Goal: Task Accomplishment & Management: Use online tool/utility

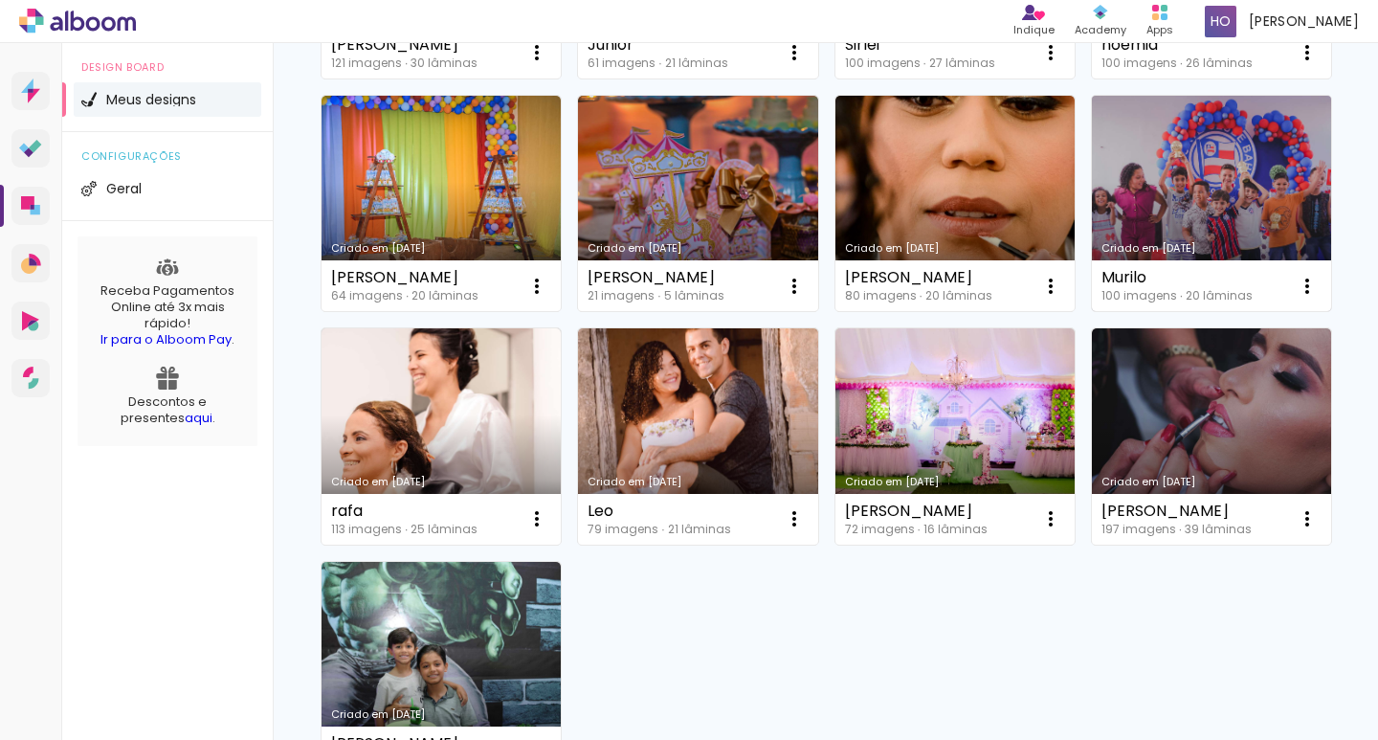
scroll to position [670, 0]
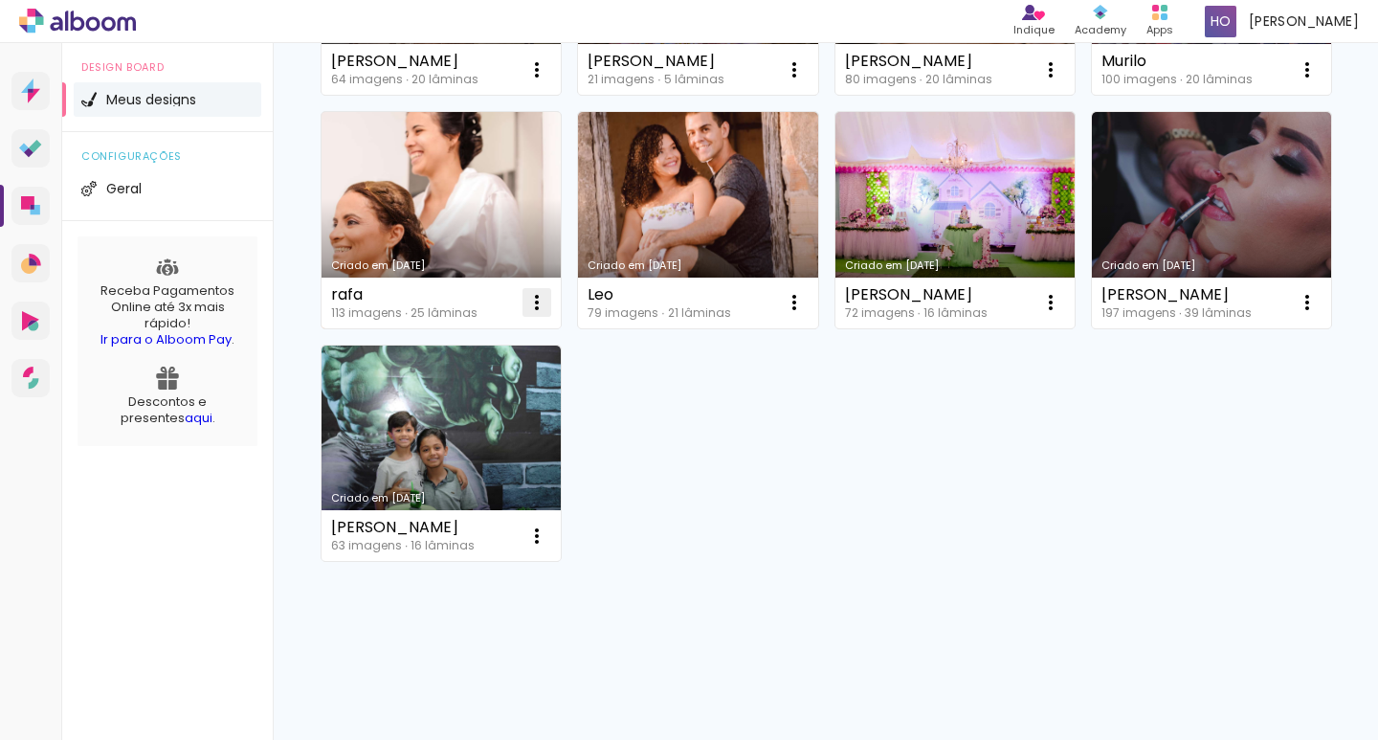
click at [548, 291] on iron-icon at bounding box center [536, 302] width 23 height 23
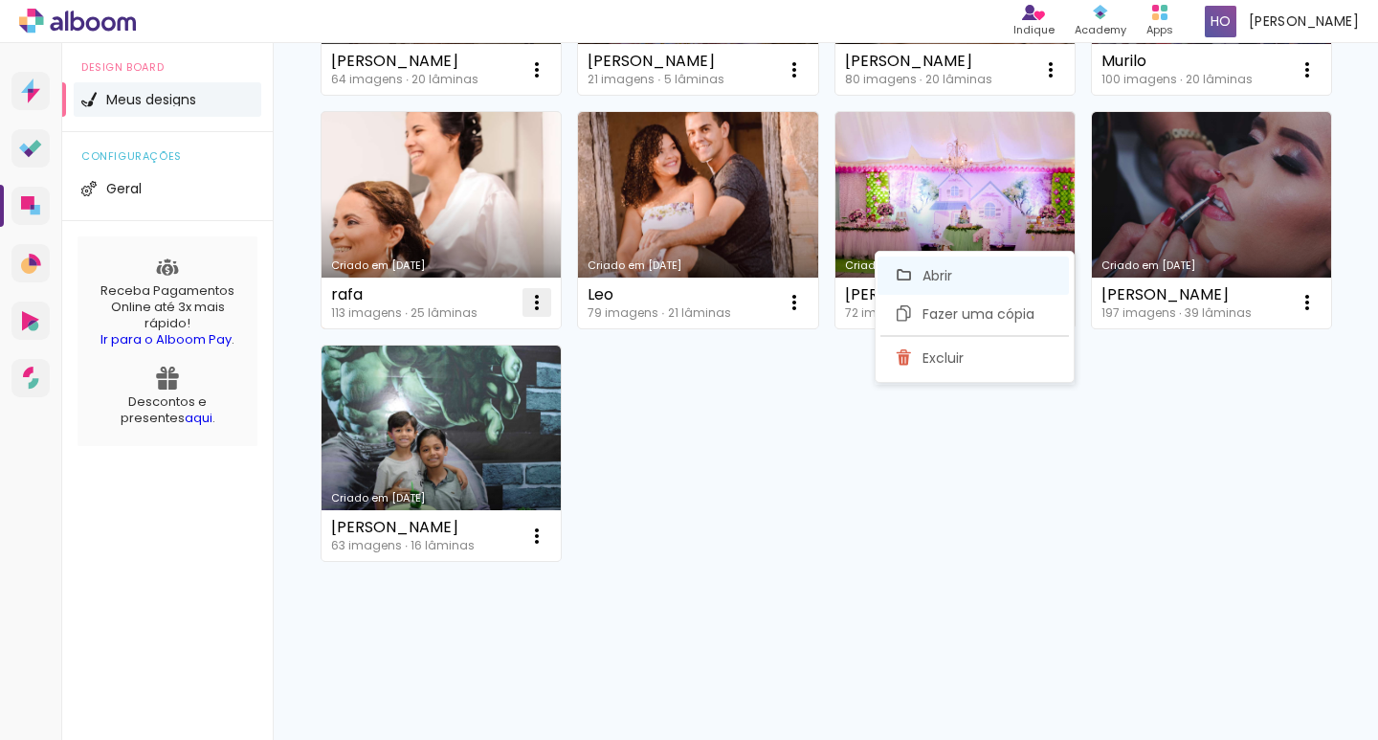
click at [1002, 275] on paper-item "Abrir" at bounding box center [972, 275] width 191 height 38
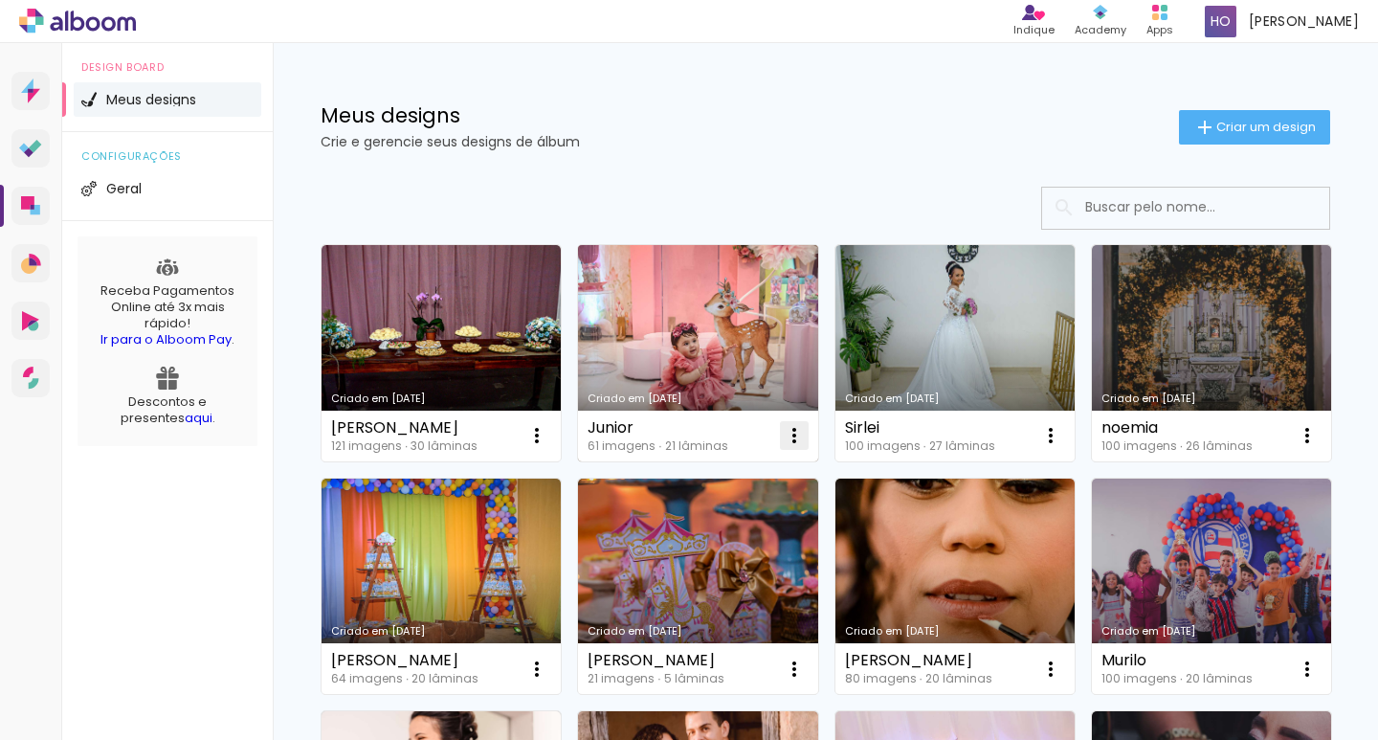
click at [794, 434] on iron-icon at bounding box center [794, 435] width 23 height 23
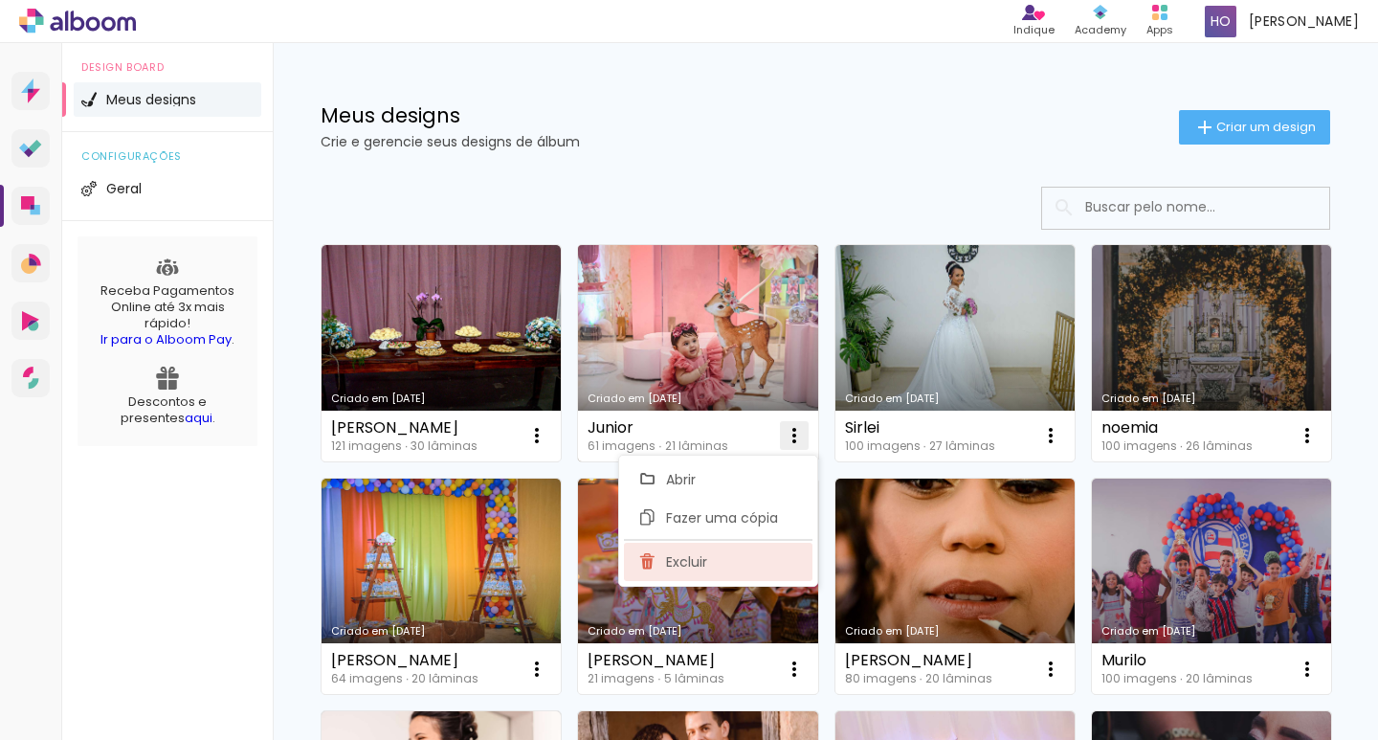
click at [719, 563] on paper-item "Excluir" at bounding box center [718, 562] width 189 height 38
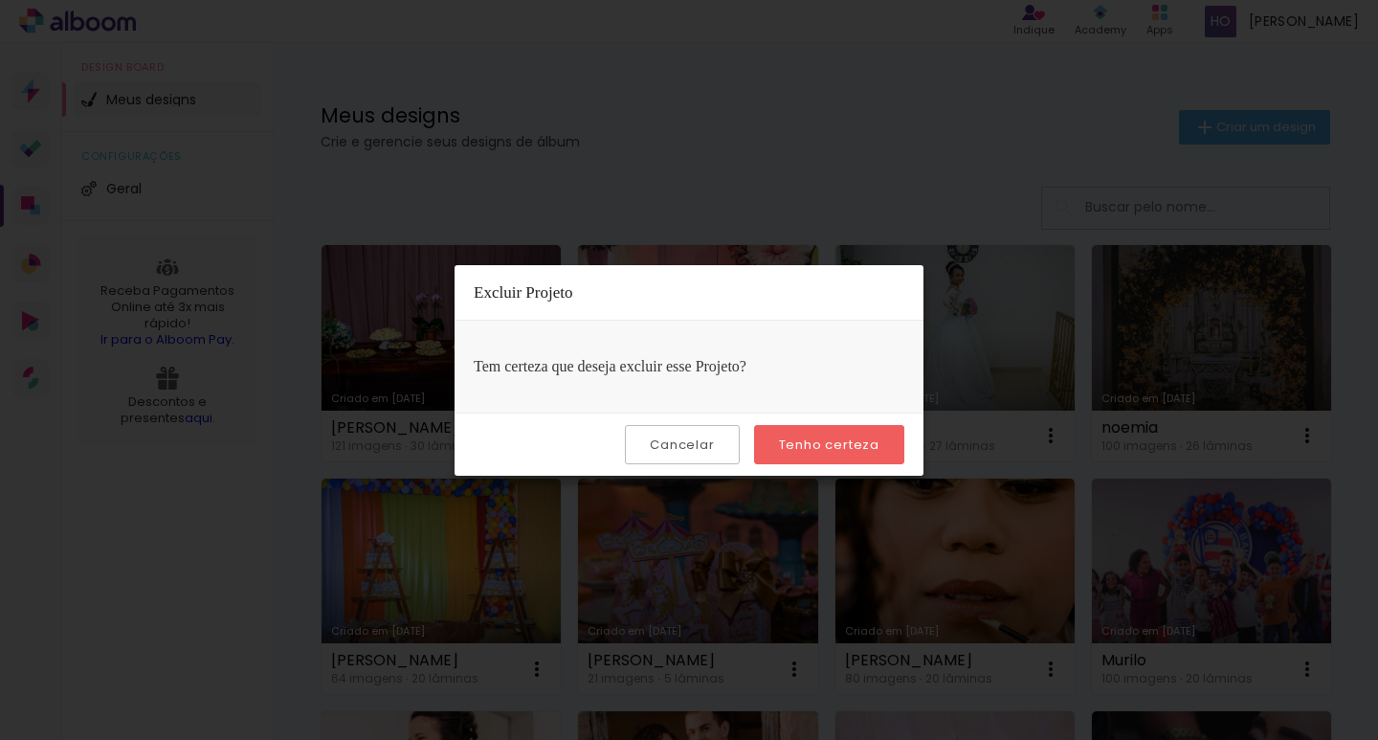
click at [0, 0] on slot "Tenho certeza" at bounding box center [0, 0] width 0 height 0
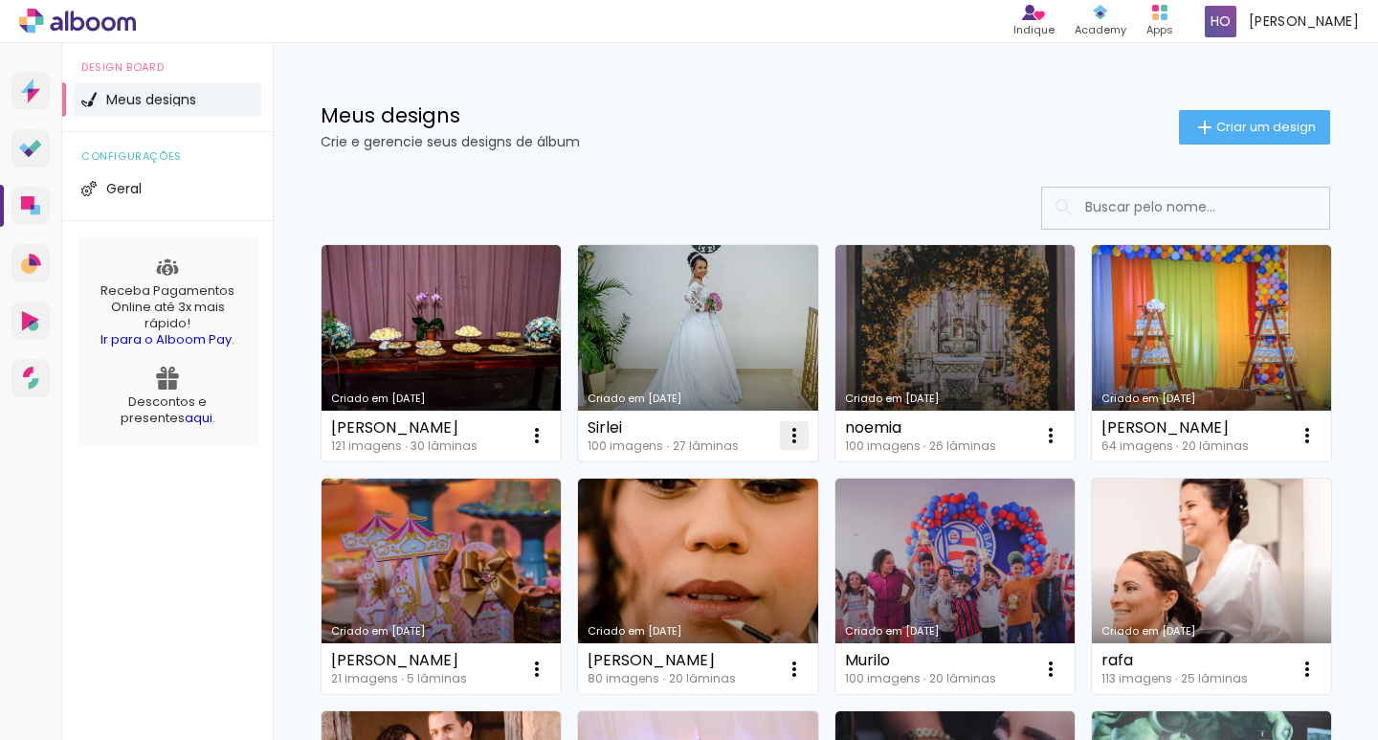
click at [791, 431] on iron-icon at bounding box center [794, 435] width 23 height 23
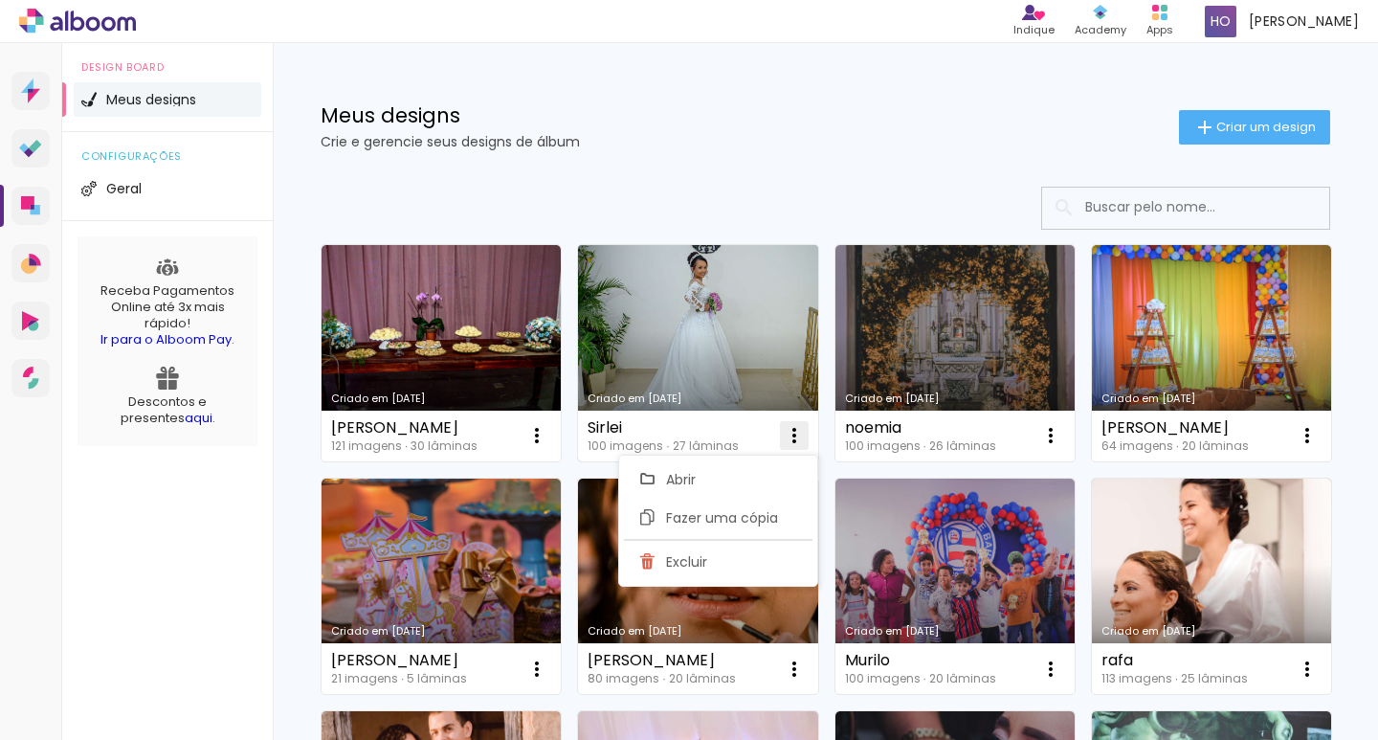
click at [791, 431] on iron-icon at bounding box center [794, 435] width 23 height 23
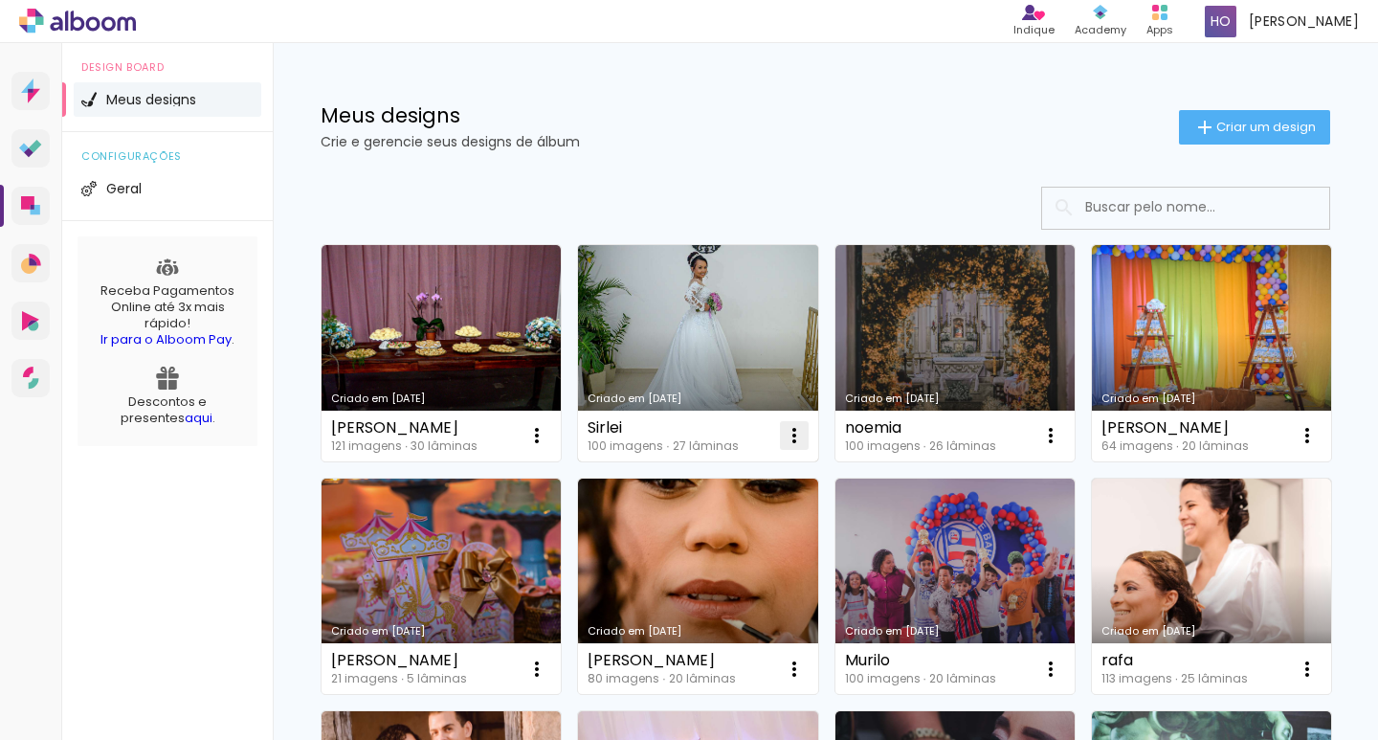
click at [791, 432] on iron-icon at bounding box center [794, 435] width 23 height 23
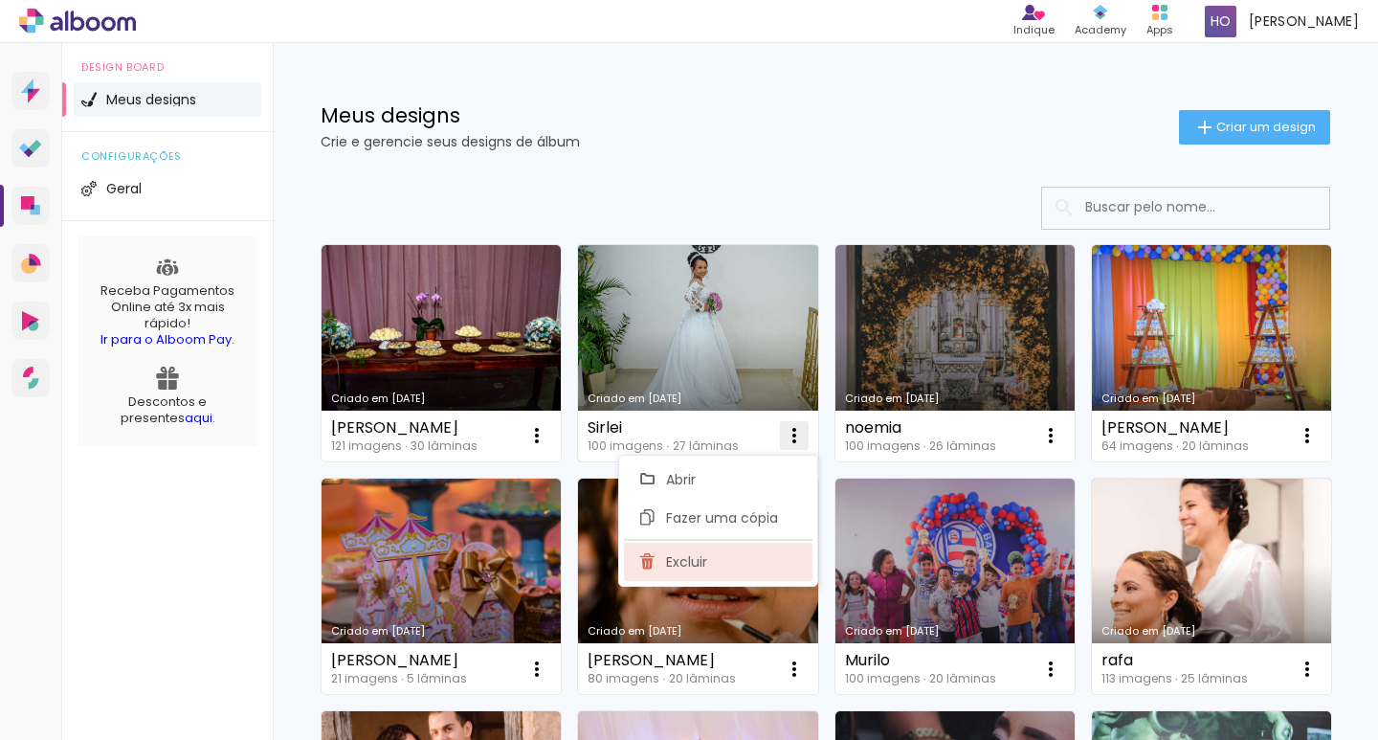
click at [713, 560] on paper-item "Excluir" at bounding box center [718, 562] width 189 height 38
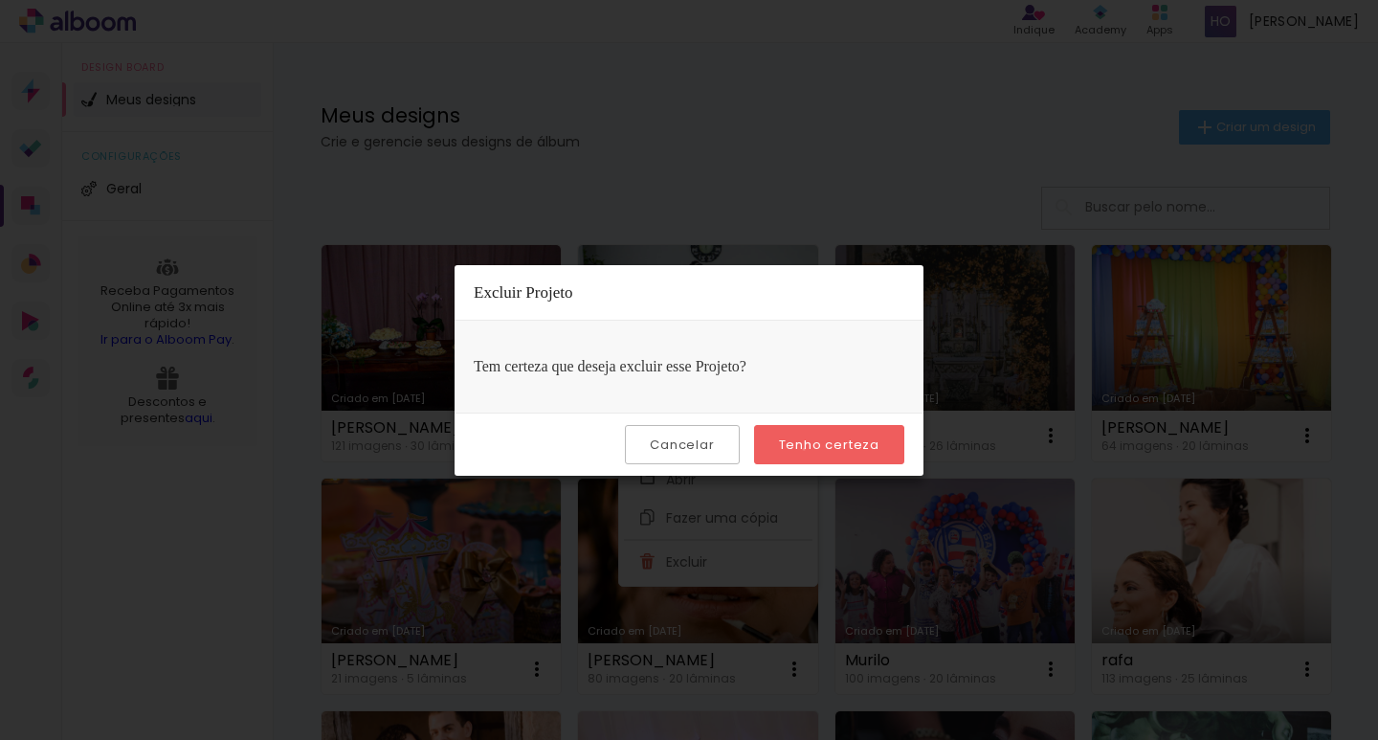
click at [0, 0] on slot "Tenho certeza" at bounding box center [0, 0] width 0 height 0
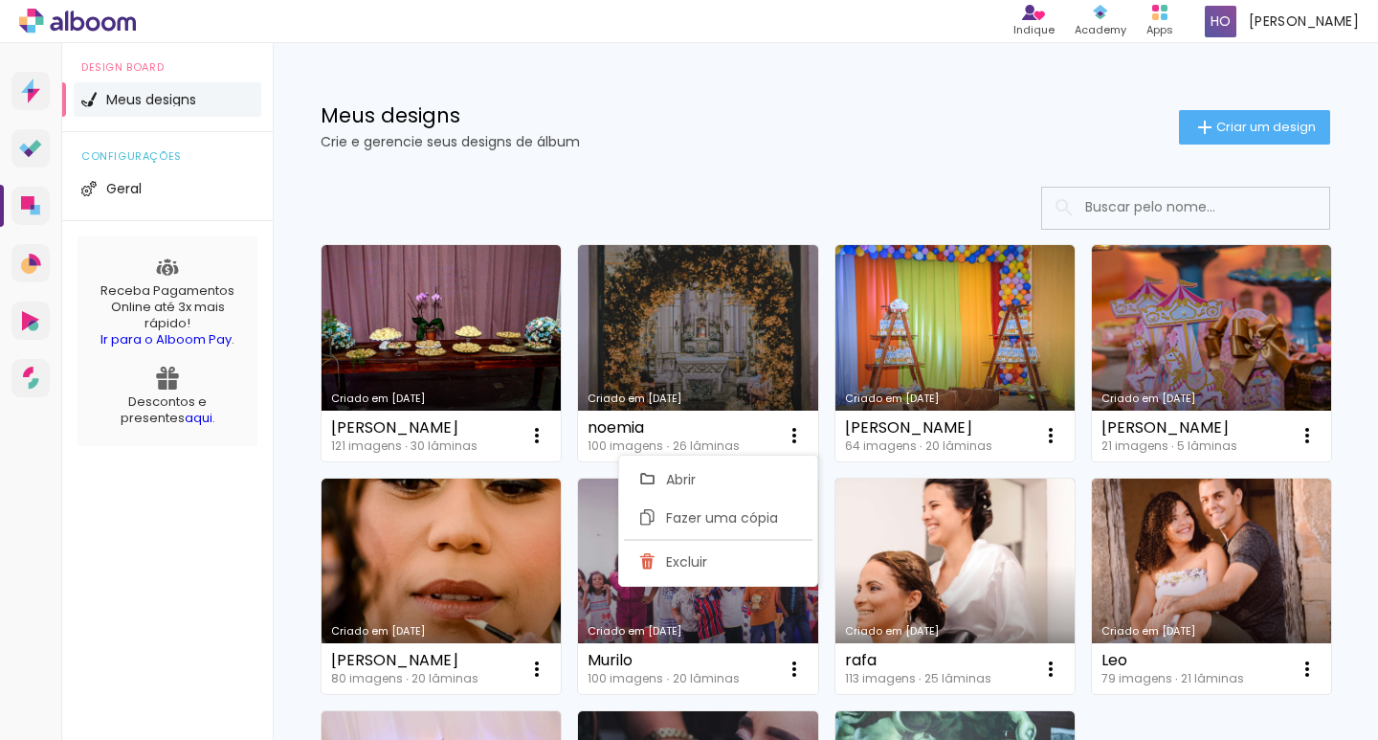
click at [1239, 415] on div "Criado em 02/07/25 anderson 121 imagens ∙ 30 lâminas Abrir Fazer uma cópia Excl…" at bounding box center [825, 584] width 1027 height 699
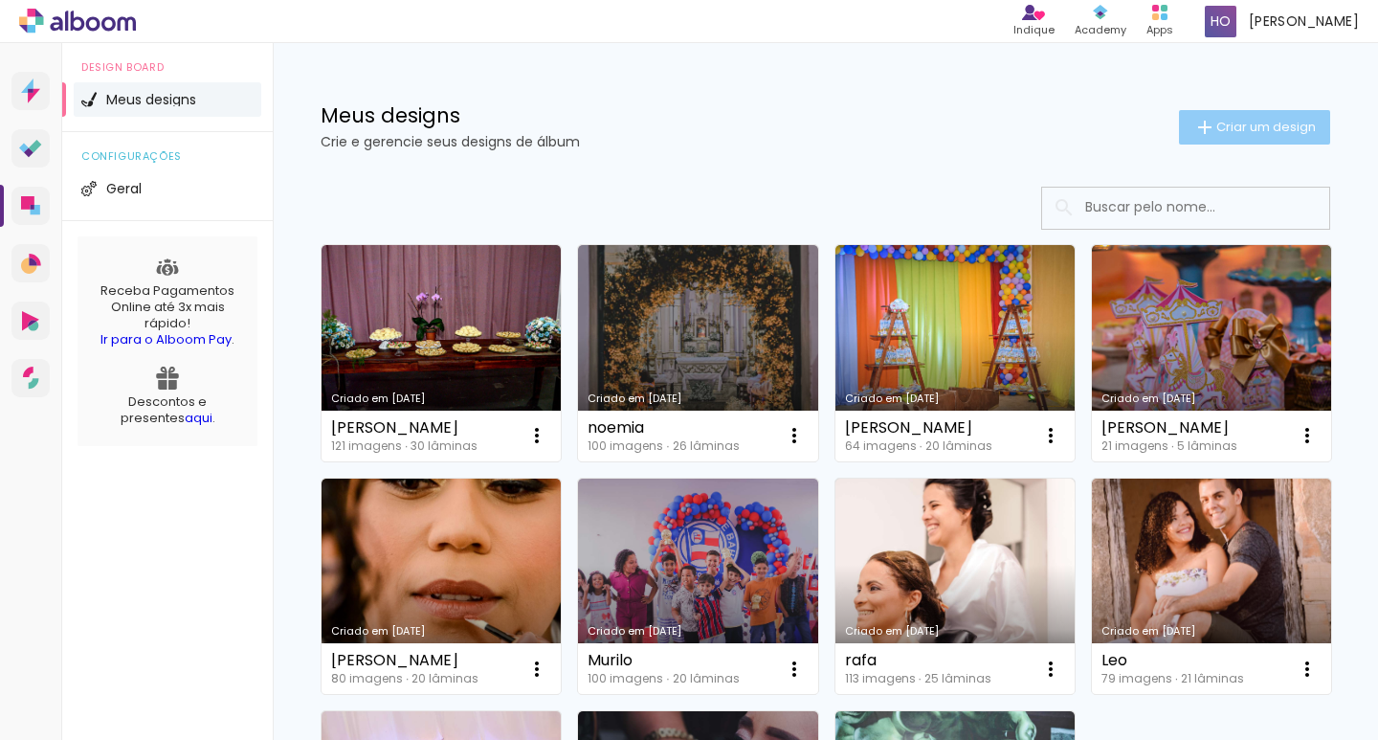
click at [1219, 121] on span "Criar um design" at bounding box center [1266, 127] width 100 height 12
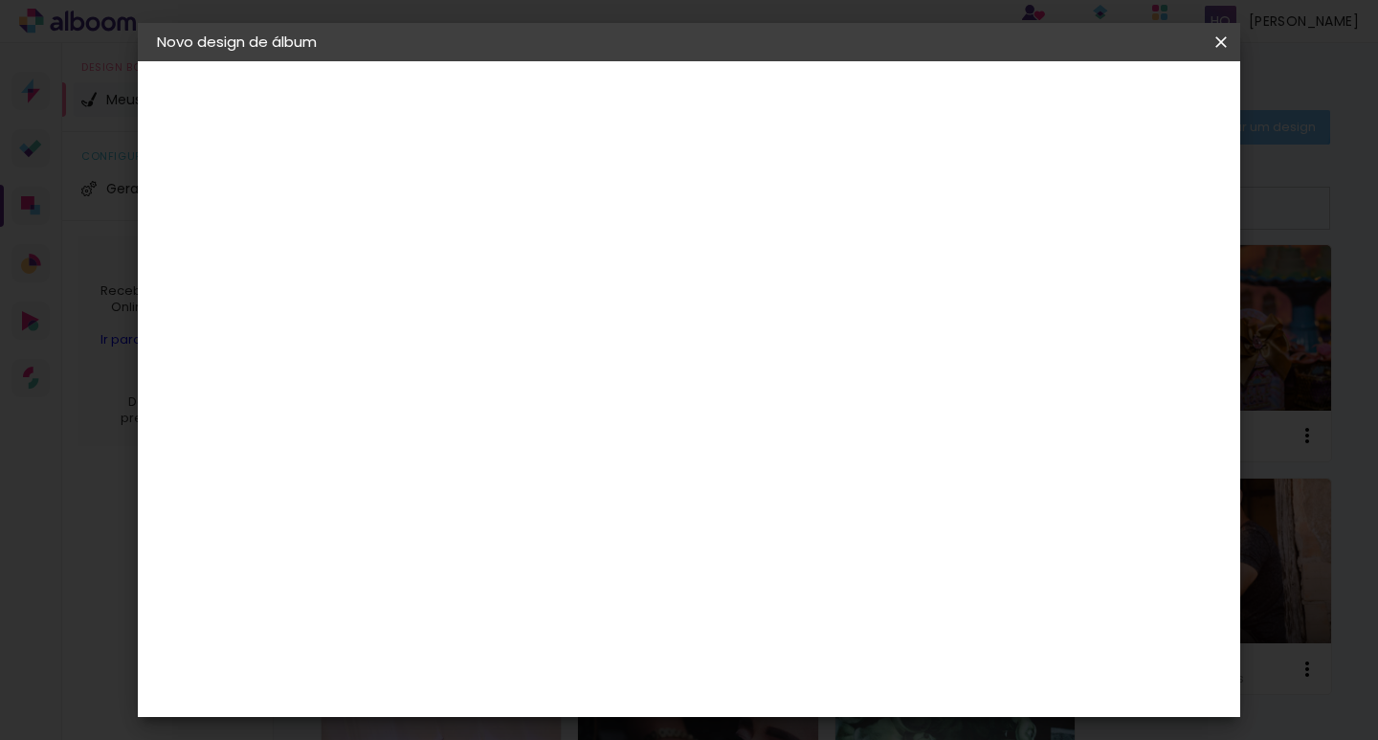
click at [470, 256] on input at bounding box center [470, 257] width 0 height 30
type input "h"
type input "[PERSON_NAME]"
type paper-input "[PERSON_NAME]"
click at [666, 96] on paper-button "Avançar" at bounding box center [619, 101] width 94 height 33
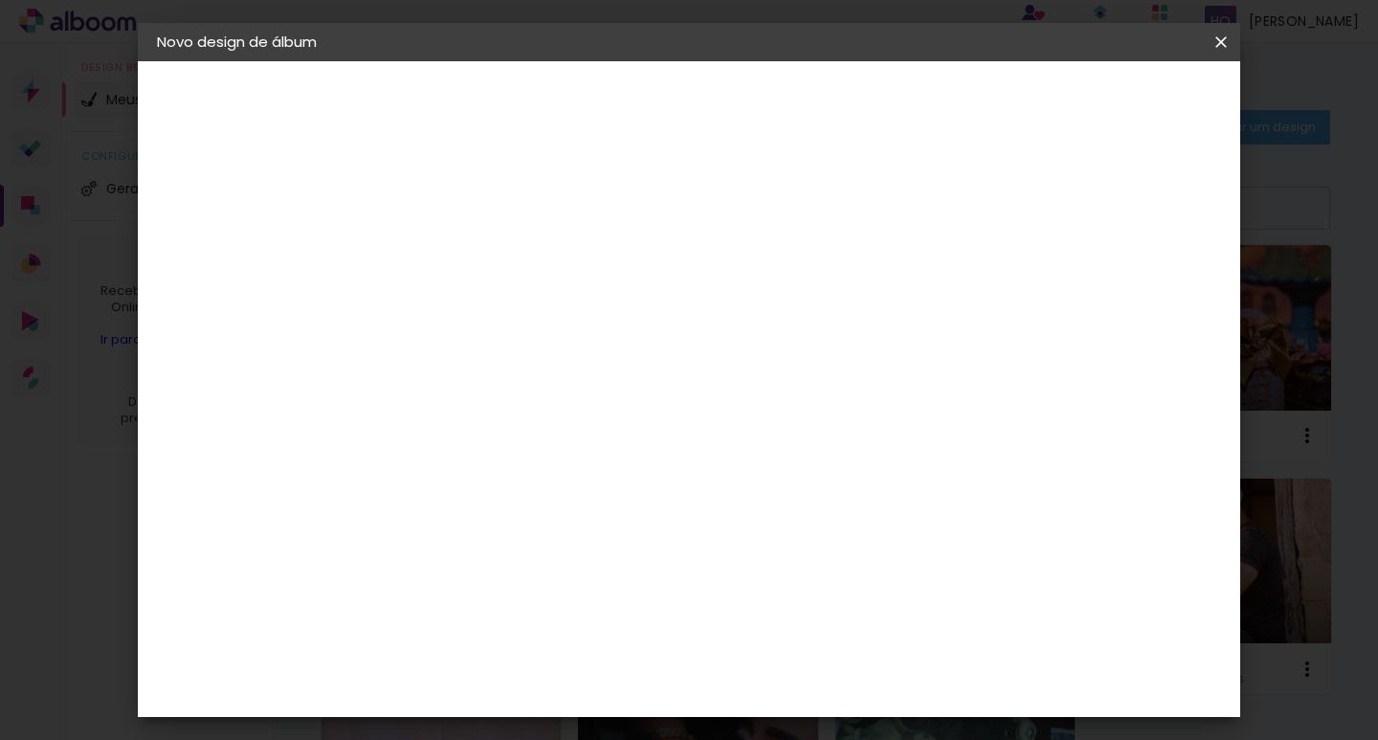
scroll to position [765, 0]
click at [517, 411] on div "Canaan Álbuns" at bounding box center [486, 426] width 59 height 31
click at [545, 465] on div "Centro Fotográfico" at bounding box center [501, 480] width 88 height 31
click at [539, 672] on div "Conceitual Álbuns" at bounding box center [497, 687] width 81 height 31
click at [0, 0] on slot "Avançar" at bounding box center [0, 0] width 0 height 0
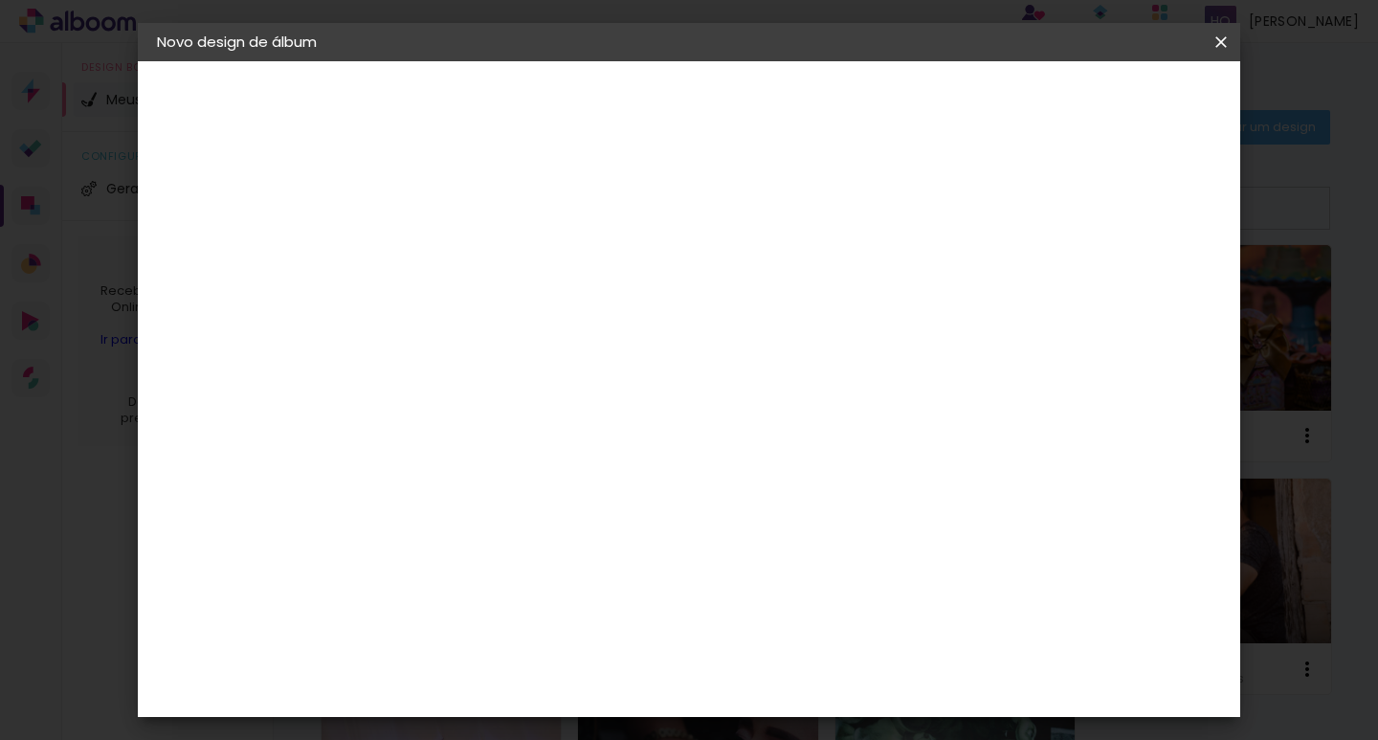
click at [670, 462] on span "20 × 25 cm" at bounding box center [634, 487] width 71 height 51
click at [782, 115] on paper-button "Avançar" at bounding box center [735, 101] width 94 height 33
click at [993, 212] on div at bounding box center [984, 206] width 17 height 17
type paper-checkbox "on"
click at [1101, 101] on span "Iniciar design" at bounding box center [1057, 101] width 87 height 13
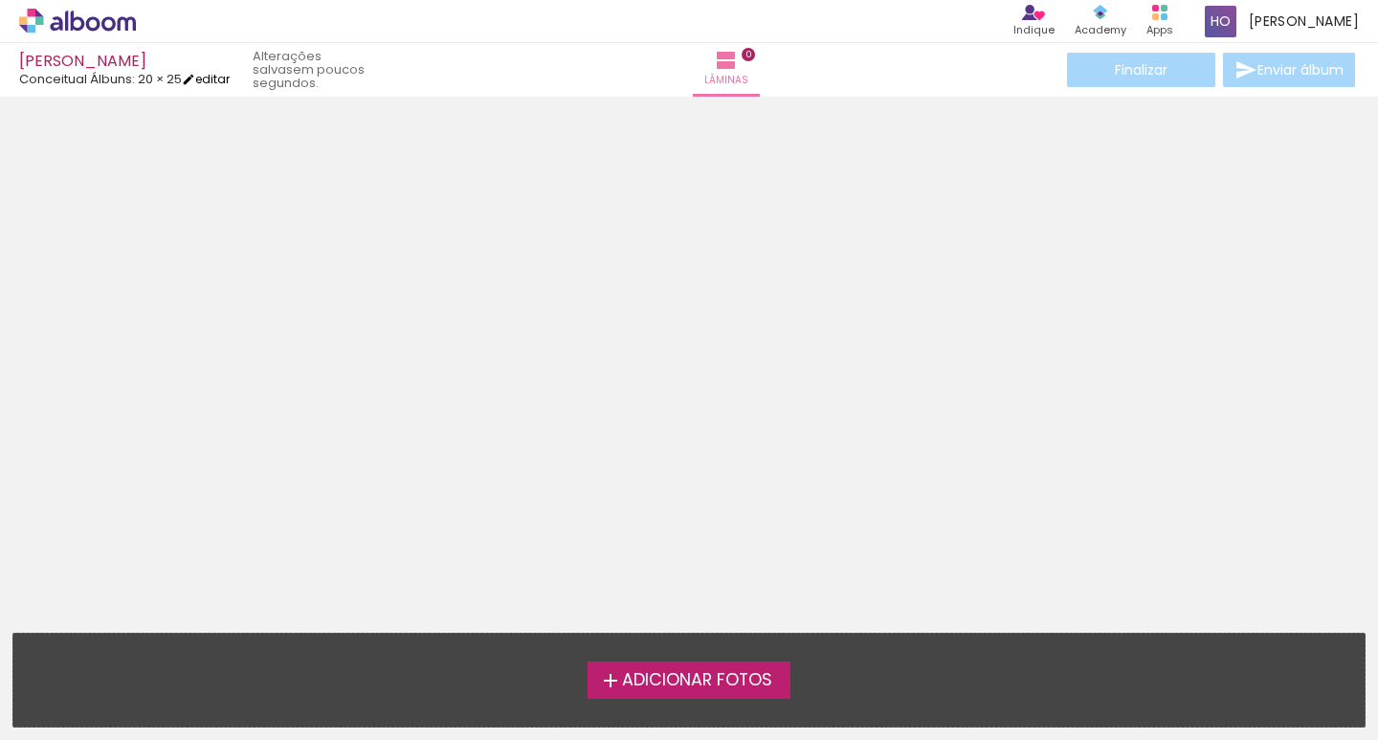
click at [212, 77] on link "editar" at bounding box center [206, 79] width 48 height 16
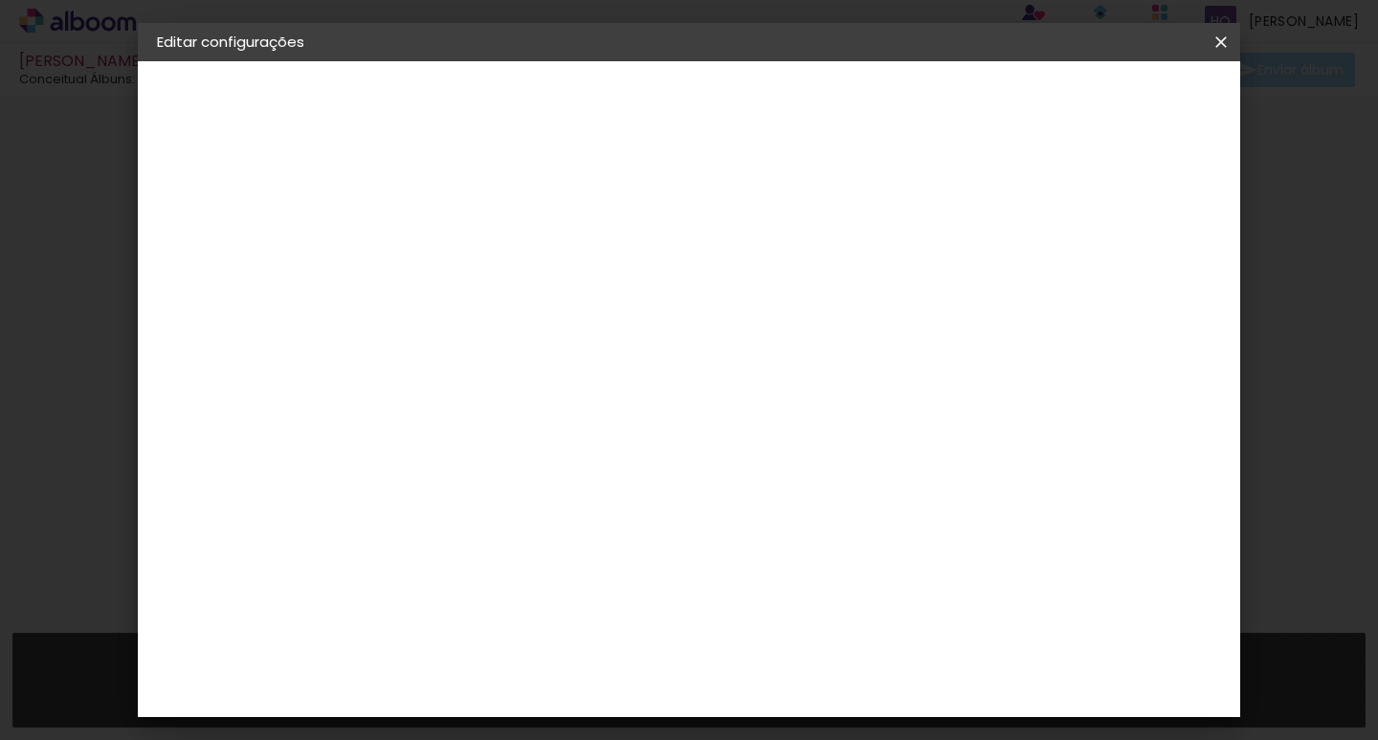
click at [0, 0] on slot "Voltar" at bounding box center [0, 0] width 0 height 0
click at [574, 310] on div "Escolha o tamanho" at bounding box center [518, 354] width 111 height 89
click at [574, 329] on div "Escolha o tamanho" at bounding box center [518, 354] width 111 height 89
click at [574, 322] on div "Escolha o tamanho" at bounding box center [518, 354] width 111 height 89
click at [574, 310] on div "Escolha o tamanho" at bounding box center [518, 354] width 111 height 89
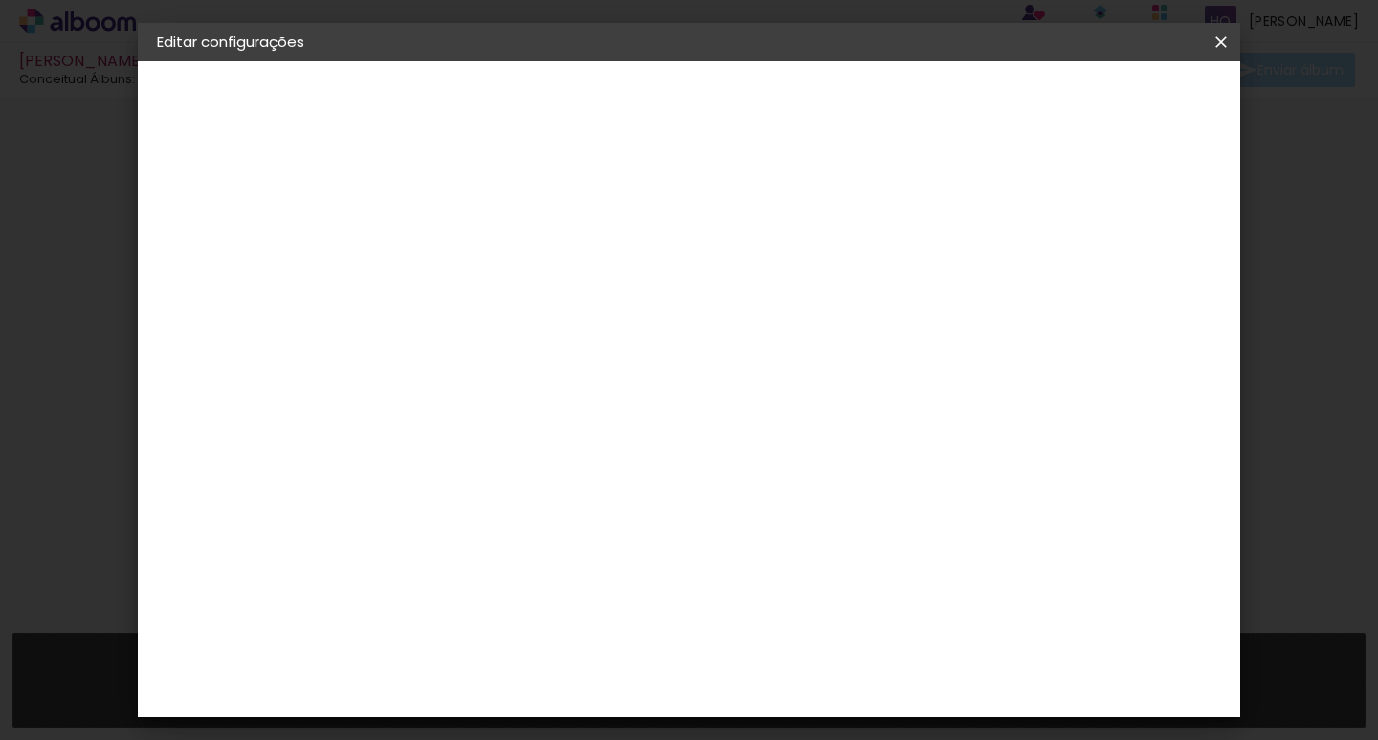
click at [574, 310] on div "Escolha o tamanho" at bounding box center [518, 354] width 111 height 89
click at [252, 277] on iron-pages "Modelo Escolhendo modelo... Tamanho livre" at bounding box center [262, 279] width 210 height 38
click at [1214, 43] on iron-icon at bounding box center [1220, 42] width 23 height 19
drag, startPoint x: 721, startPoint y: 309, endPoint x: 675, endPoint y: 313, distance: 47.0
click at [574, 311] on div "Escolha o tamanho" at bounding box center [518, 354] width 111 height 89
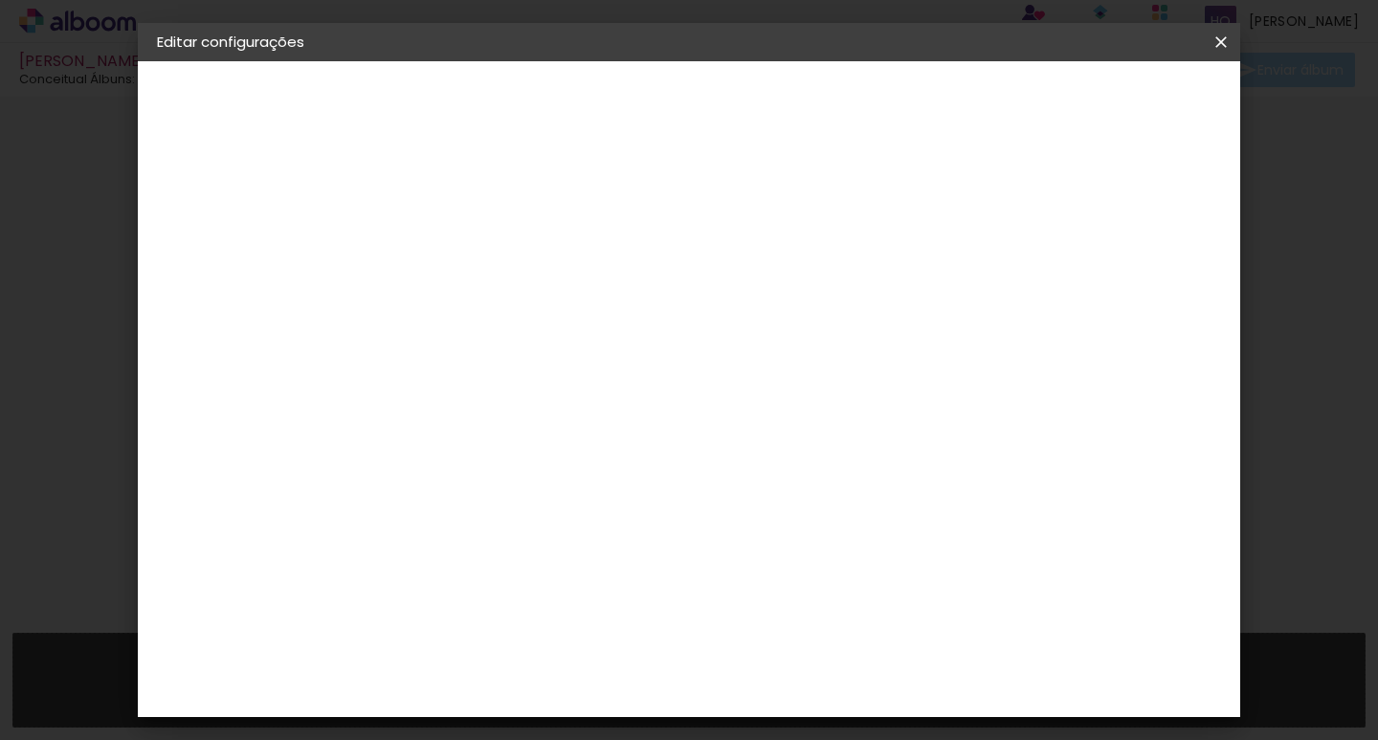
click at [225, 333] on div "3. Revisão" at bounding box center [262, 333] width 210 height 23
click at [232, 284] on iron-pages "Modelo Escolhendo modelo... Tamanho livre" at bounding box center [262, 279] width 210 height 38
click at [221, 104] on div "1. Informações" at bounding box center [262, 101] width 210 height 23
click at [0, 0] on slot "[PERSON_NAME]" at bounding box center [0, 0] width 0 height 0
click at [0, 0] on slot "Avançar" at bounding box center [0, 0] width 0 height 0
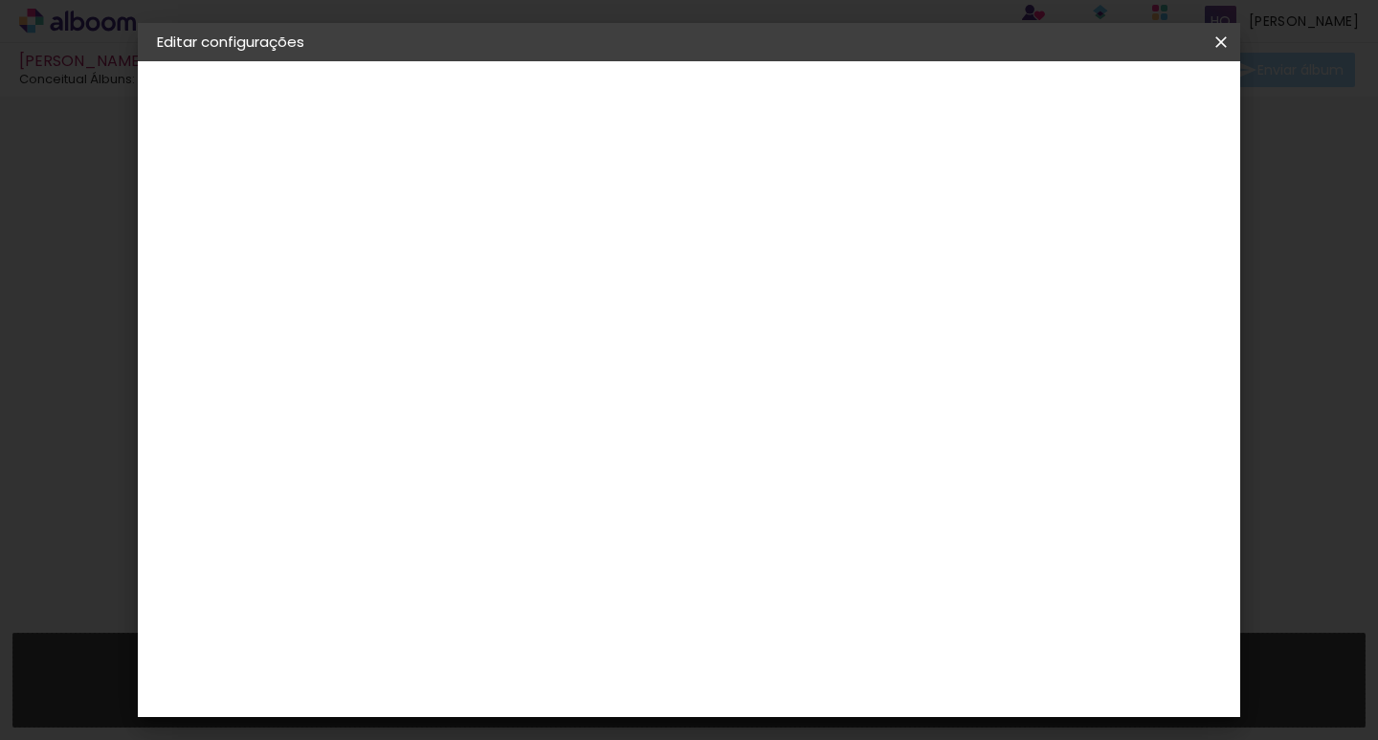
scroll to position [670, 0]
click at [828, 91] on paper-button "Avançar" at bounding box center [781, 101] width 94 height 33
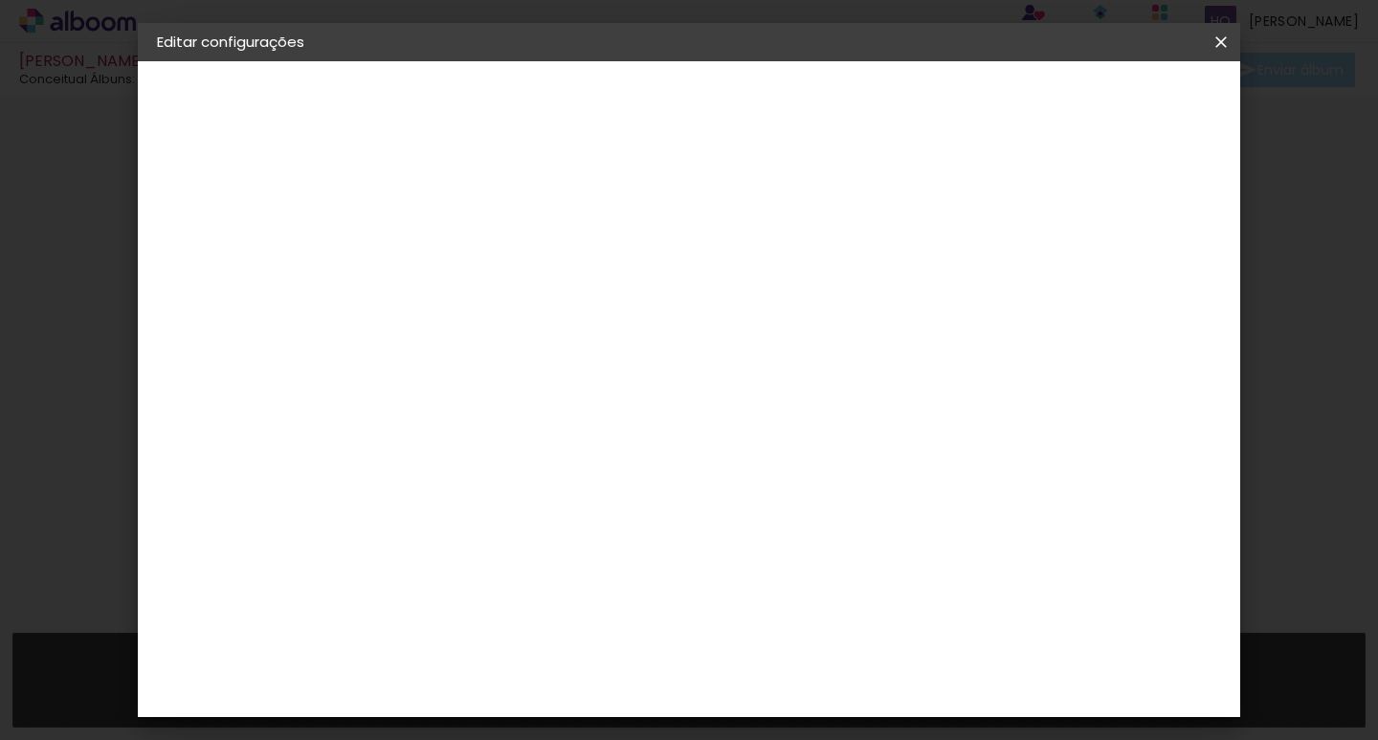
click at [782, 113] on paper-button "Avançar" at bounding box center [735, 101] width 94 height 33
click at [993, 211] on div at bounding box center [984, 206] width 17 height 17
type paper-checkbox "on"
click at [1087, 105] on span "Salvar configurações" at bounding box center [1031, 101] width 142 height 13
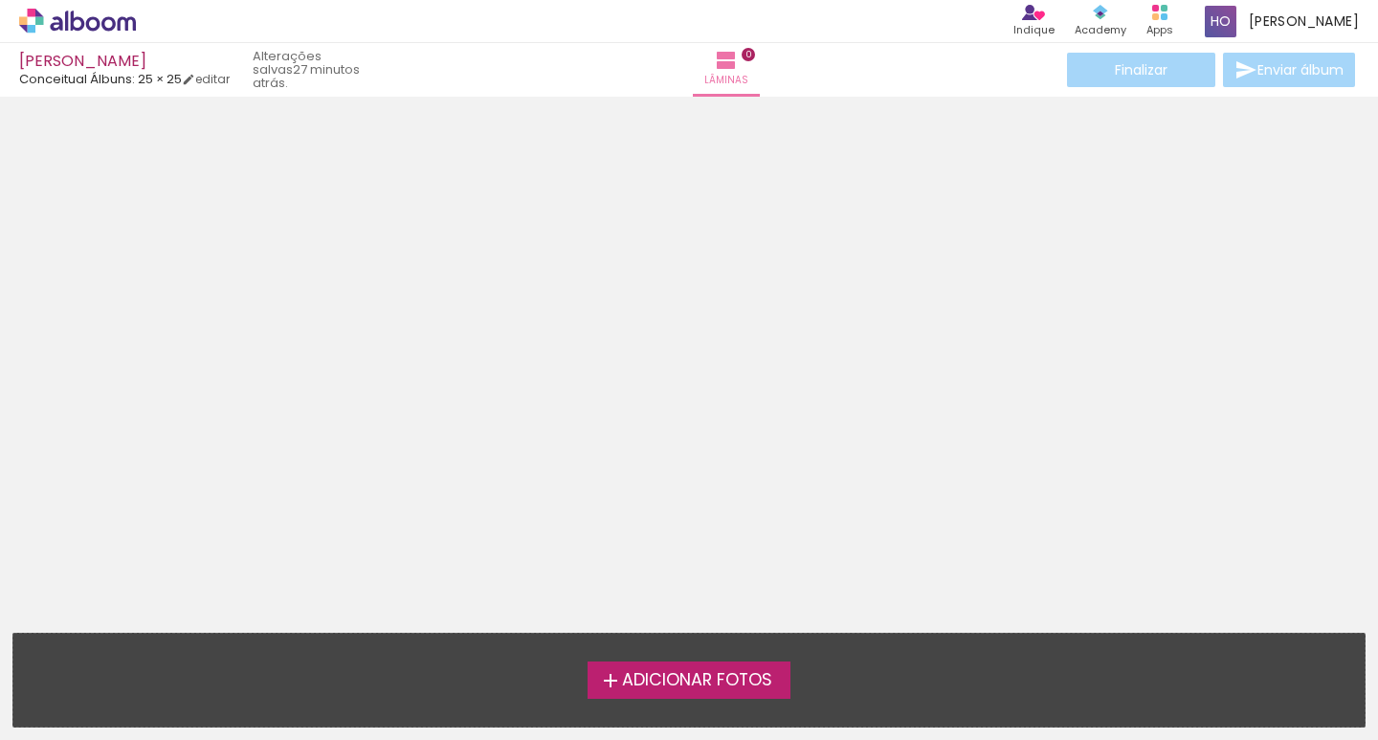
click at [622, 686] on span "Adicionar Fotos" at bounding box center [697, 680] width 150 height 17
click at [0, 0] on input "file" at bounding box center [0, 0] width 0 height 0
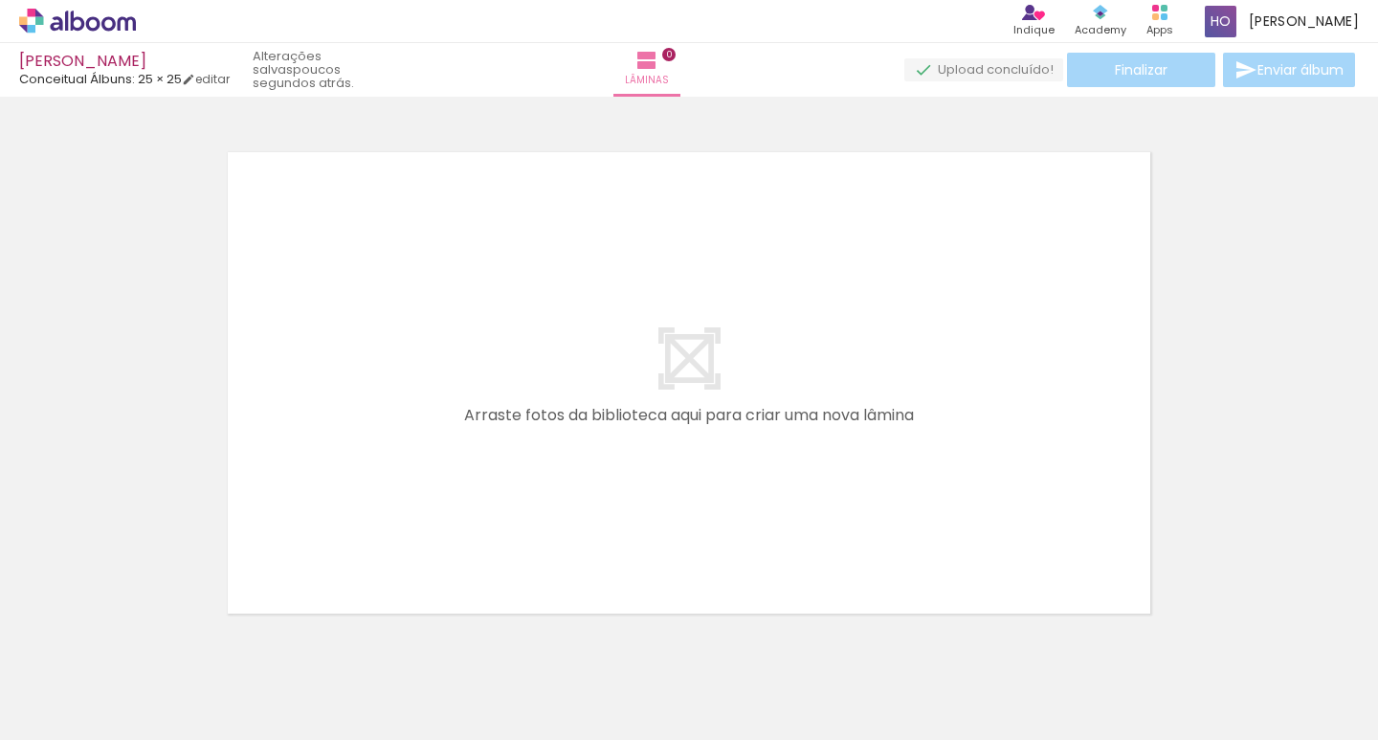
scroll to position [0, 3094]
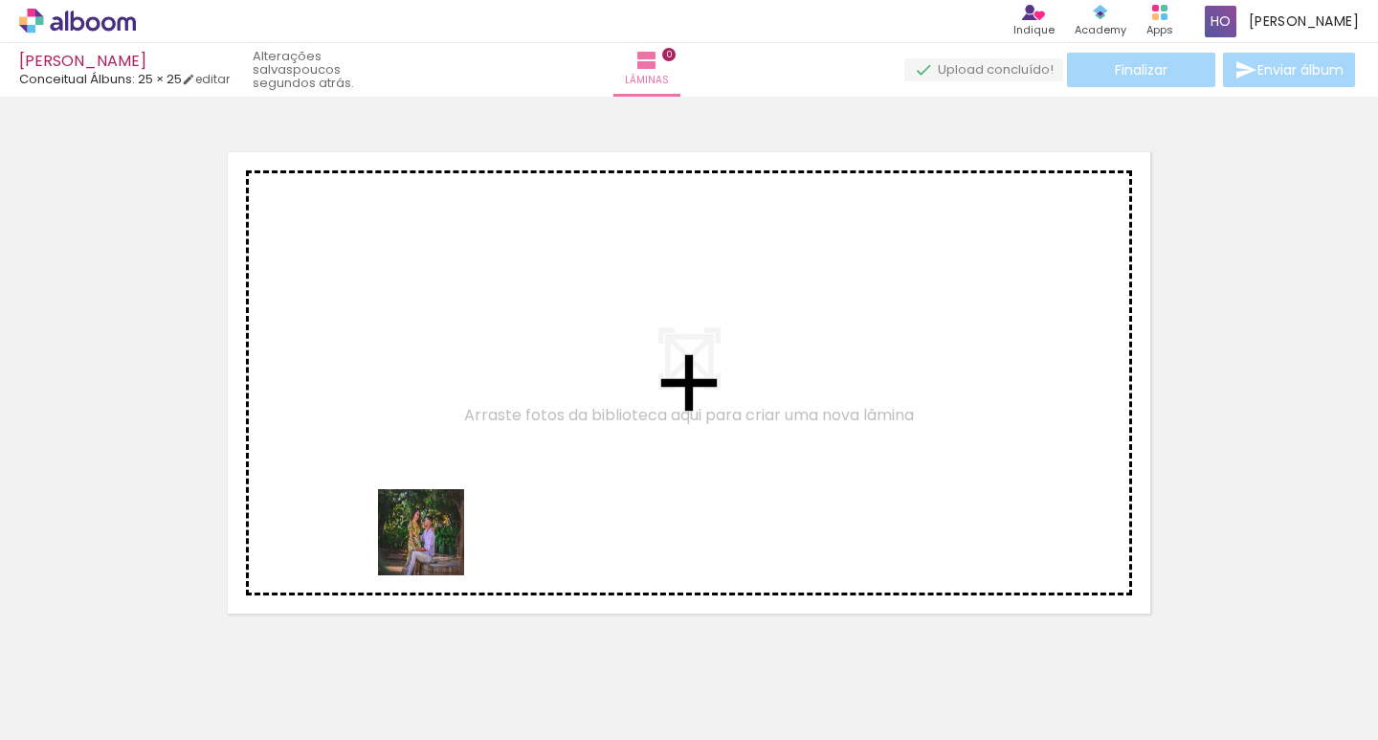
drag, startPoint x: 441, startPoint y: 688, endPoint x: 424, endPoint y: 509, distance: 179.8
click at [424, 509] on quentale-workspace at bounding box center [689, 370] width 1378 height 740
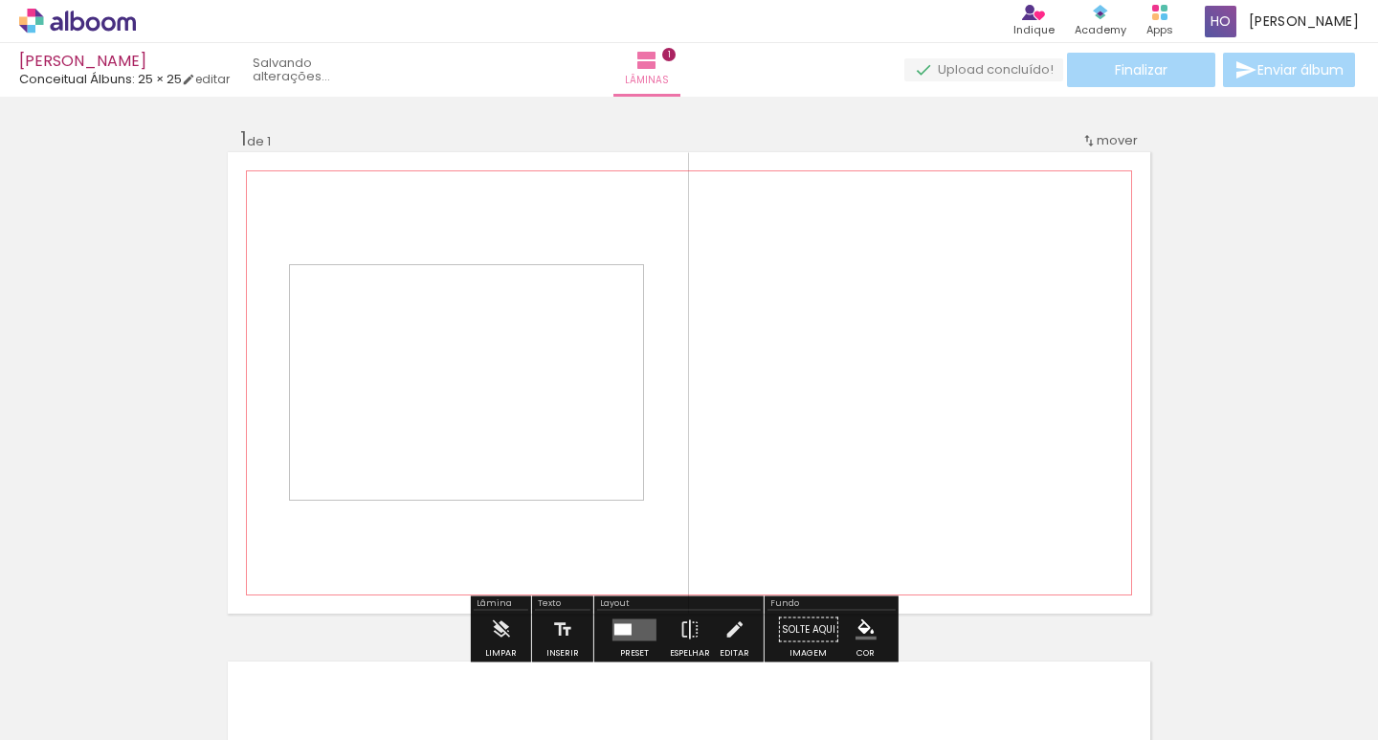
scroll to position [25, 0]
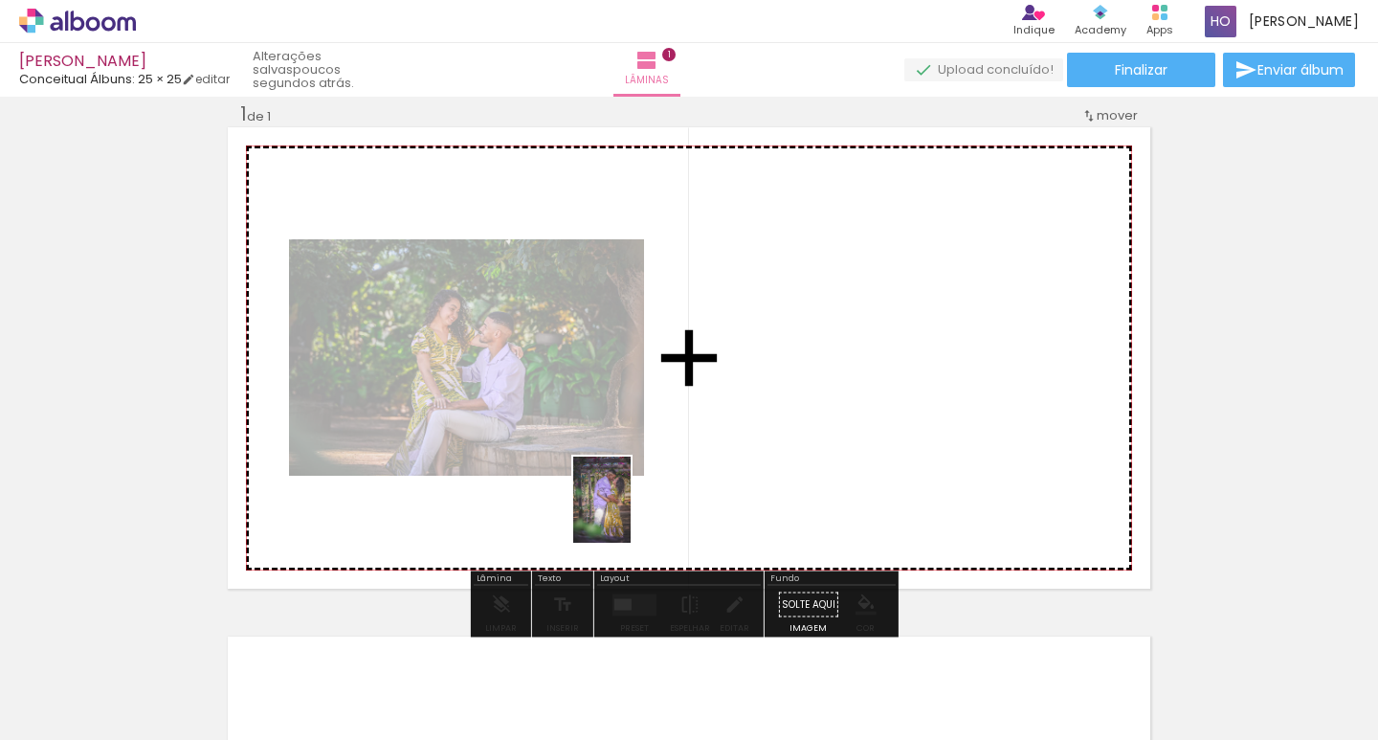
drag, startPoint x: 561, startPoint y: 669, endPoint x: 632, endPoint y: 512, distance: 172.6
click at [632, 512] on quentale-workspace at bounding box center [689, 370] width 1378 height 740
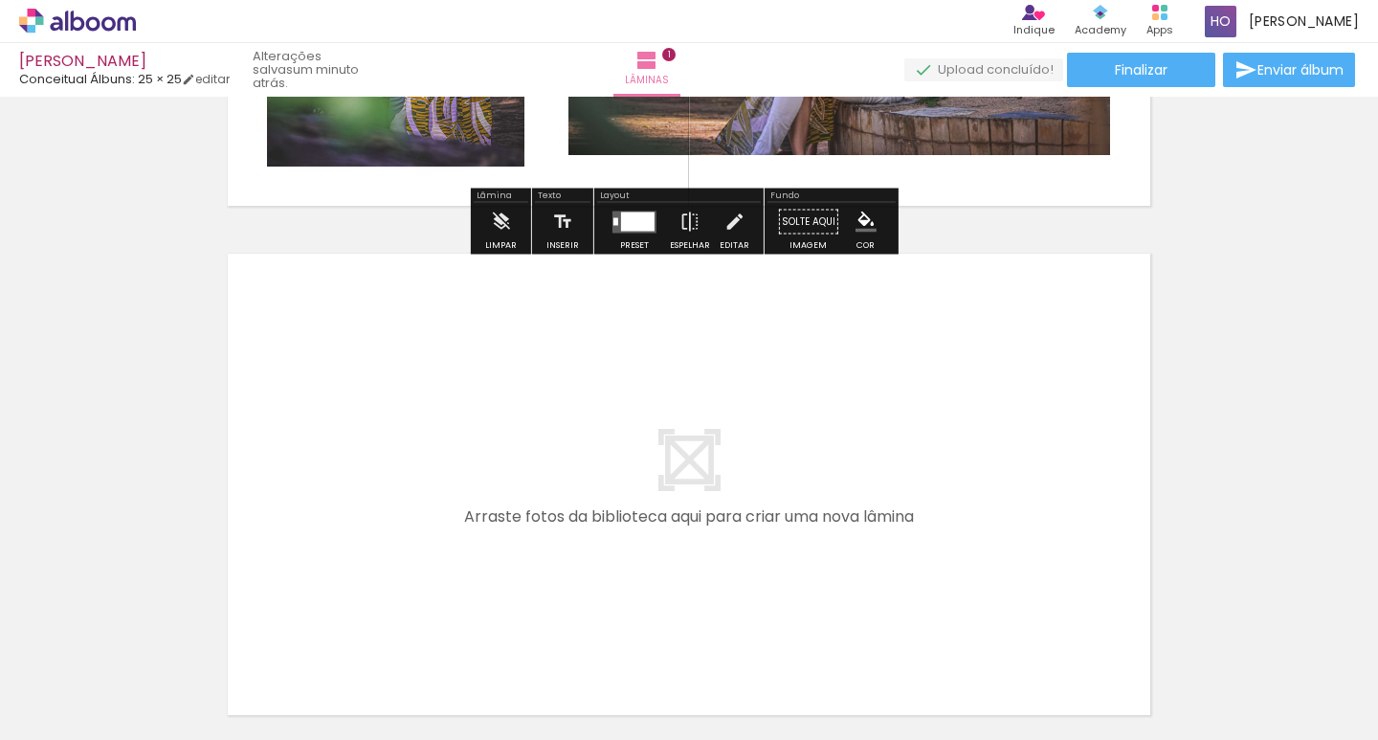
scroll to position [569, 0]
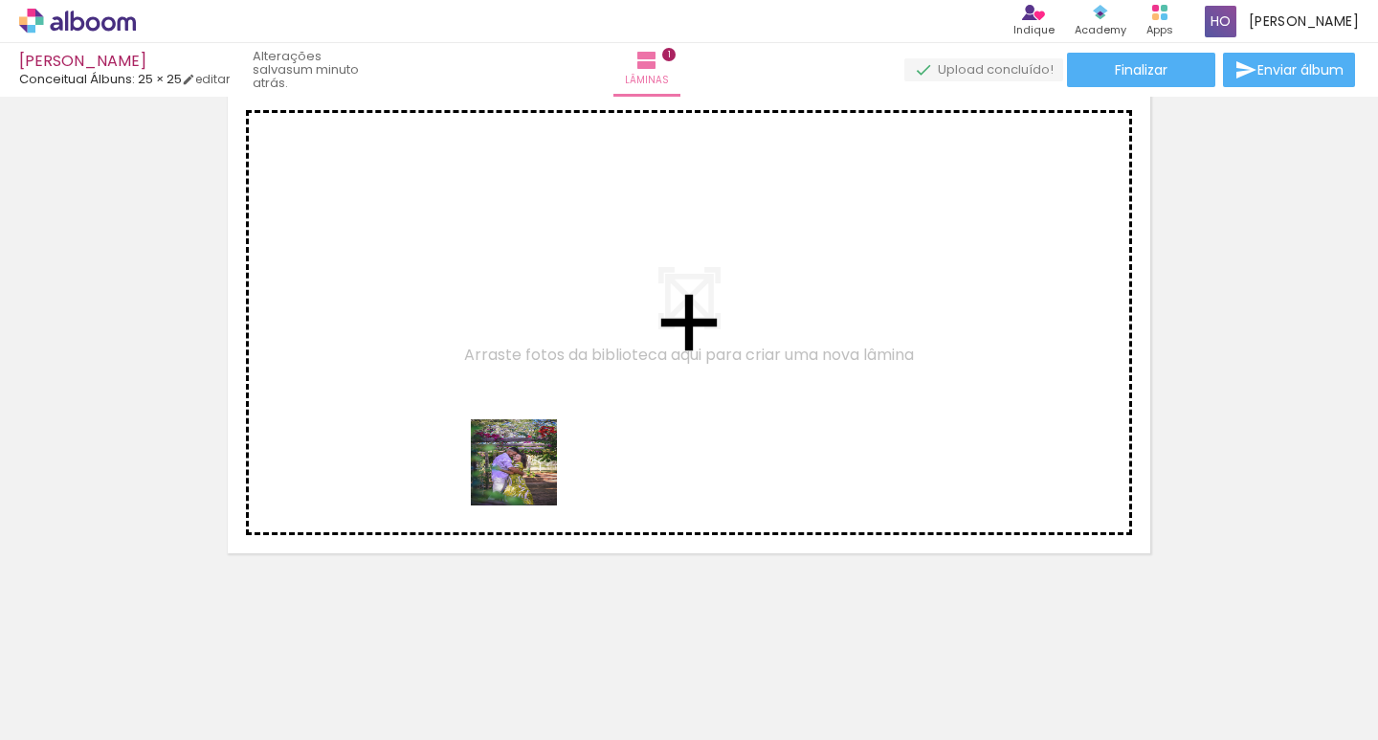
drag, startPoint x: 638, startPoint y: 679, endPoint x: 573, endPoint y: 533, distance: 160.2
click at [526, 475] on quentale-workspace at bounding box center [689, 370] width 1378 height 740
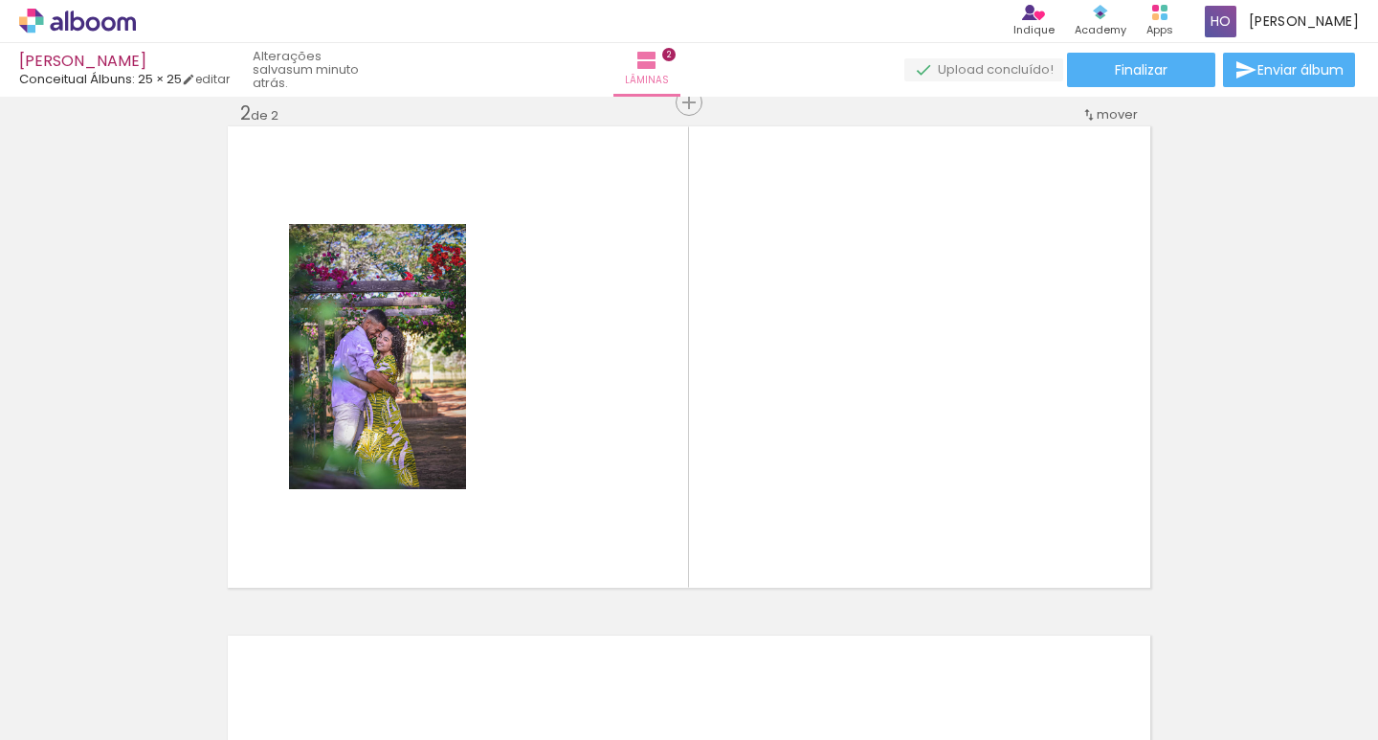
scroll to position [534, 0]
drag, startPoint x: 706, startPoint y: 609, endPoint x: 641, endPoint y: 493, distance: 132.8
click at [641, 493] on quentale-workspace at bounding box center [689, 370] width 1378 height 740
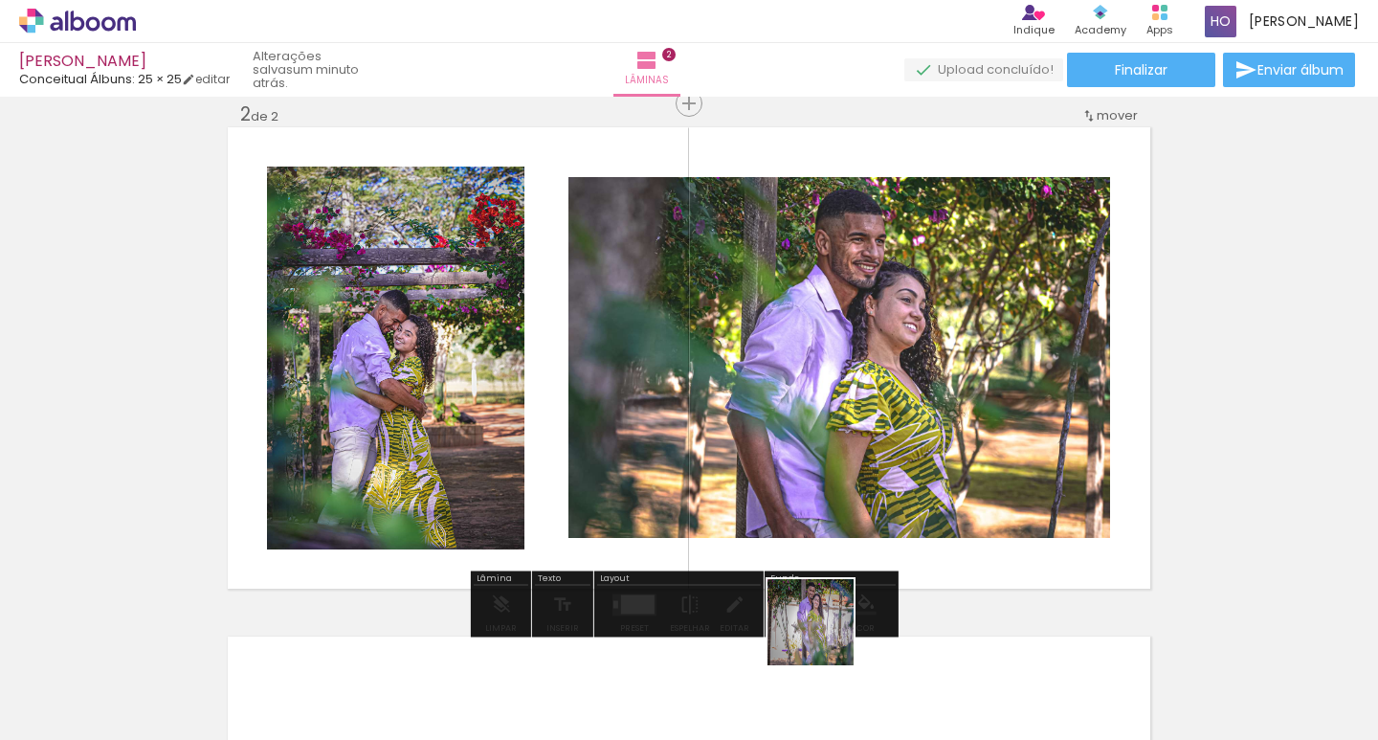
drag, startPoint x: 835, startPoint y: 676, endPoint x: 754, endPoint y: 530, distance: 166.6
click at [770, 558] on quentale-workspace at bounding box center [689, 370] width 1378 height 740
click at [754, 530] on div at bounding box center [839, 357] width 542 height 361
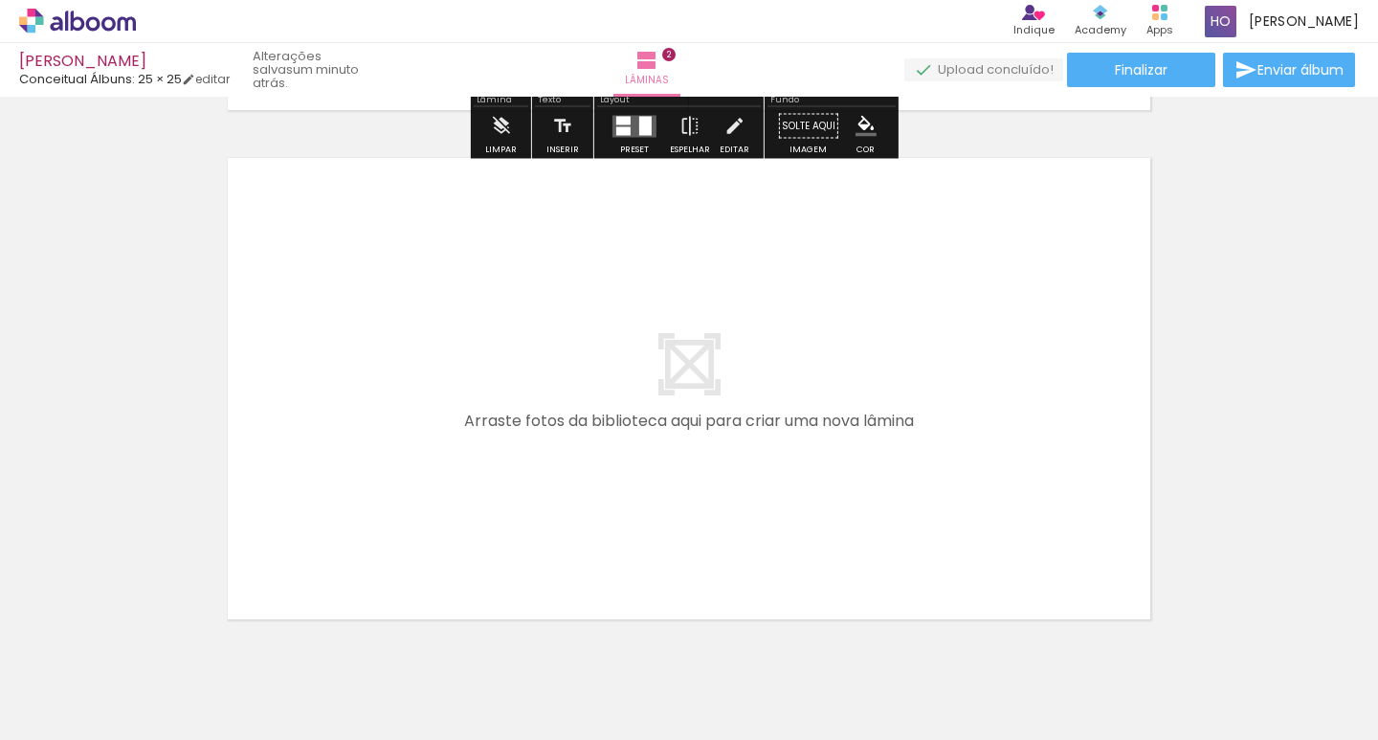
scroll to position [1078, 0]
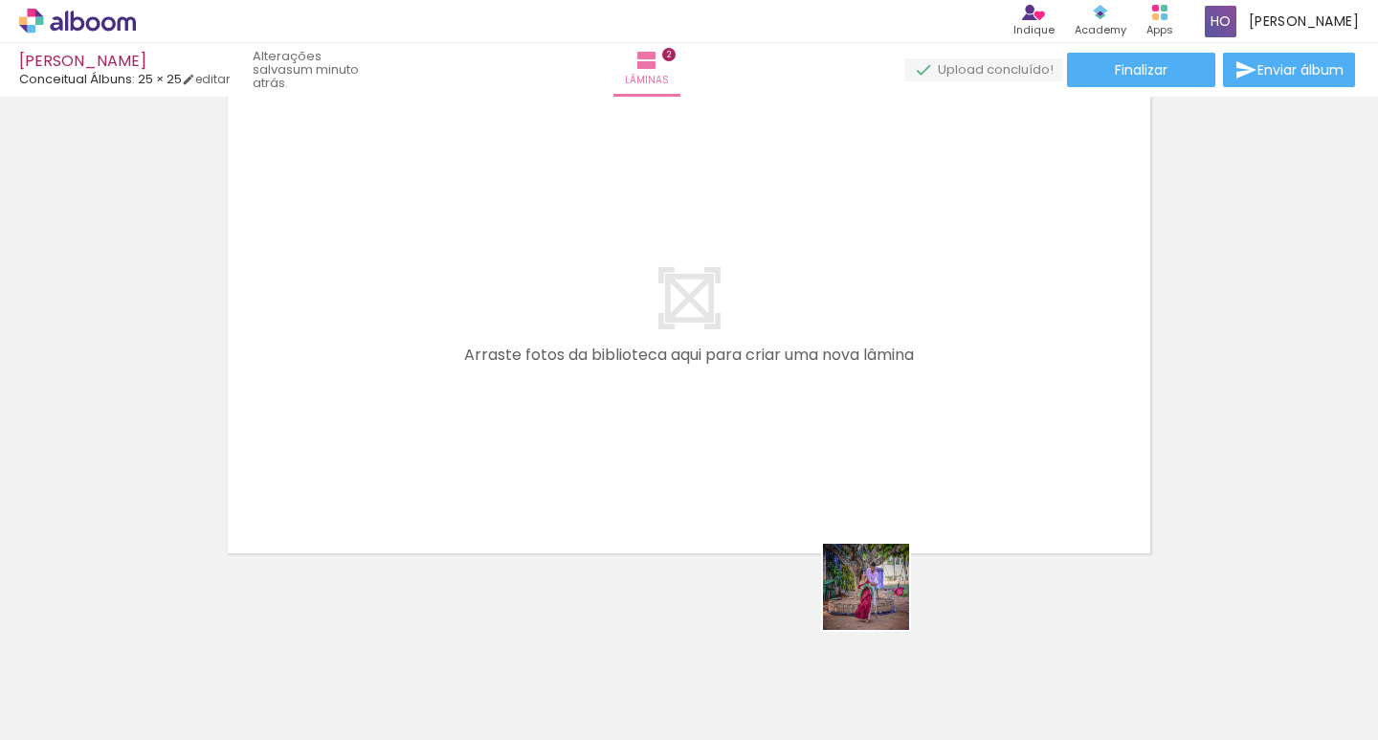
drag, startPoint x: 970, startPoint y: 685, endPoint x: 816, endPoint y: 556, distance: 201.0
click at [859, 586] on quentale-workspace at bounding box center [689, 370] width 1378 height 740
click at [758, 515] on quentale-layouter at bounding box center [689, 322] width 922 height 461
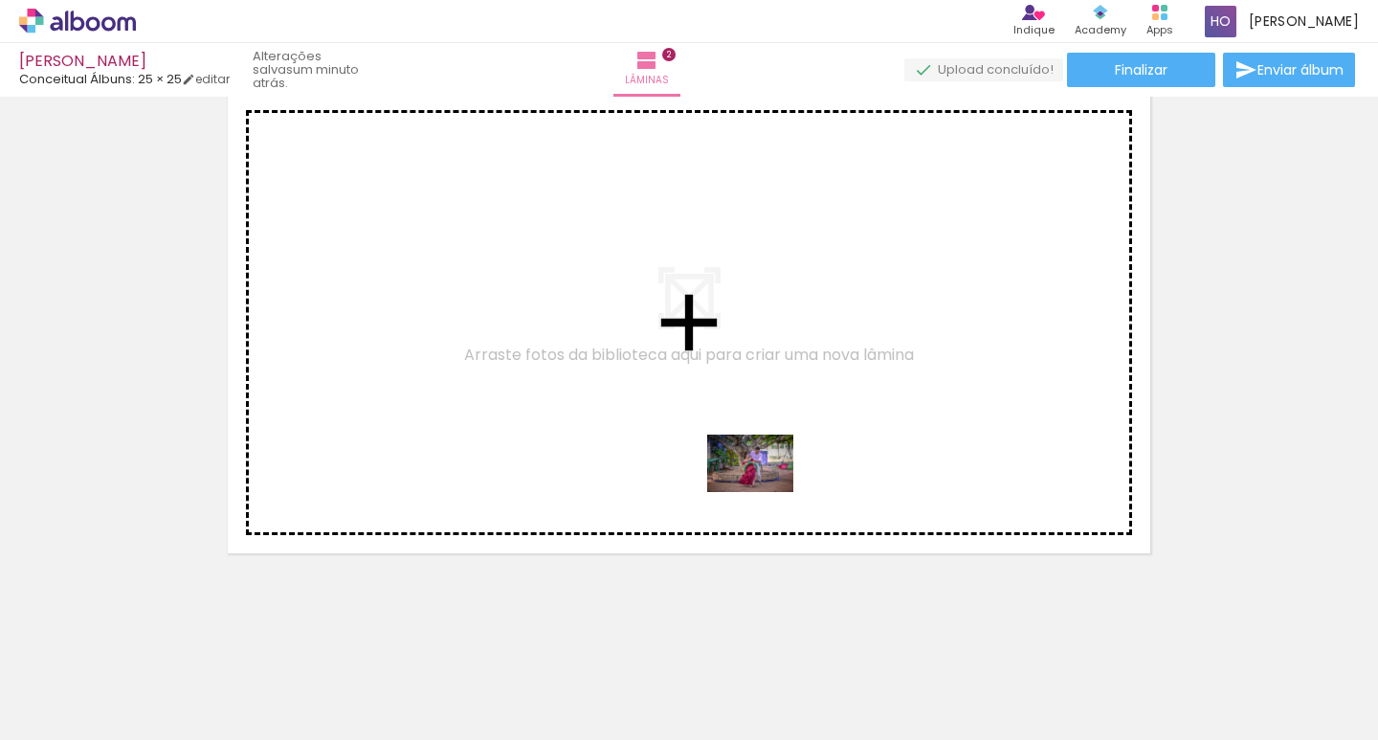
drag, startPoint x: 958, startPoint y: 687, endPoint x: 745, endPoint y: 478, distance: 297.7
click at [745, 478] on quentale-workspace at bounding box center [689, 370] width 1378 height 740
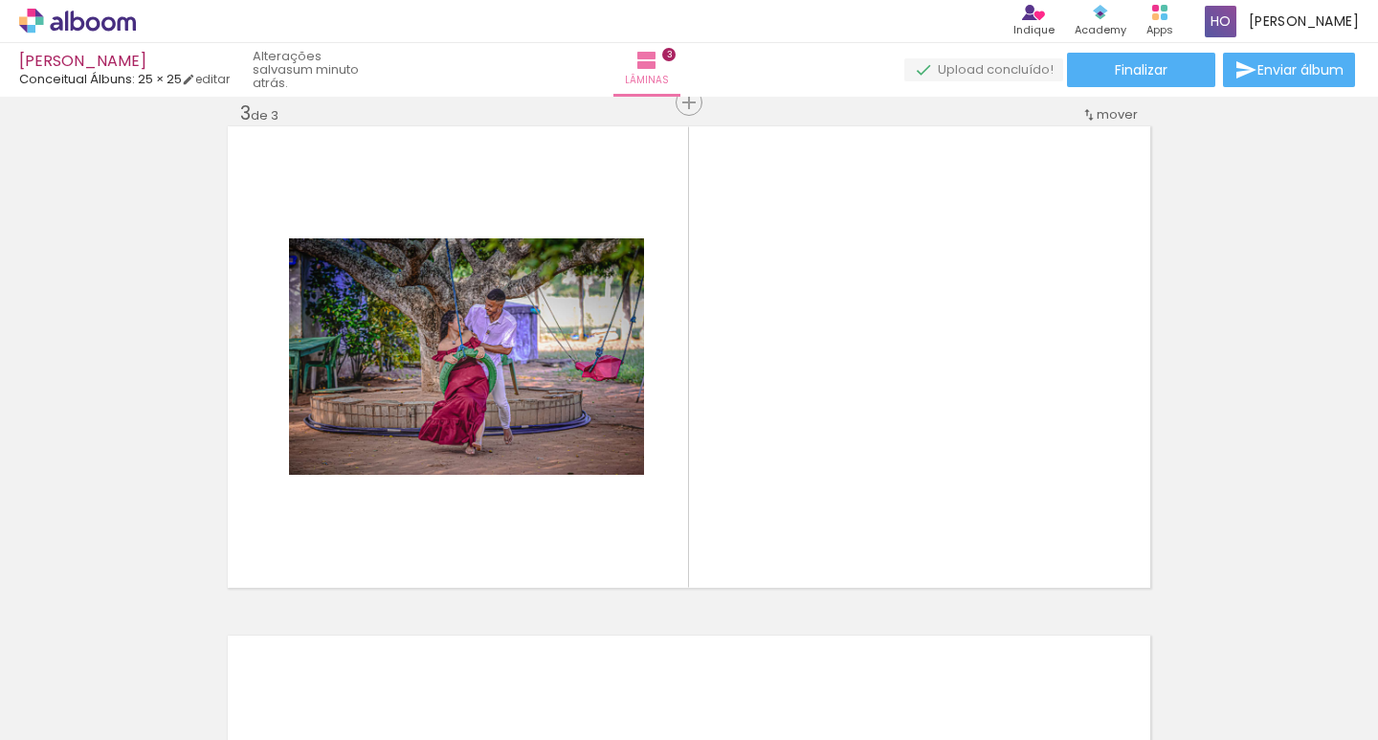
scroll to position [1043, 0]
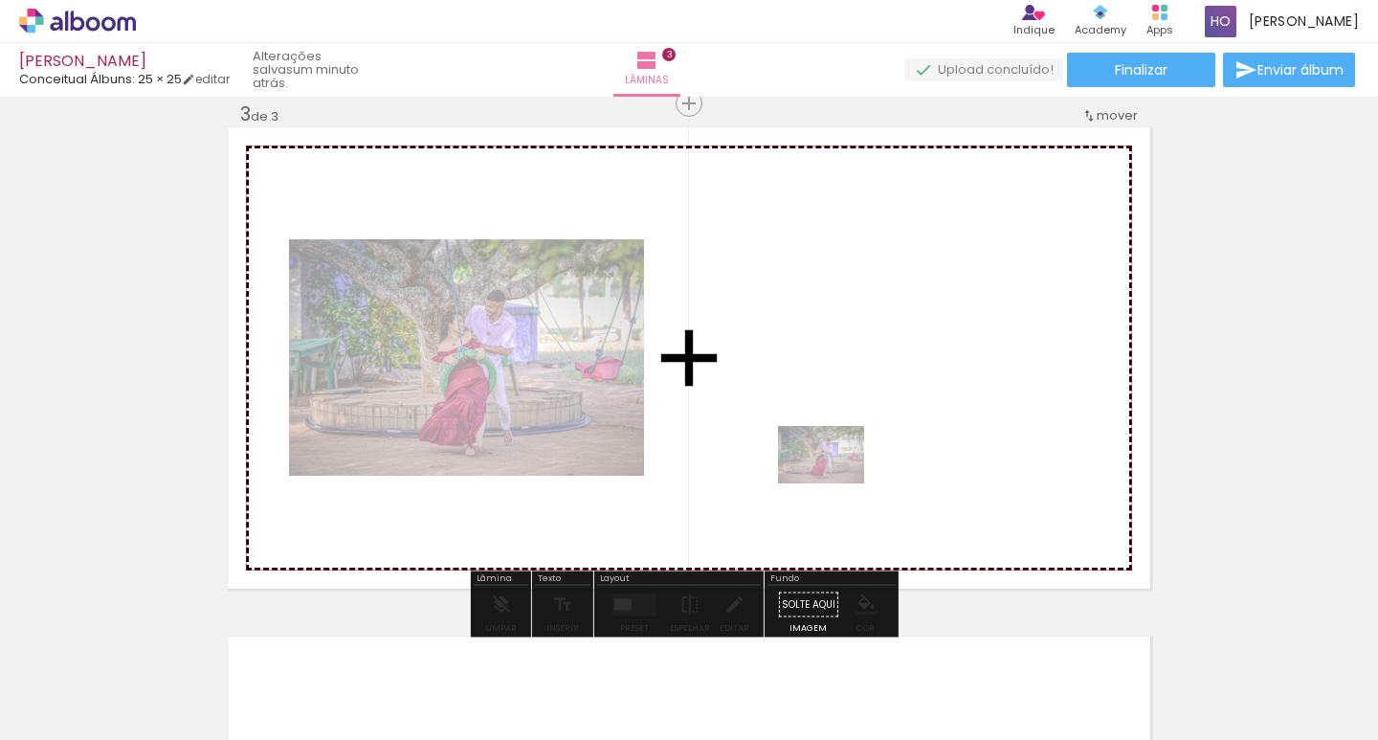
drag, startPoint x: 973, startPoint y: 675, endPoint x: 833, endPoint y: 482, distance: 237.7
click at [833, 482] on quentale-workspace at bounding box center [689, 370] width 1378 height 740
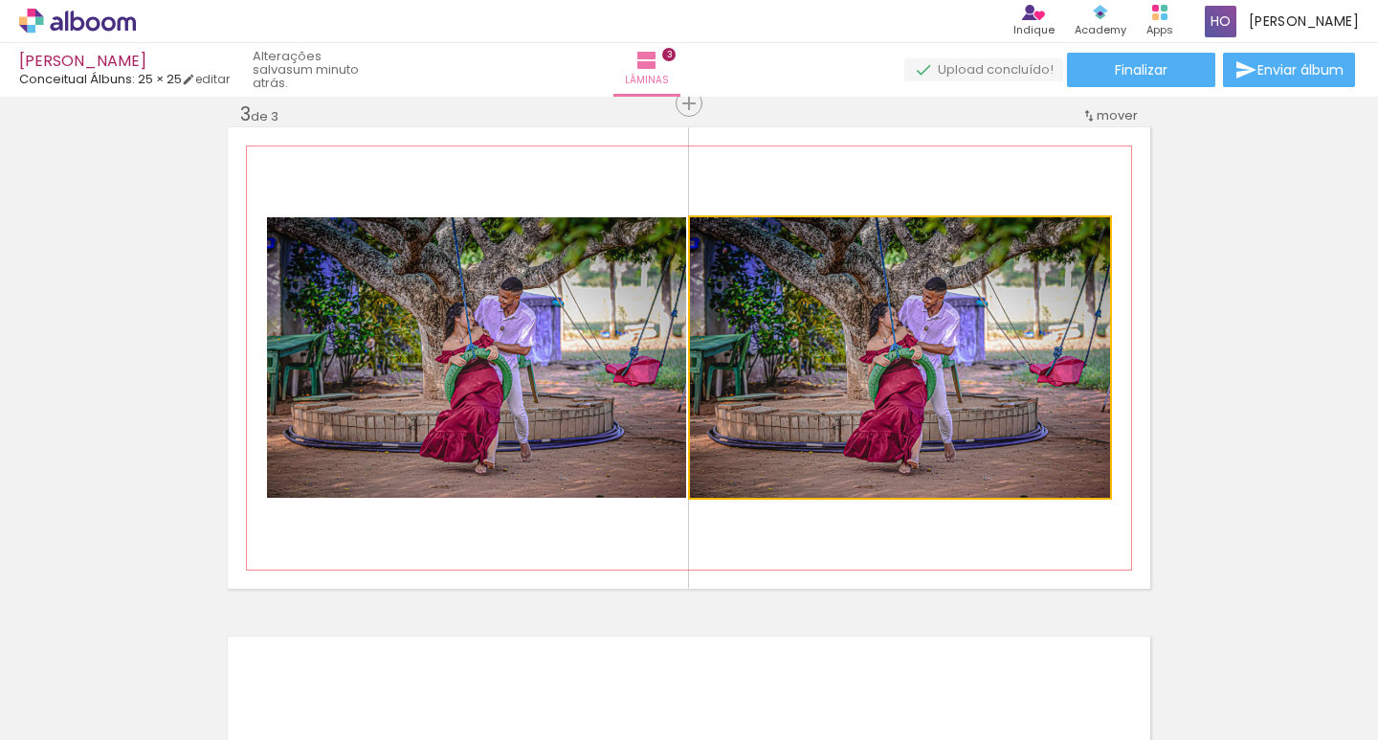
drag, startPoint x: 933, startPoint y: 440, endPoint x: 1206, endPoint y: 555, distance: 295.9
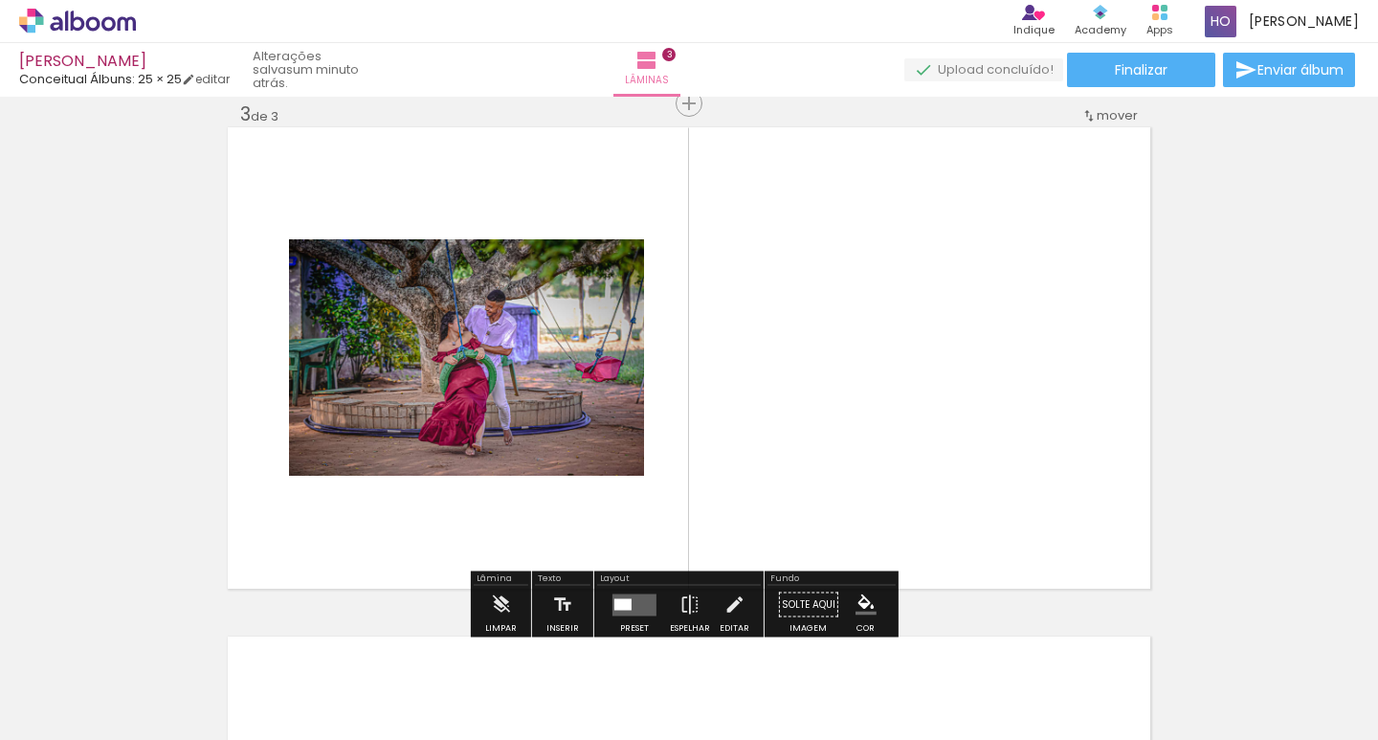
drag, startPoint x: 1206, startPoint y: 555, endPoint x: 1234, endPoint y: 594, distance: 48.6
click at [1234, 594] on div "Inserir lâmina 1 de 3 Inserir lâmina 2 de 3 Inserir lâmina 3 de 3" at bounding box center [689, 78] width 1378 height 2037
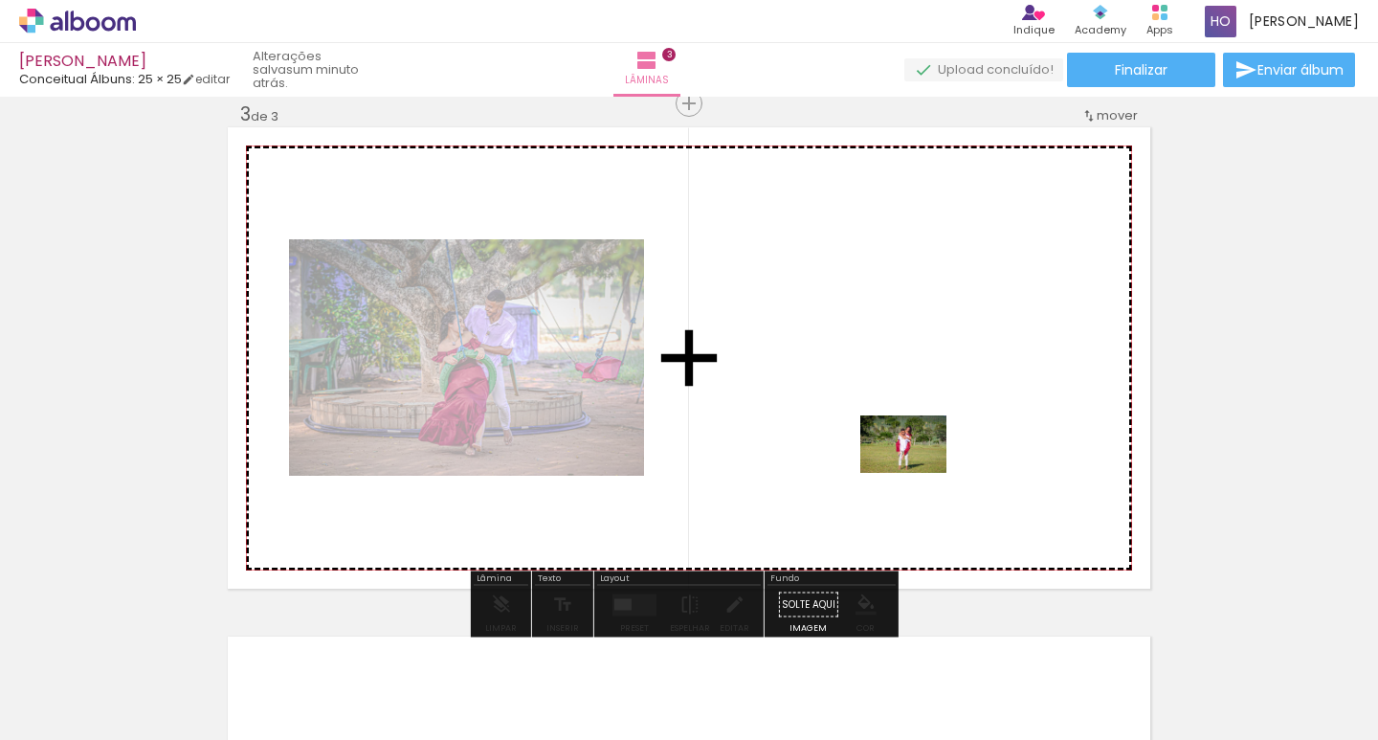
drag, startPoint x: 1065, startPoint y: 674, endPoint x: 918, endPoint y: 473, distance: 249.2
click at [918, 473] on quentale-workspace at bounding box center [689, 370] width 1378 height 740
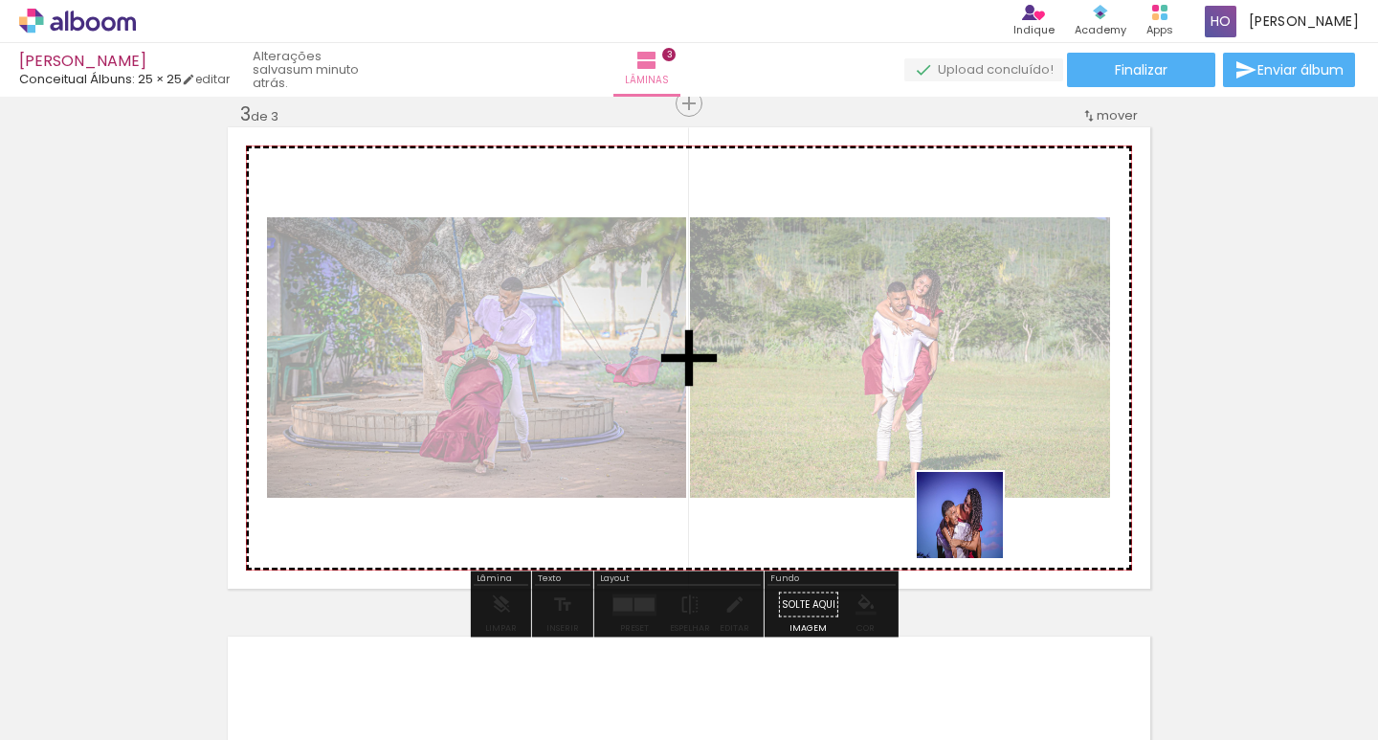
drag, startPoint x: 1143, startPoint y: 666, endPoint x: 950, endPoint y: 515, distance: 245.4
click at [950, 515] on quentale-workspace at bounding box center [689, 370] width 1378 height 740
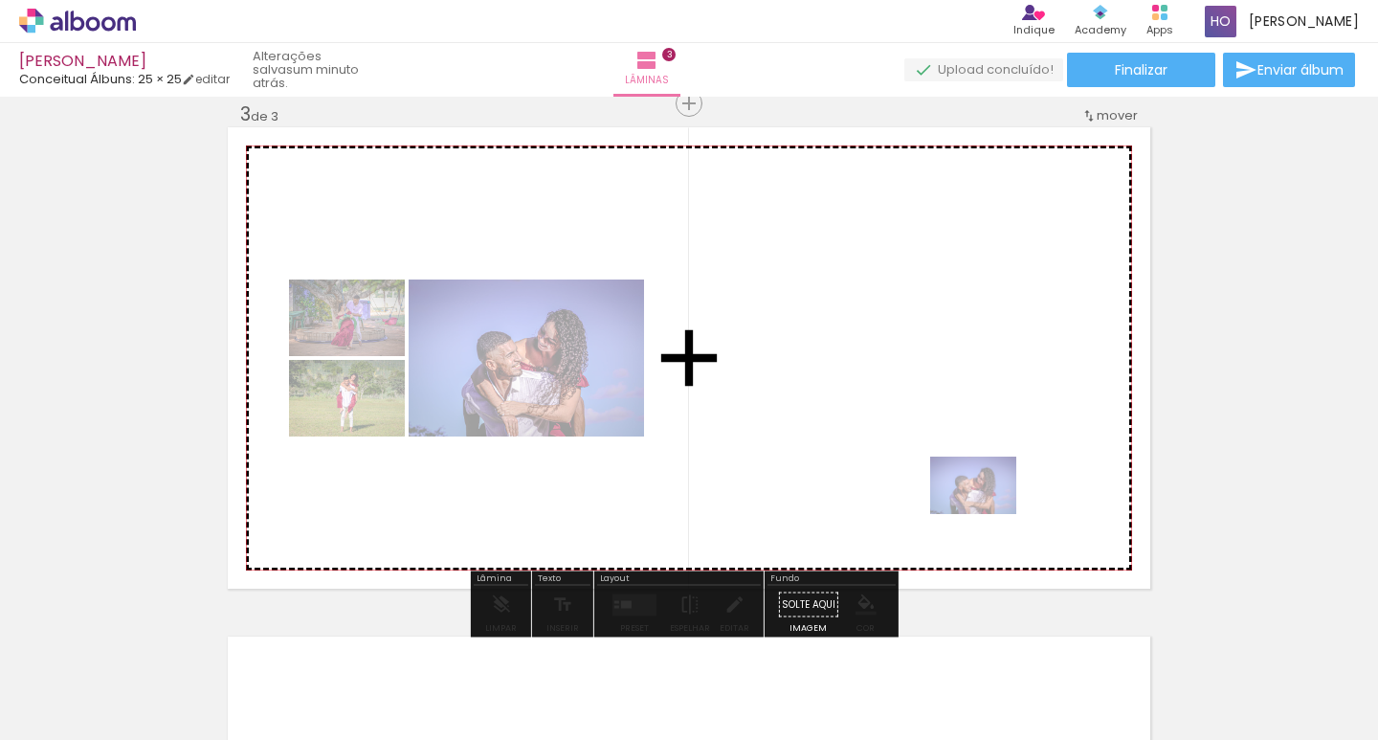
drag, startPoint x: 1070, startPoint y: 565, endPoint x: 983, endPoint y: 511, distance: 102.2
click at [983, 511] on quentale-workspace at bounding box center [689, 370] width 1378 height 740
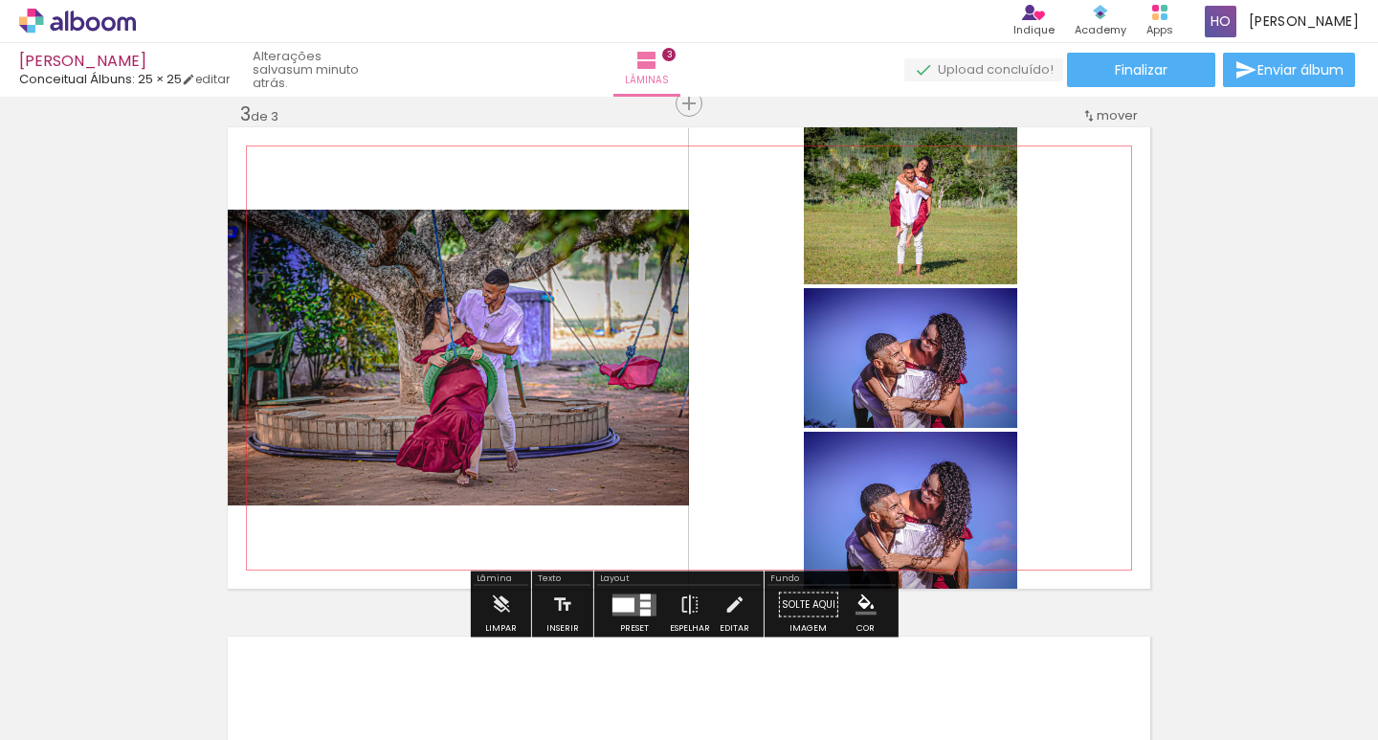
scroll to position [1234, 0]
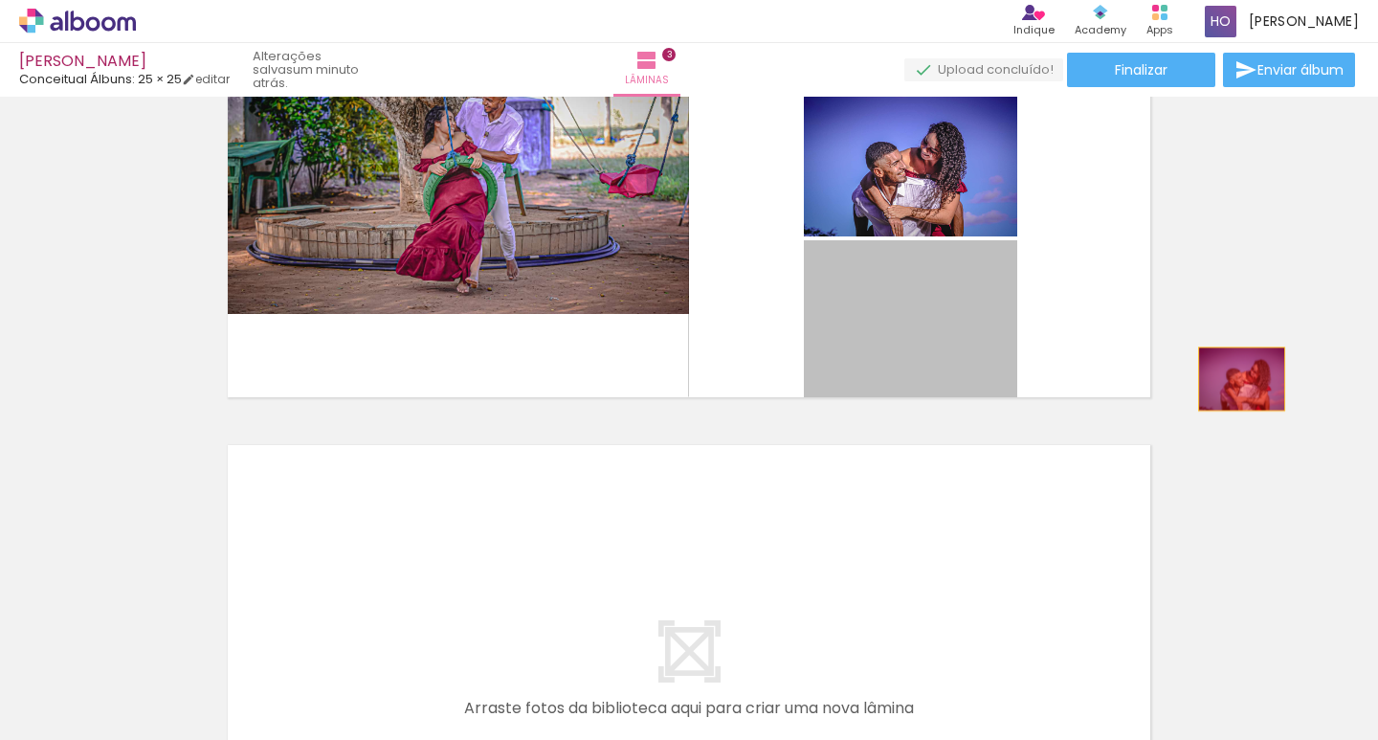
drag, startPoint x: 912, startPoint y: 315, endPoint x: 1243, endPoint y: 381, distance: 337.6
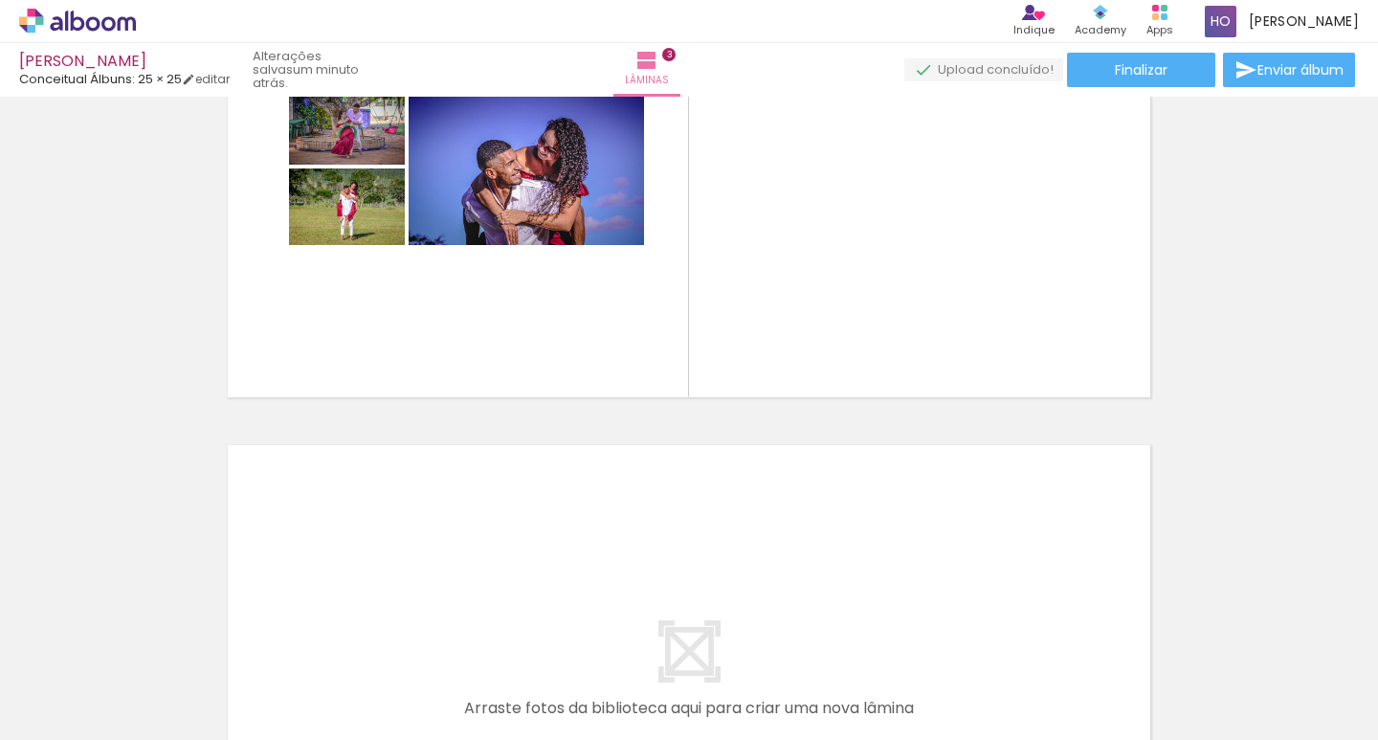
click at [100, 681] on iron-icon at bounding box center [97, 682] width 15 height 15
click at [91, 675] on paper-item "Não utilizadas" at bounding box center [61, 676] width 99 height 16
type input "Não utilizadas"
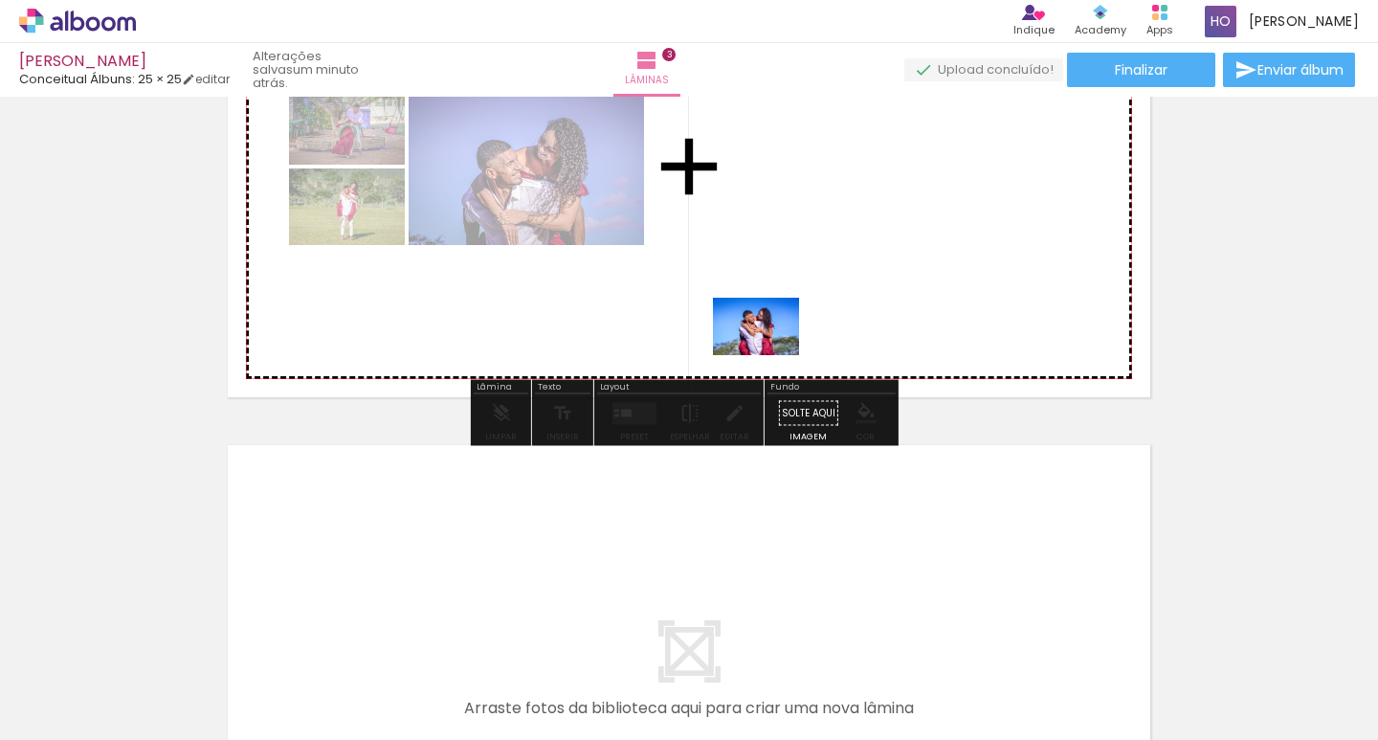
drag, startPoint x: 444, startPoint y: 692, endPoint x: 772, endPoint y: 350, distance: 473.7
click at [772, 350] on quentale-workspace at bounding box center [689, 370] width 1378 height 740
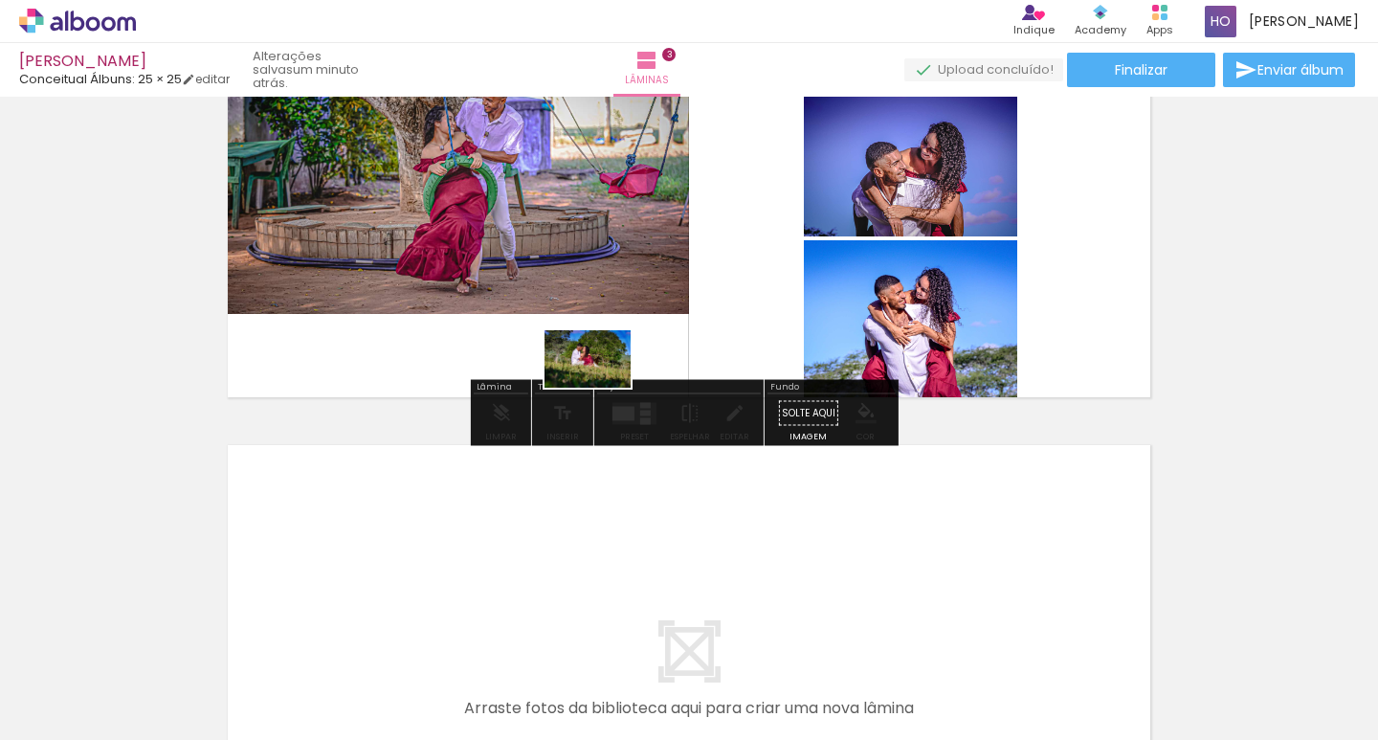
drag, startPoint x: 439, startPoint y: 676, endPoint x: 613, endPoint y: 362, distance: 359.8
click at [613, 362] on quentale-workspace at bounding box center [689, 370] width 1378 height 740
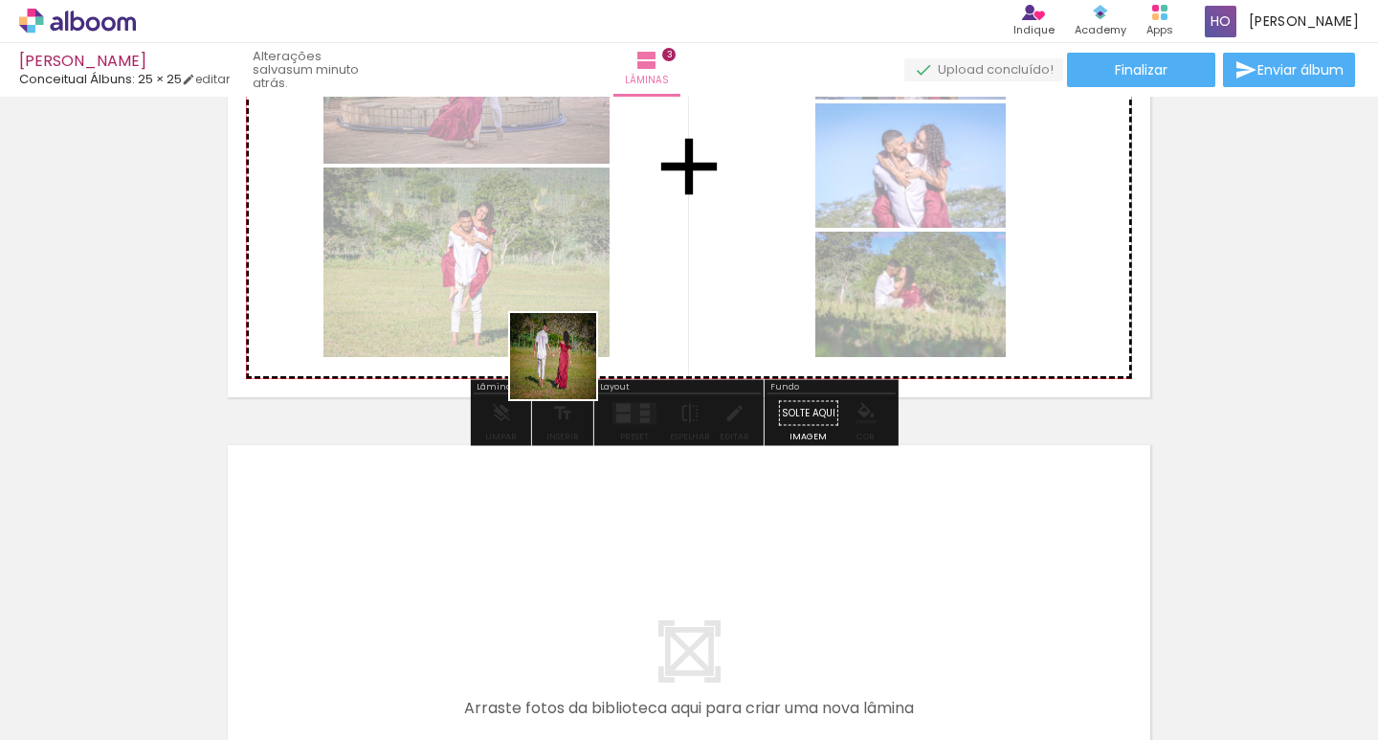
drag, startPoint x: 477, startPoint y: 630, endPoint x: 590, endPoint y: 327, distance: 322.8
click at [590, 327] on quentale-workspace at bounding box center [689, 370] width 1378 height 740
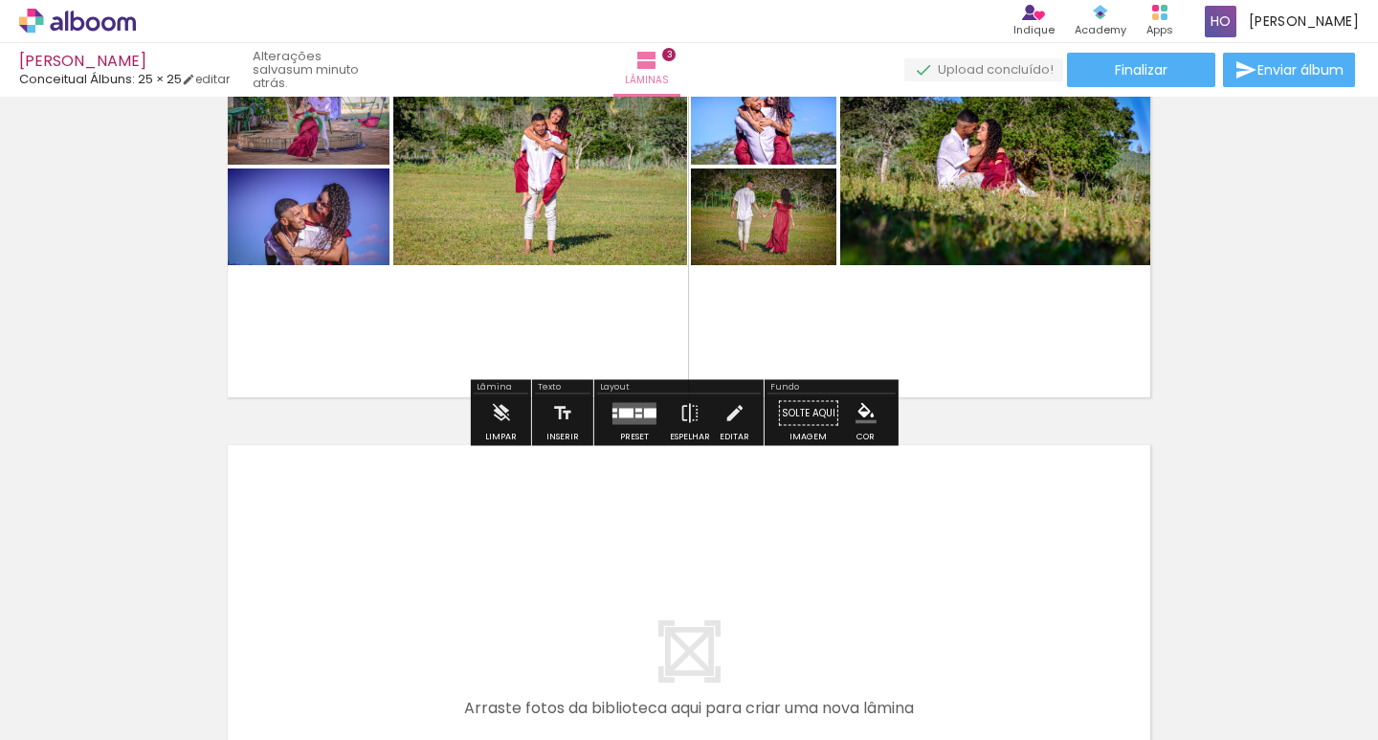
click at [646, 419] on quentale-layouter at bounding box center [634, 413] width 44 height 22
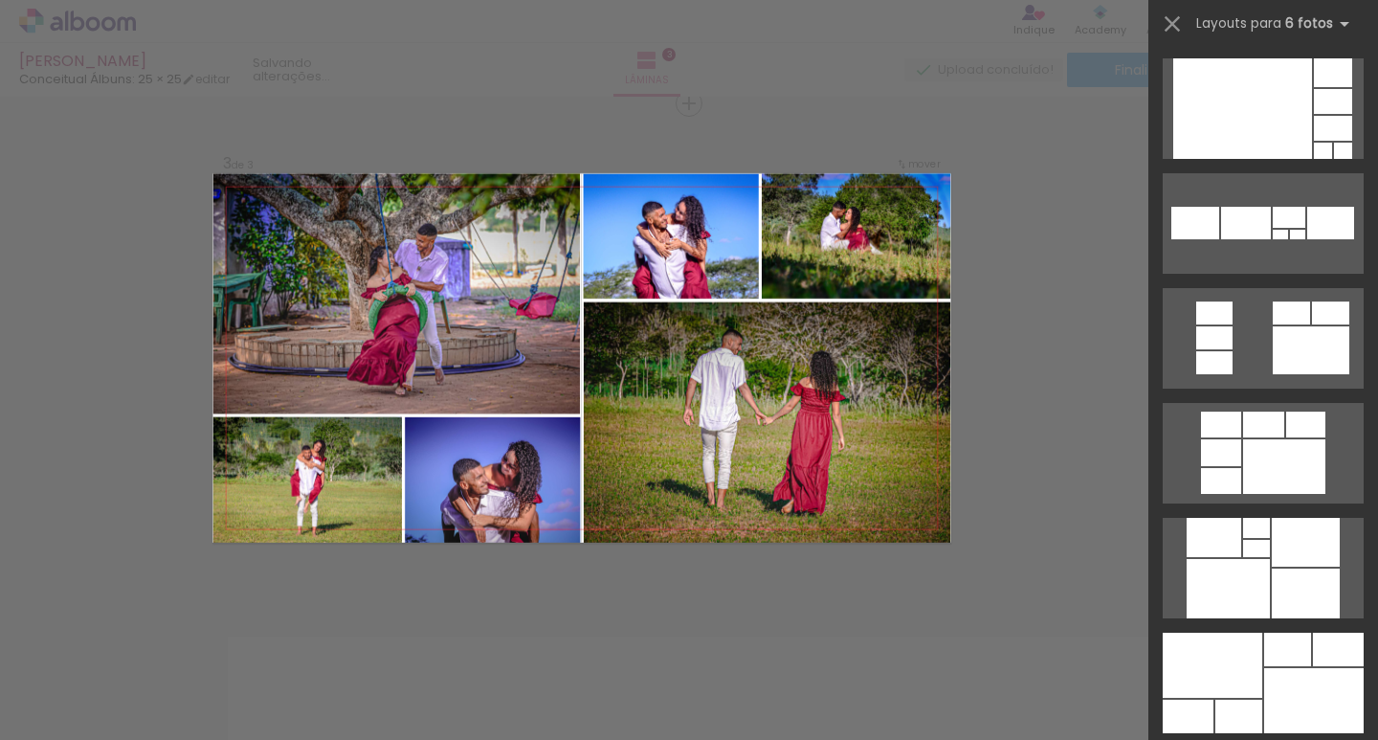
scroll to position [1340, 0]
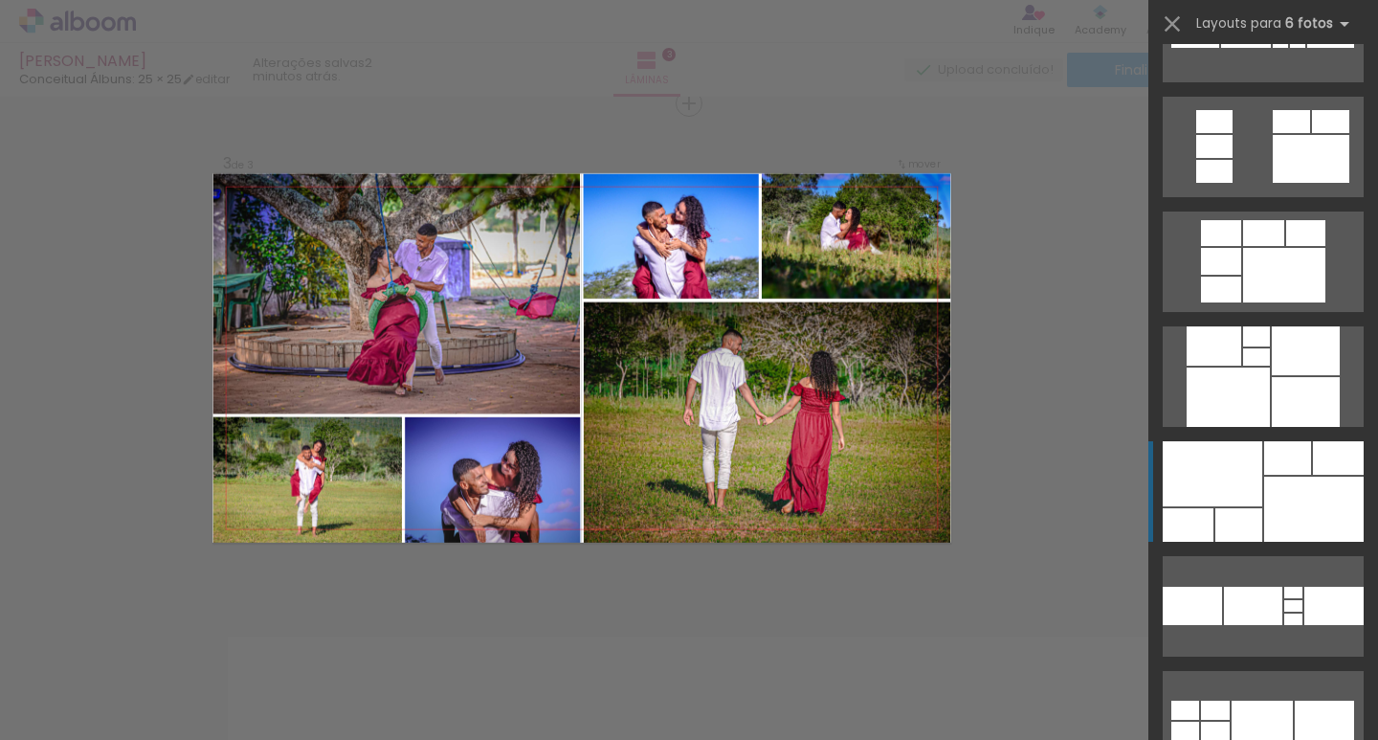
click at [1234, 494] on div at bounding box center [1213, 473] width 100 height 65
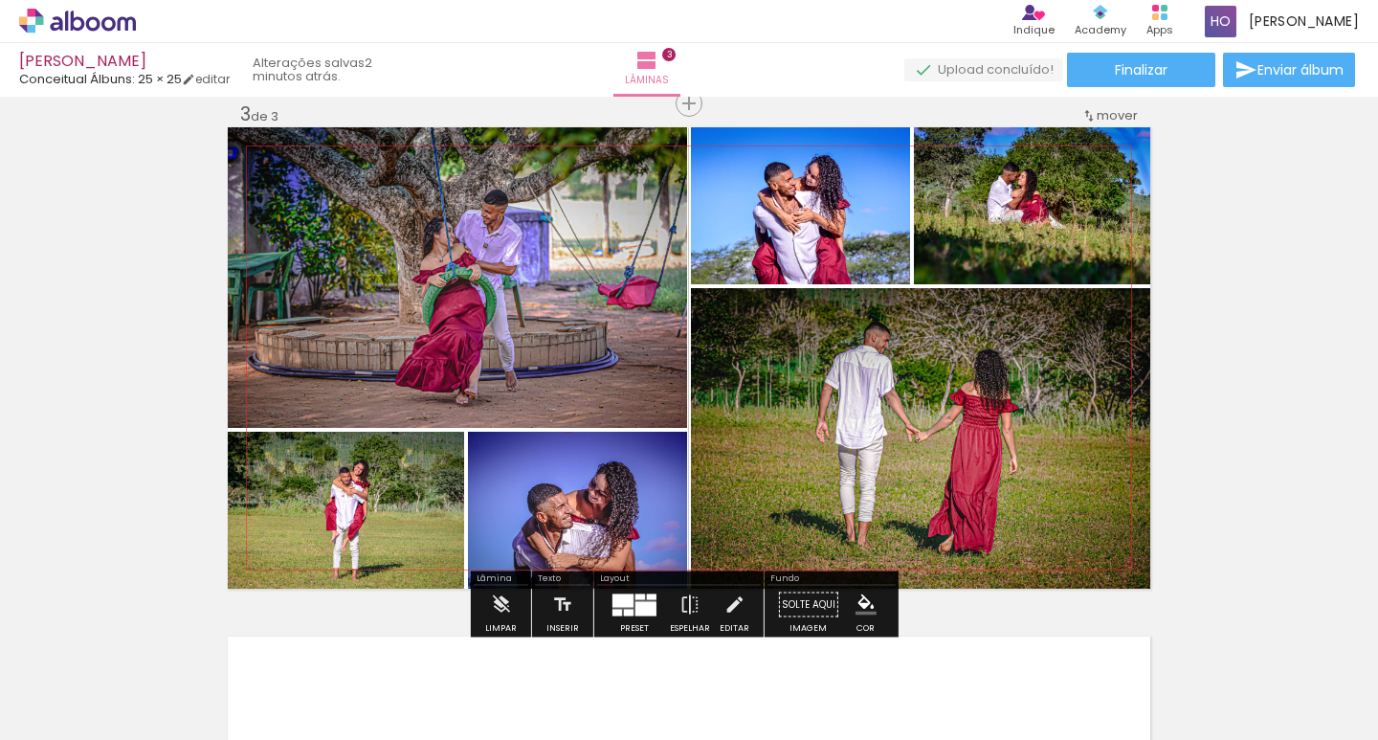
scroll to position [1426, 0]
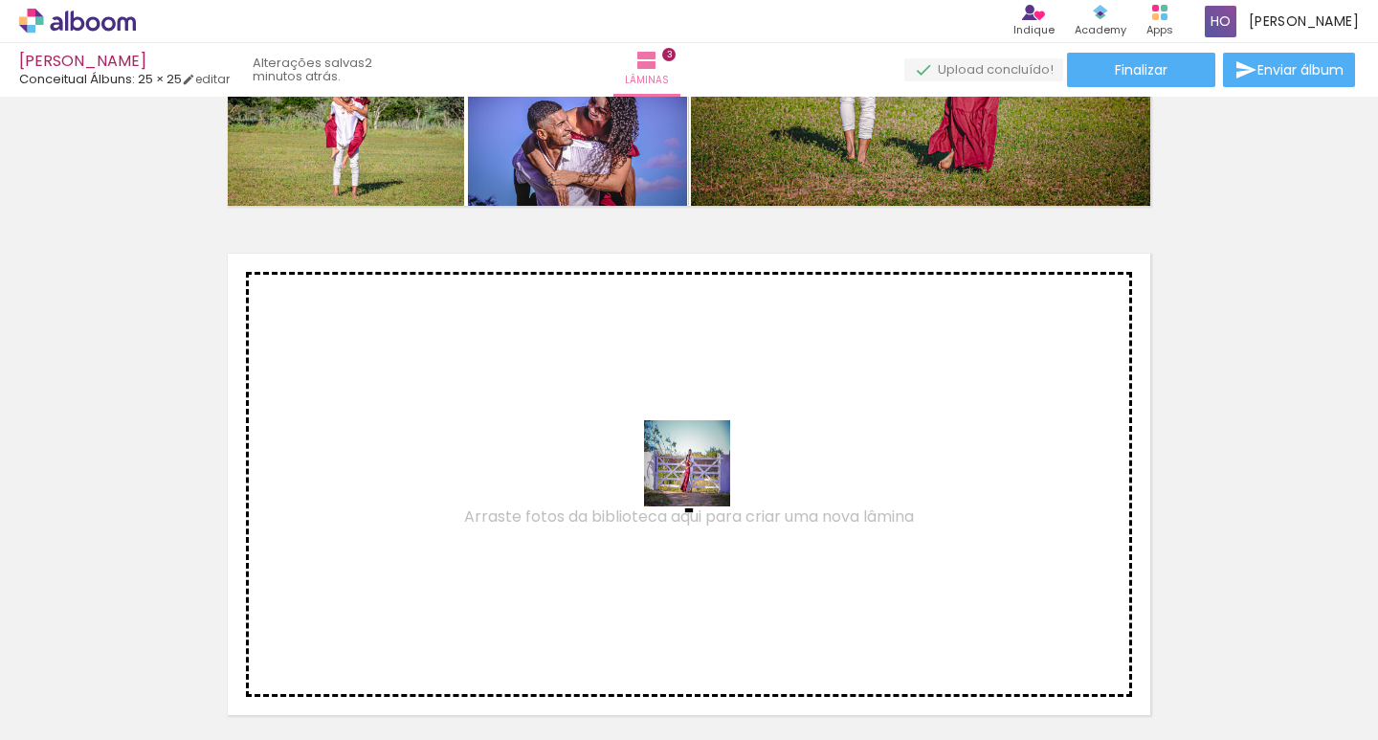
drag, startPoint x: 1058, startPoint y: 678, endPoint x: 693, endPoint y: 474, distance: 419.0
click at [693, 474] on quentale-workspace at bounding box center [689, 370] width 1378 height 740
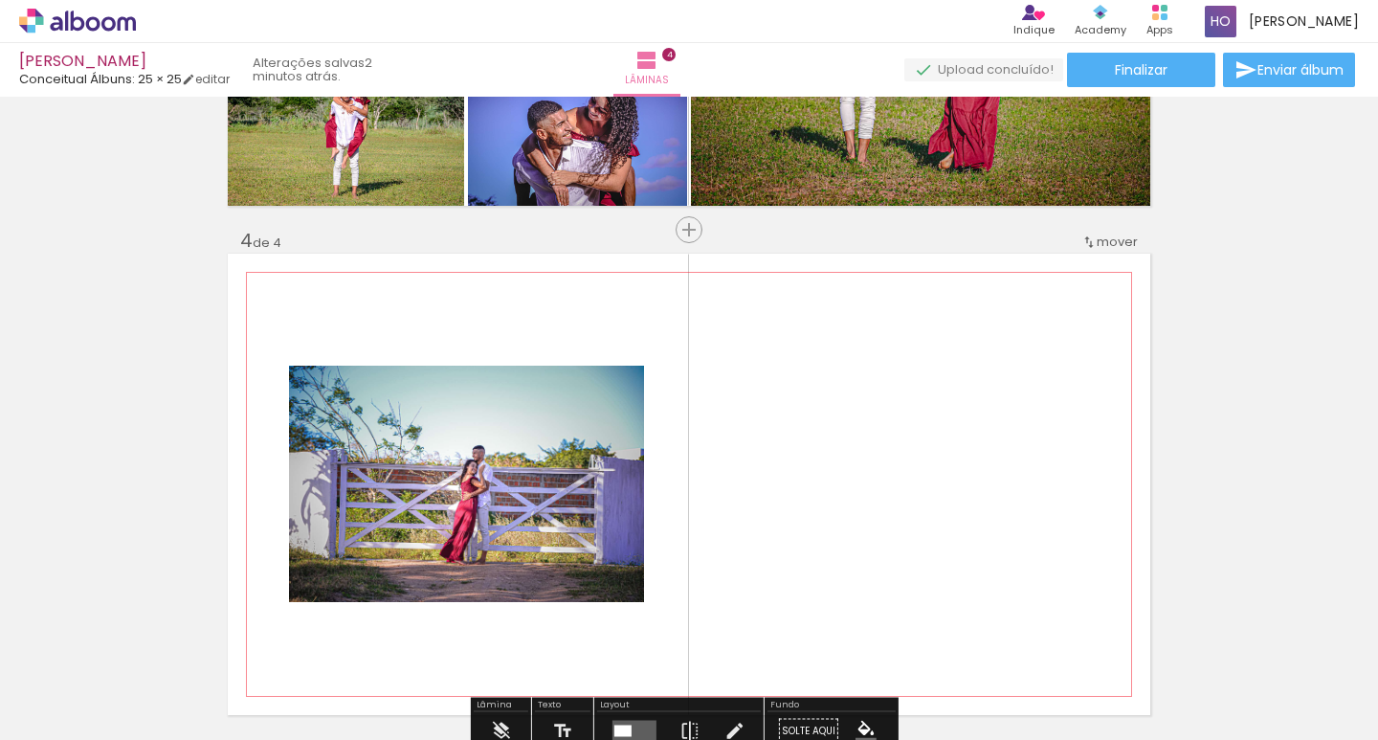
scroll to position [1552, 0]
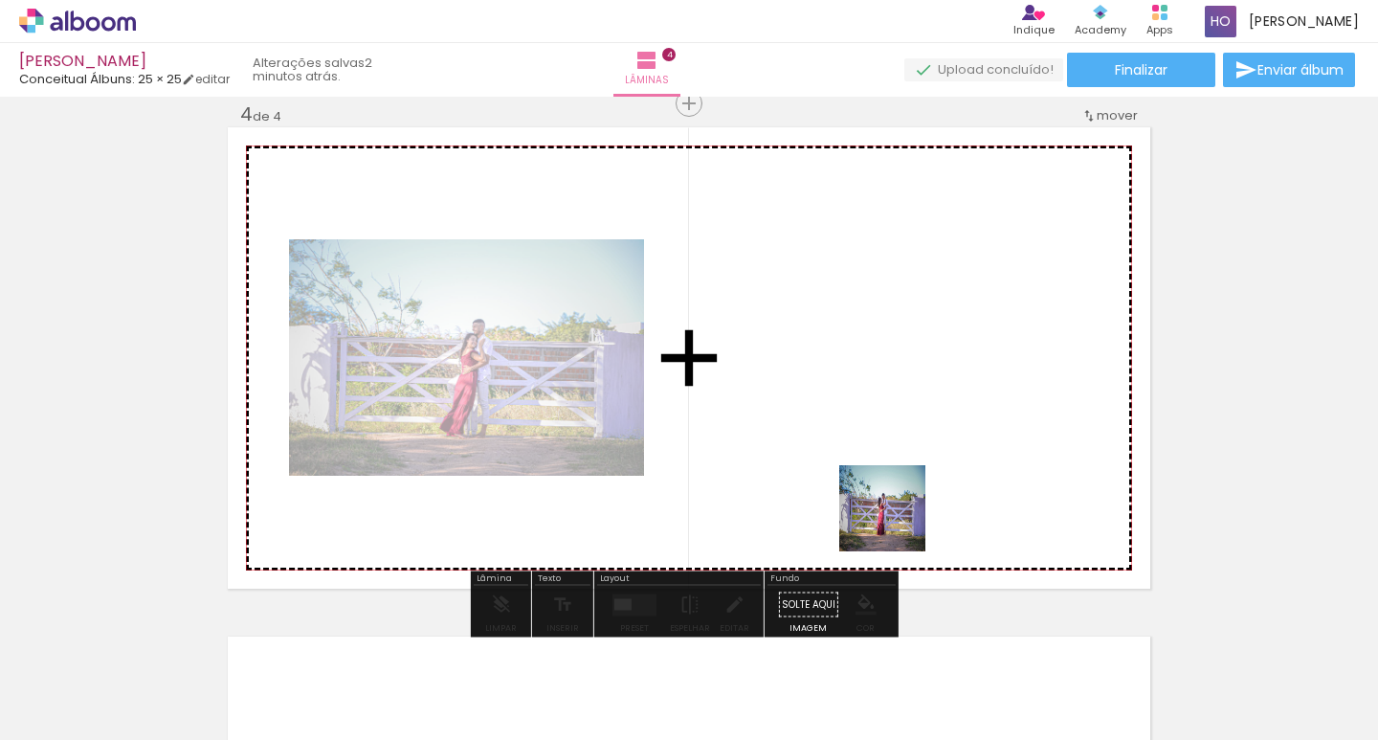
drag, startPoint x: 965, startPoint y: 676, endPoint x: 888, endPoint y: 496, distance: 196.8
click at [888, 496] on quentale-workspace at bounding box center [689, 370] width 1378 height 740
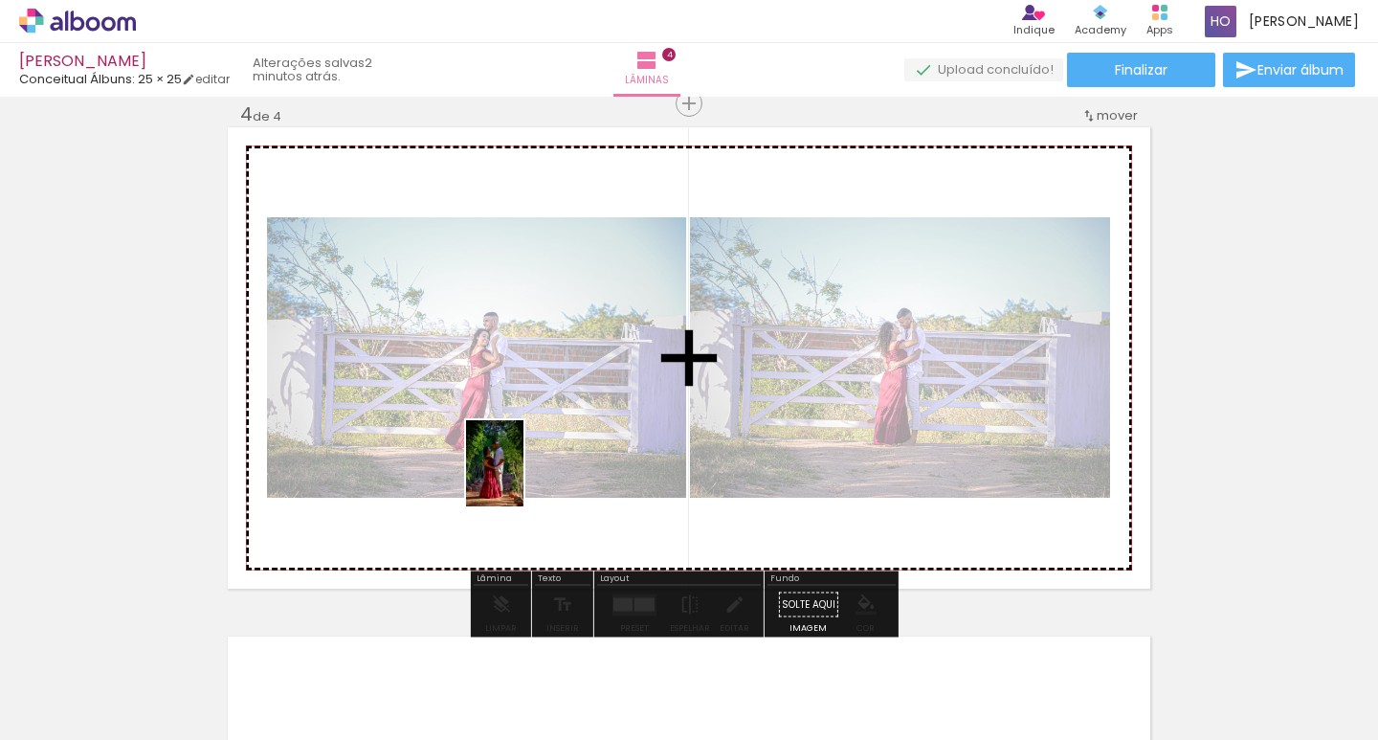
drag, startPoint x: 444, startPoint y: 665, endPoint x: 523, endPoint y: 477, distance: 203.7
click at [523, 477] on quentale-workspace at bounding box center [689, 370] width 1378 height 740
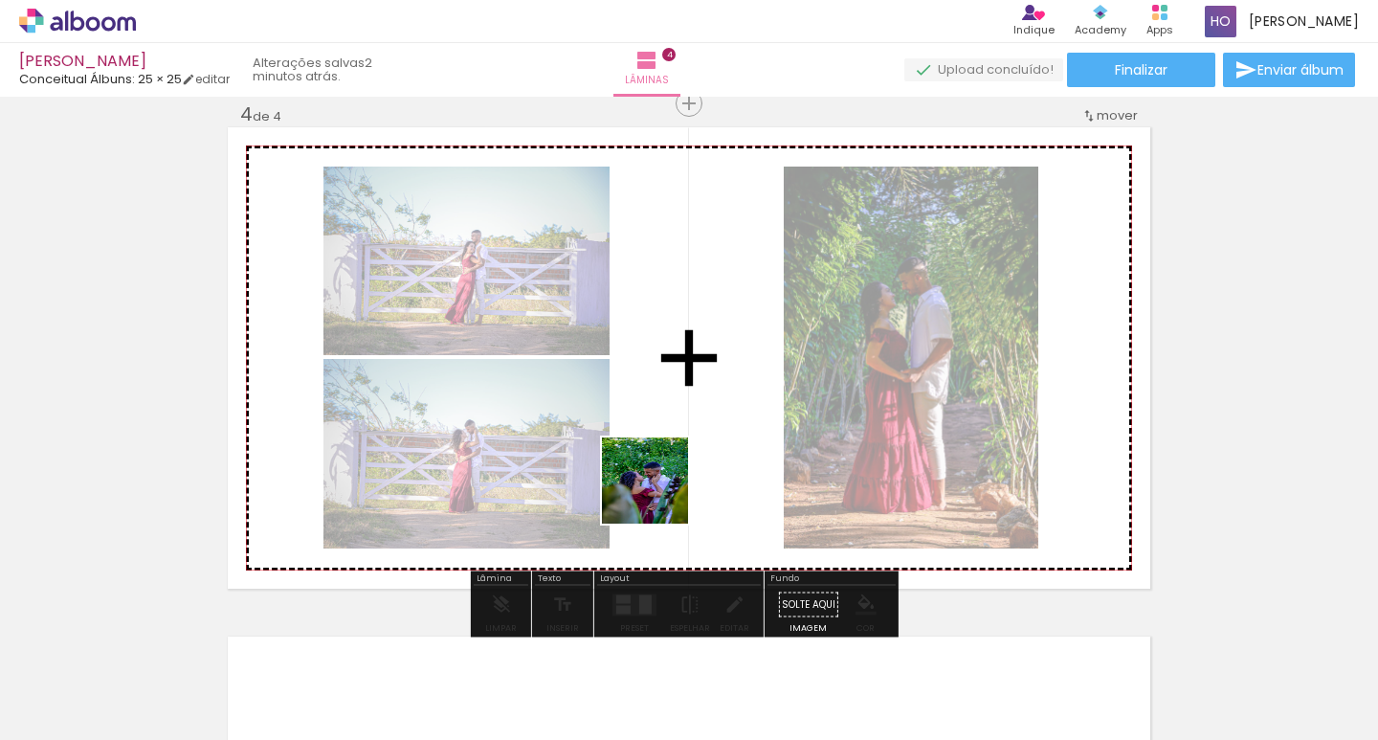
drag, startPoint x: 656, startPoint y: 618, endPoint x: 659, endPoint y: 493, distance: 125.4
click at [659, 493] on quentale-workspace at bounding box center [689, 370] width 1378 height 740
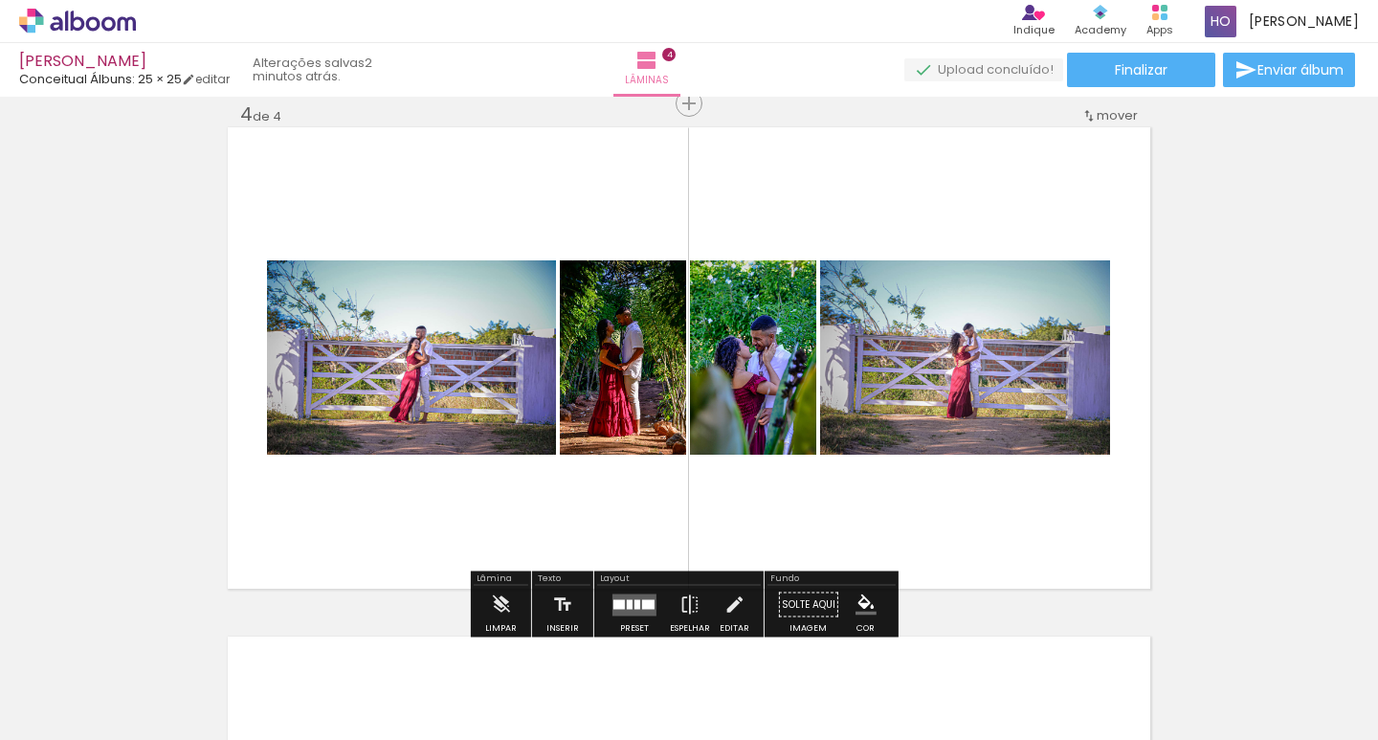
click at [635, 610] on quentale-layouter at bounding box center [634, 604] width 44 height 22
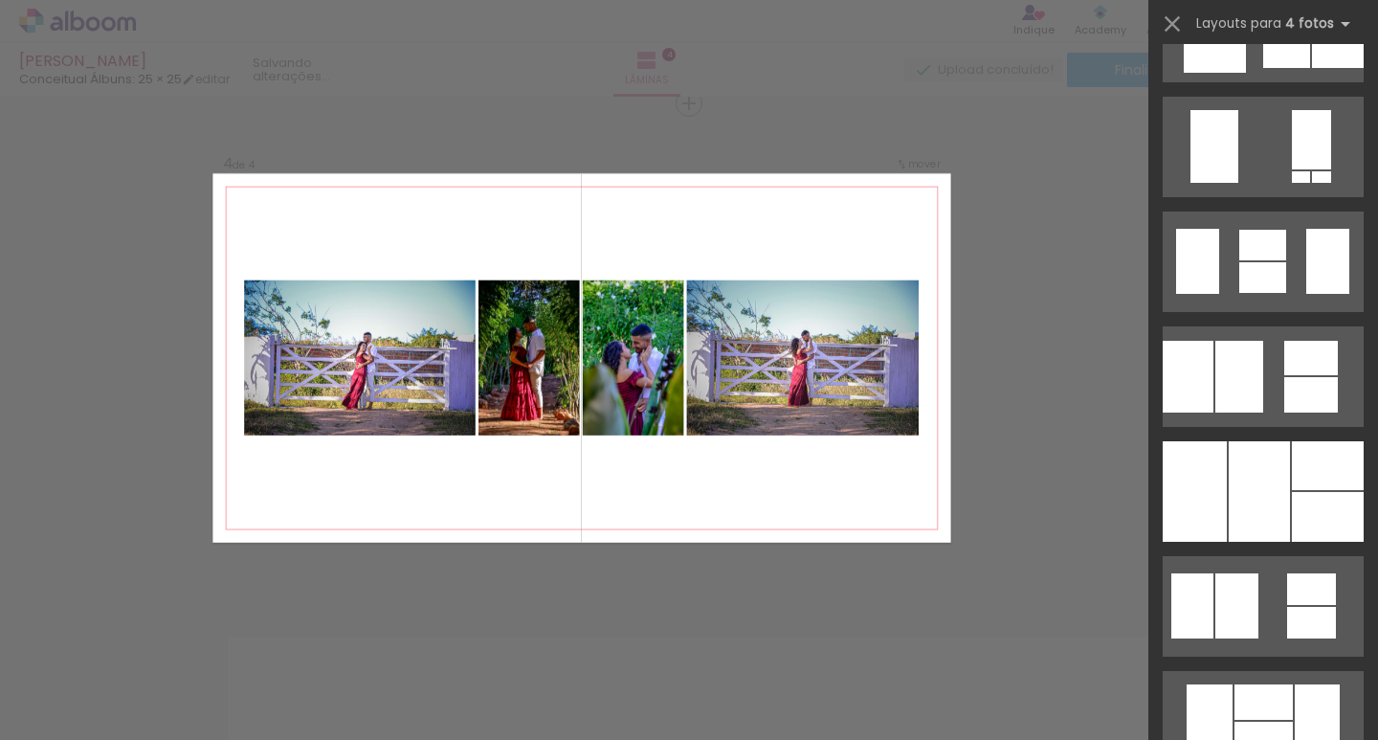
scroll to position [0, 0]
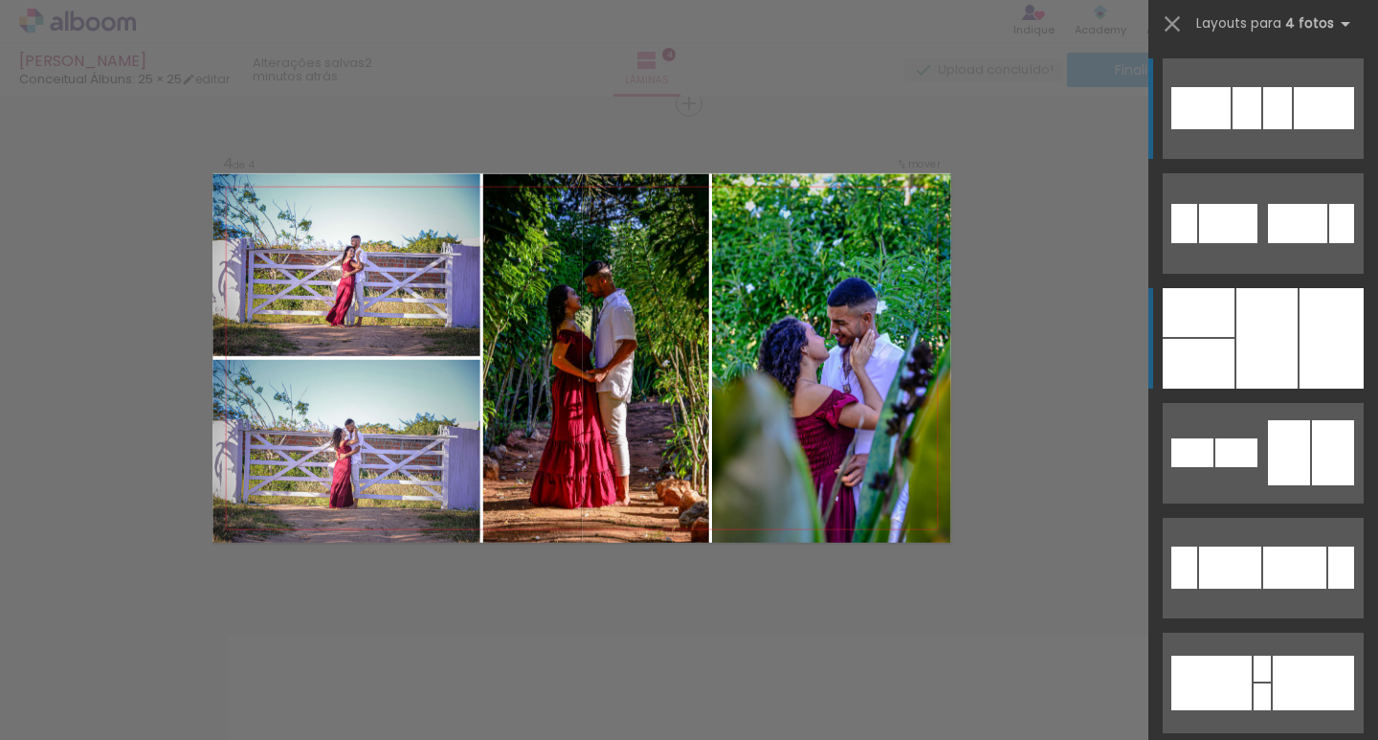
click at [1299, 372] on div at bounding box center [1331, 338] width 64 height 100
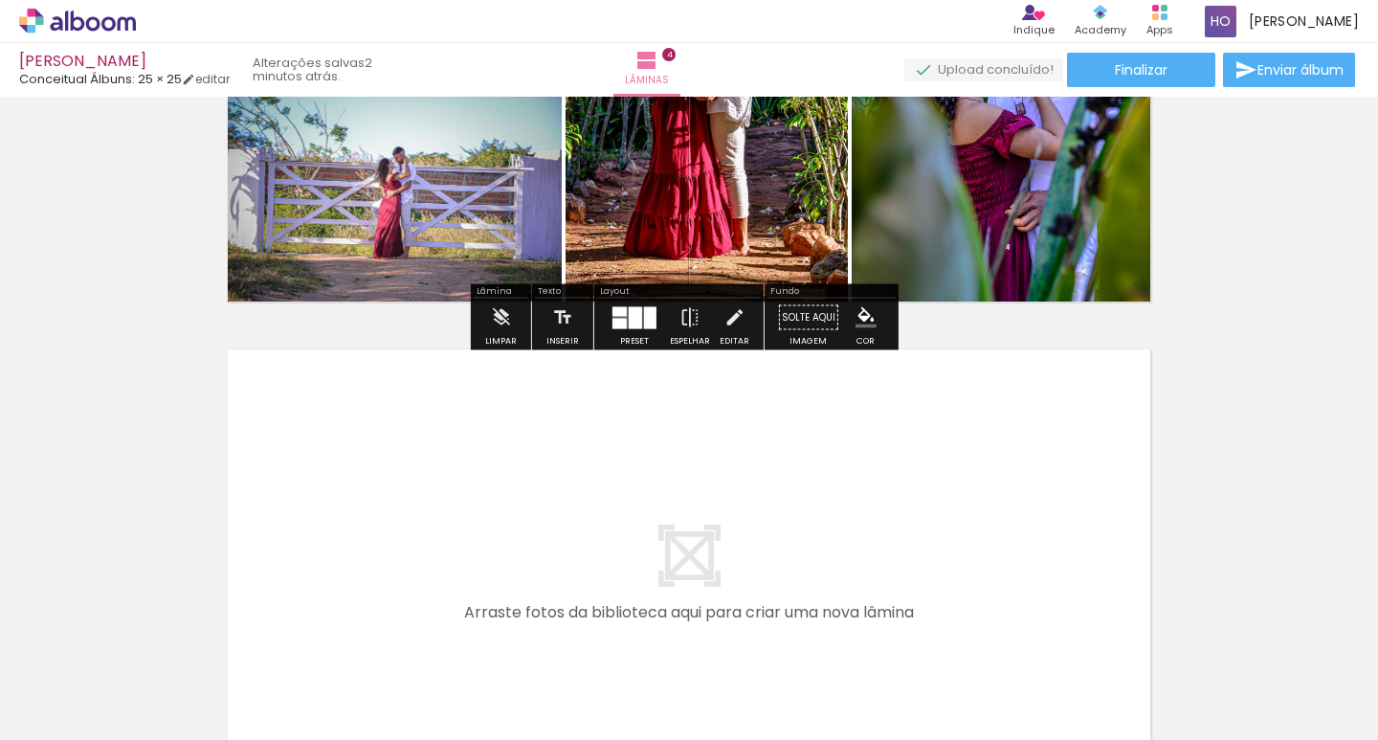
scroll to position [2030, 0]
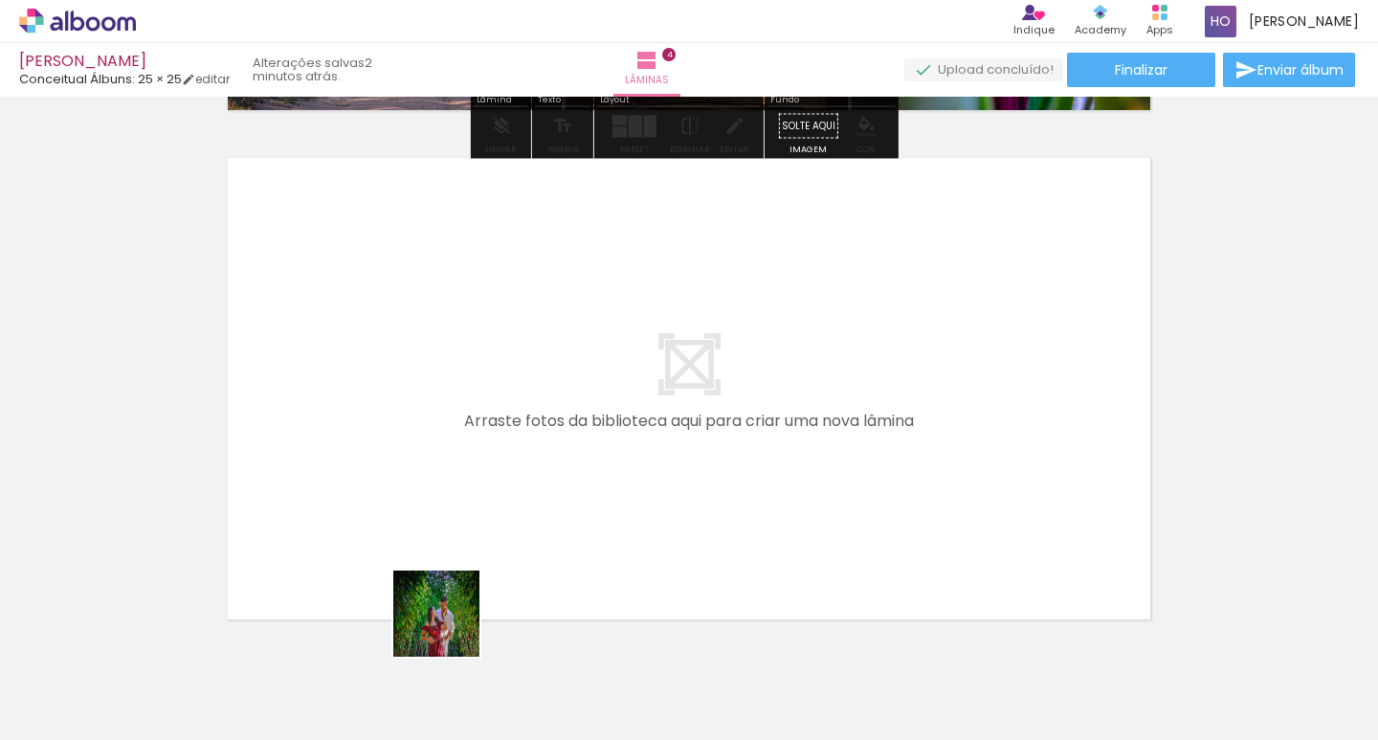
drag, startPoint x: 451, startPoint y: 628, endPoint x: 469, endPoint y: 508, distance: 121.0
click at [469, 508] on quentale-workspace at bounding box center [689, 370] width 1378 height 740
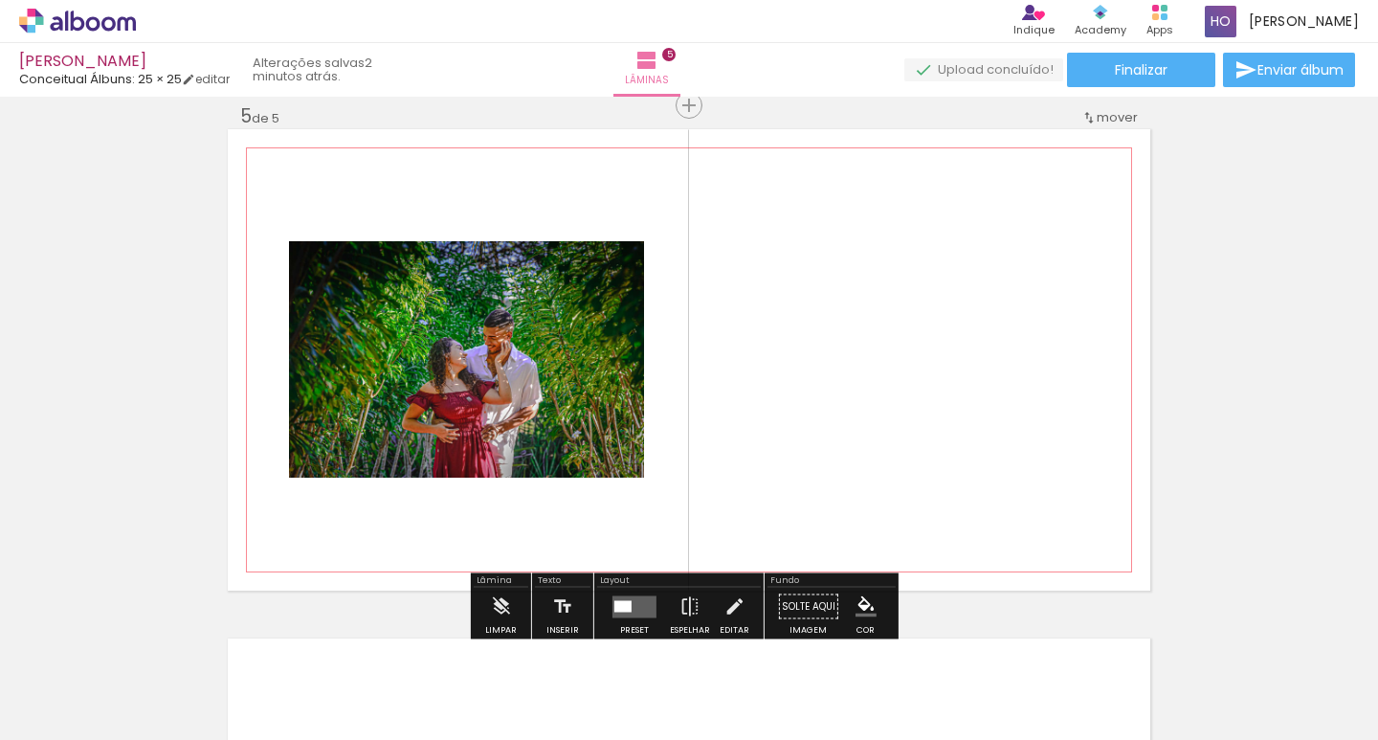
scroll to position [2061, 0]
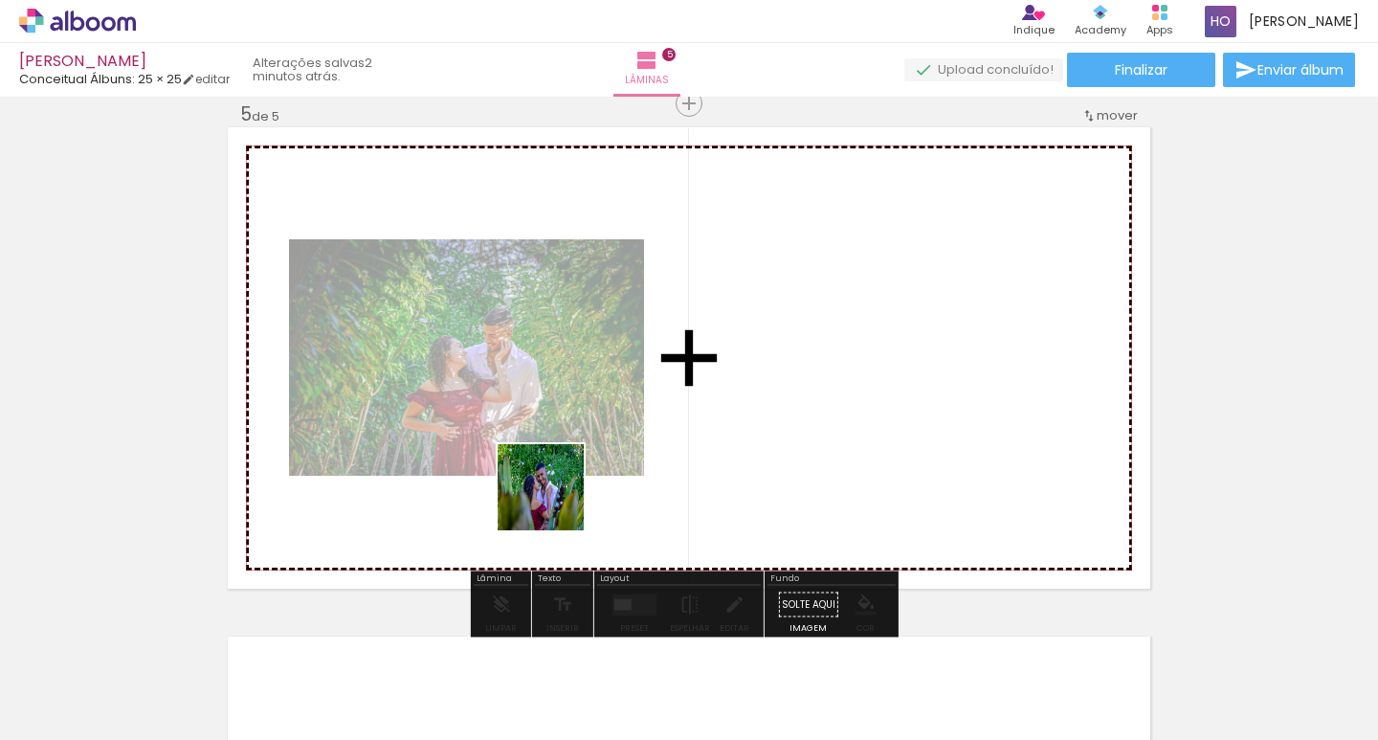
drag, startPoint x: 466, startPoint y: 640, endPoint x: 555, endPoint y: 501, distance: 164.8
click at [555, 501] on quentale-workspace at bounding box center [689, 370] width 1378 height 740
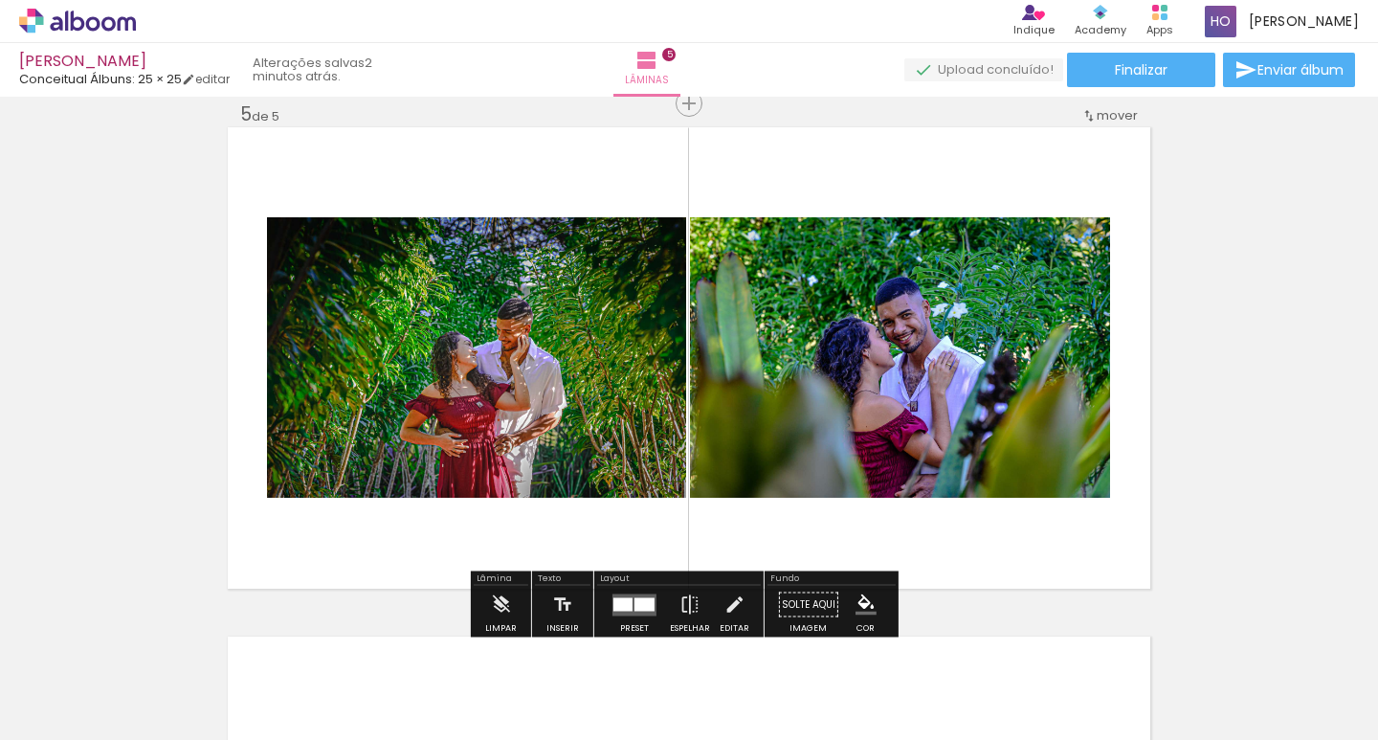
click at [542, 664] on div at bounding box center [526, 675] width 63 height 95
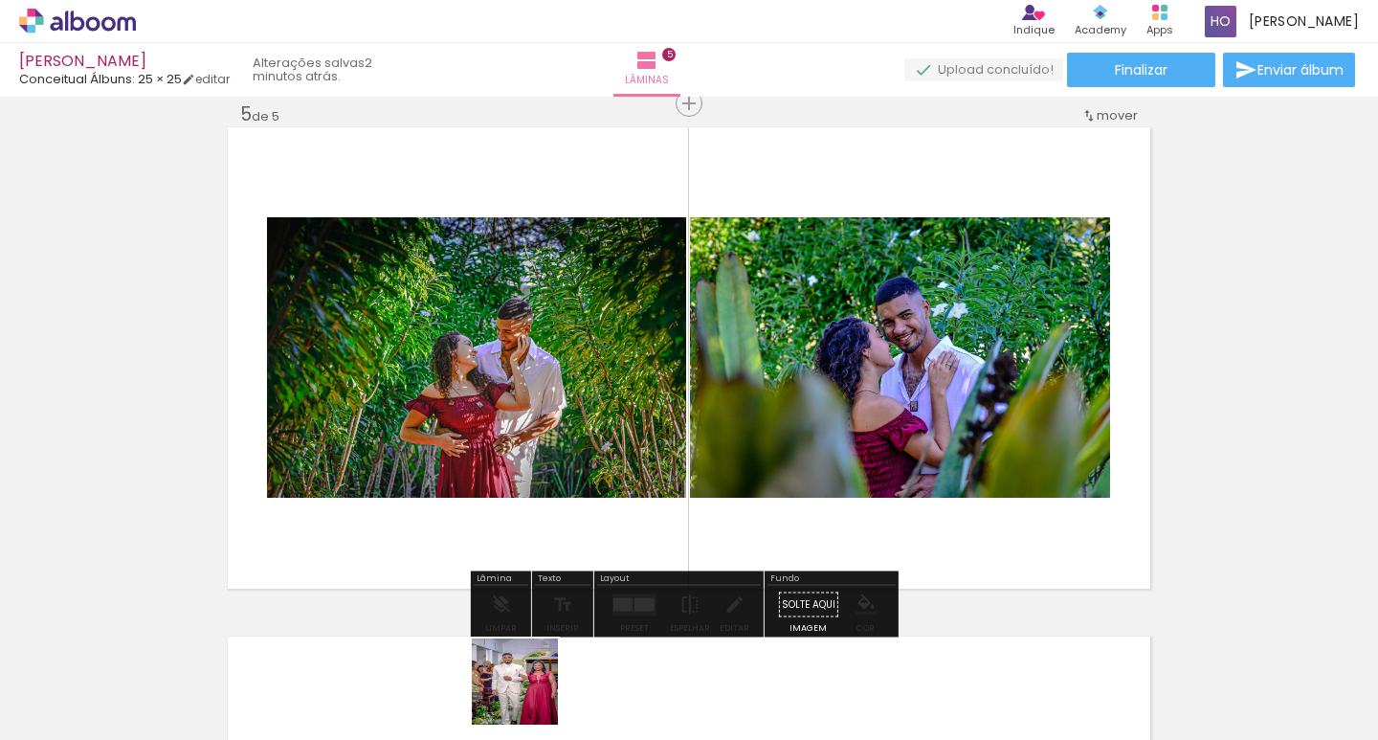
drag, startPoint x: 542, startPoint y: 664, endPoint x: 529, endPoint y: 696, distance: 33.9
click at [529, 696] on div at bounding box center [526, 675] width 63 height 95
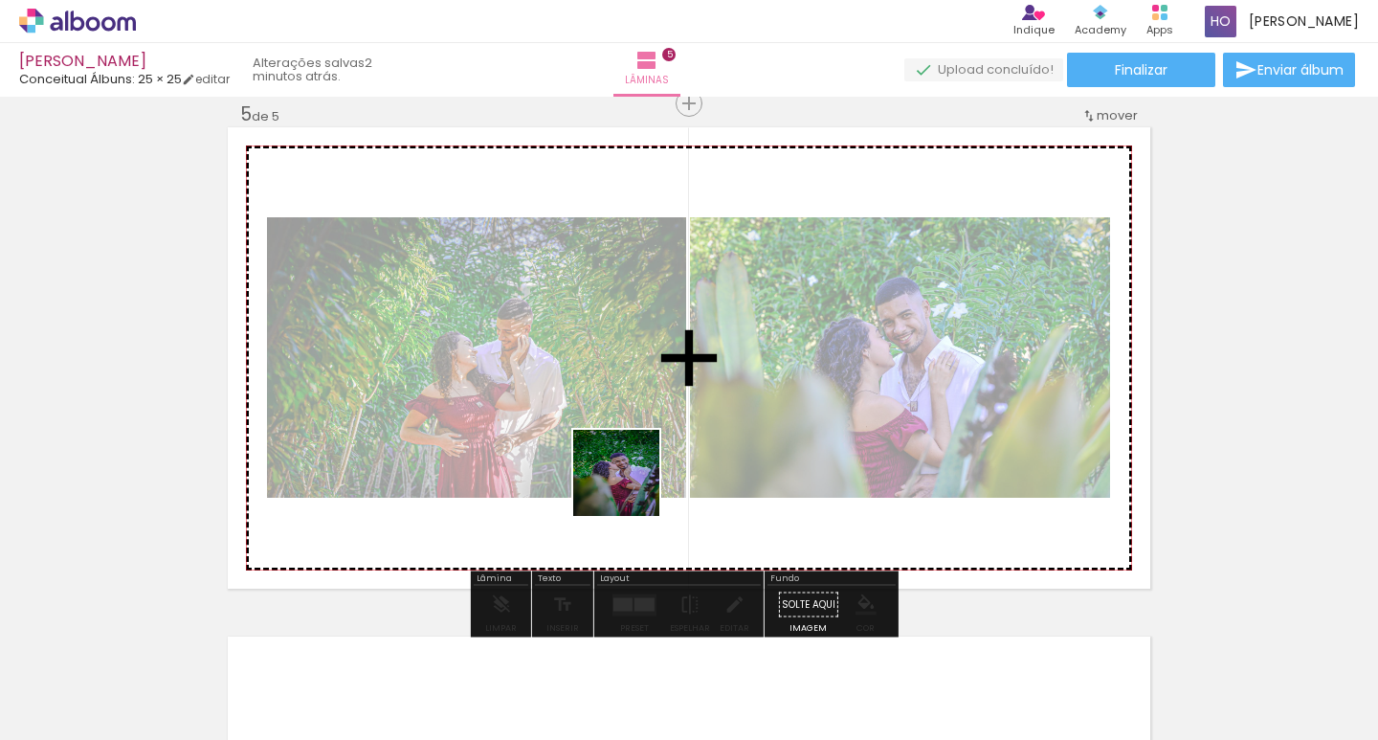
drag, startPoint x: 583, startPoint y: 522, endPoint x: 643, endPoint y: 477, distance: 75.2
click at [643, 477] on quentale-workspace at bounding box center [689, 370] width 1378 height 740
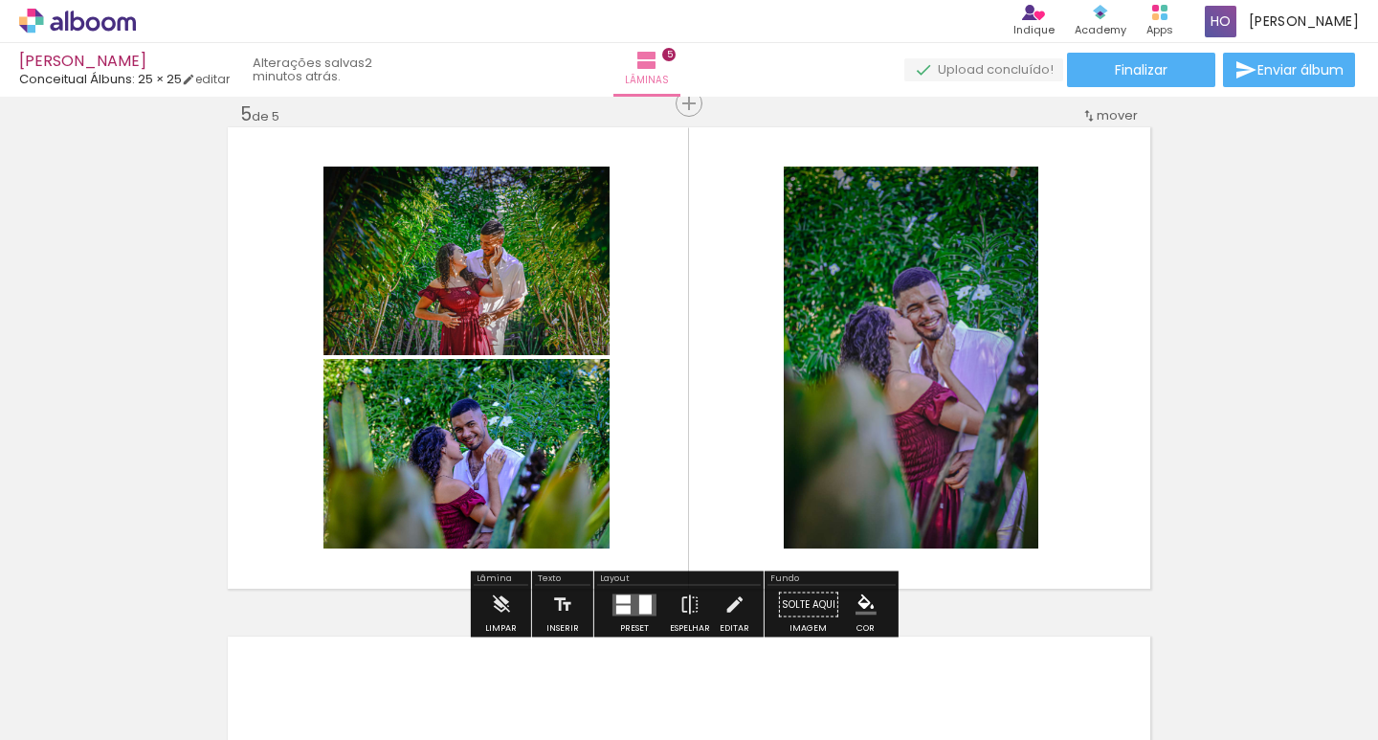
click at [641, 615] on div at bounding box center [635, 605] width 52 height 38
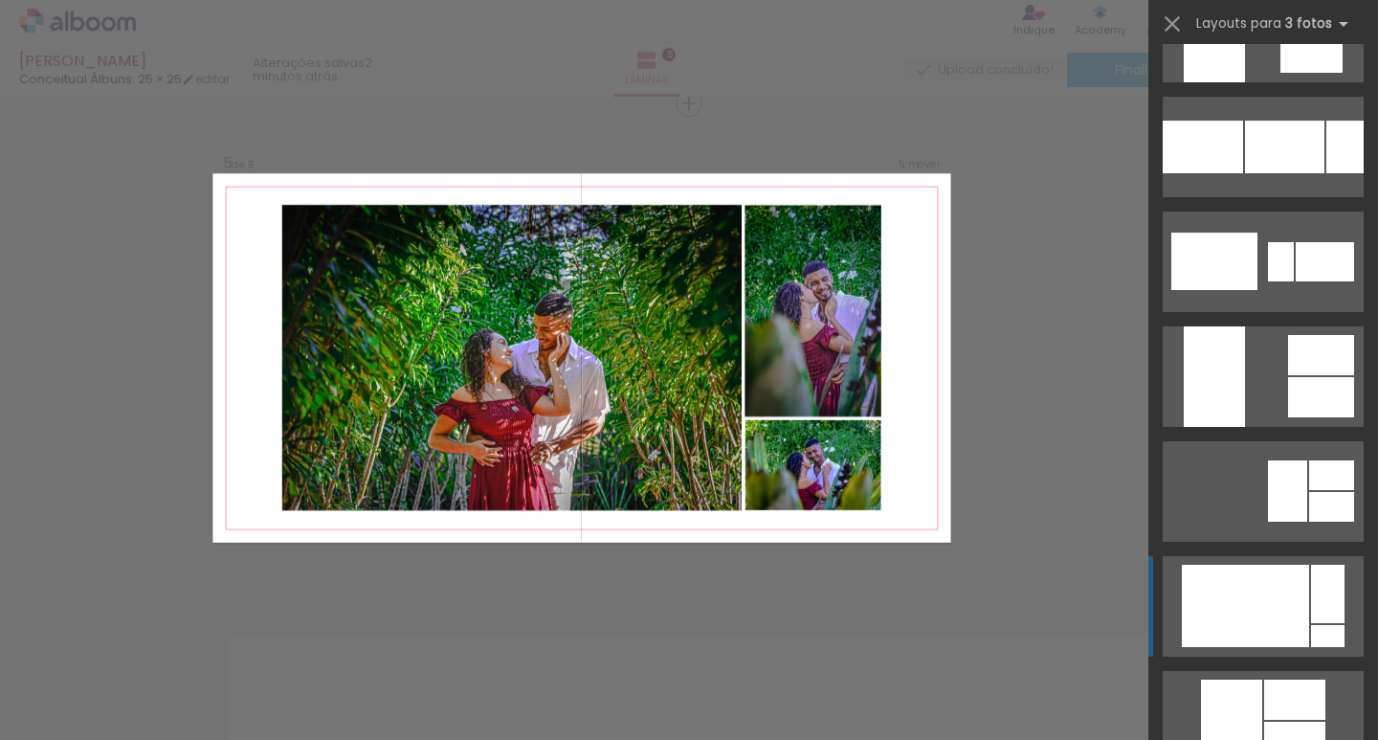
scroll to position [2584, 0]
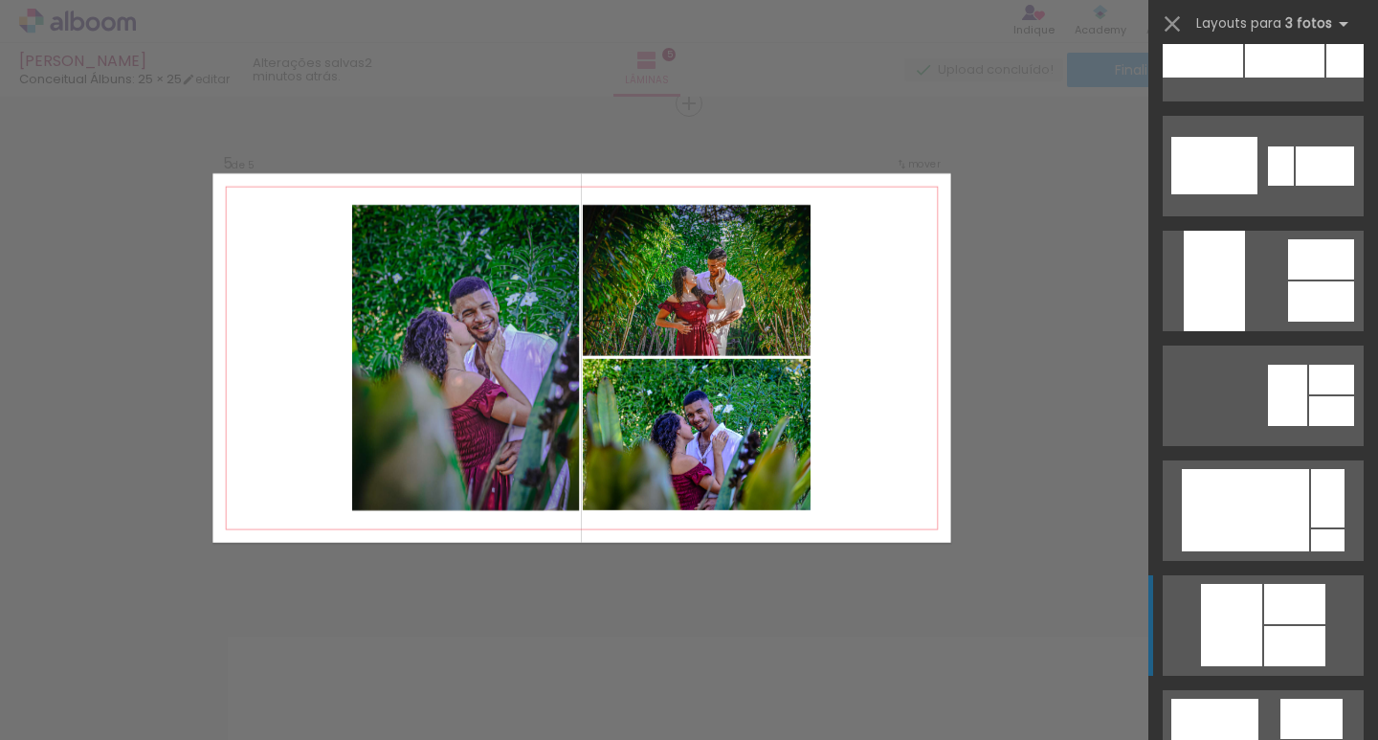
click at [1272, 588] on div at bounding box center [1294, 604] width 61 height 40
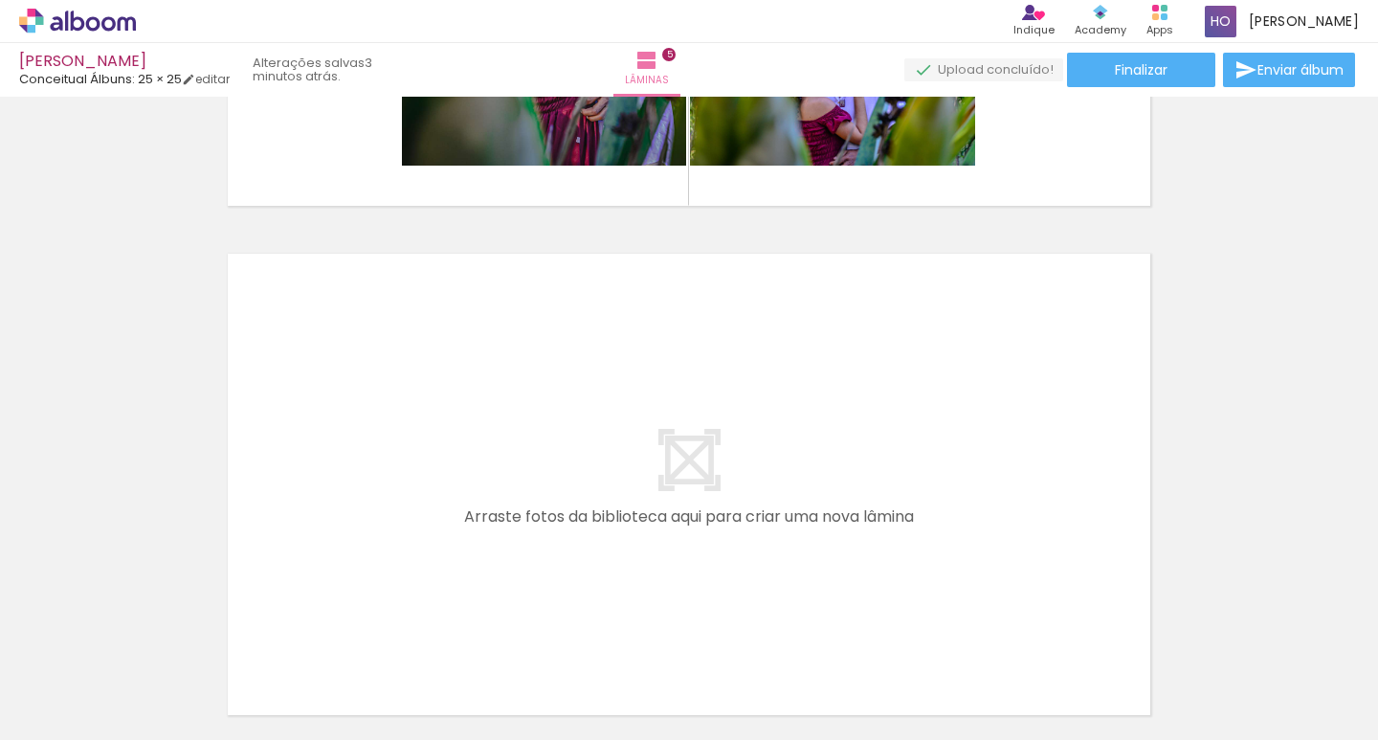
scroll to position [2539, 0]
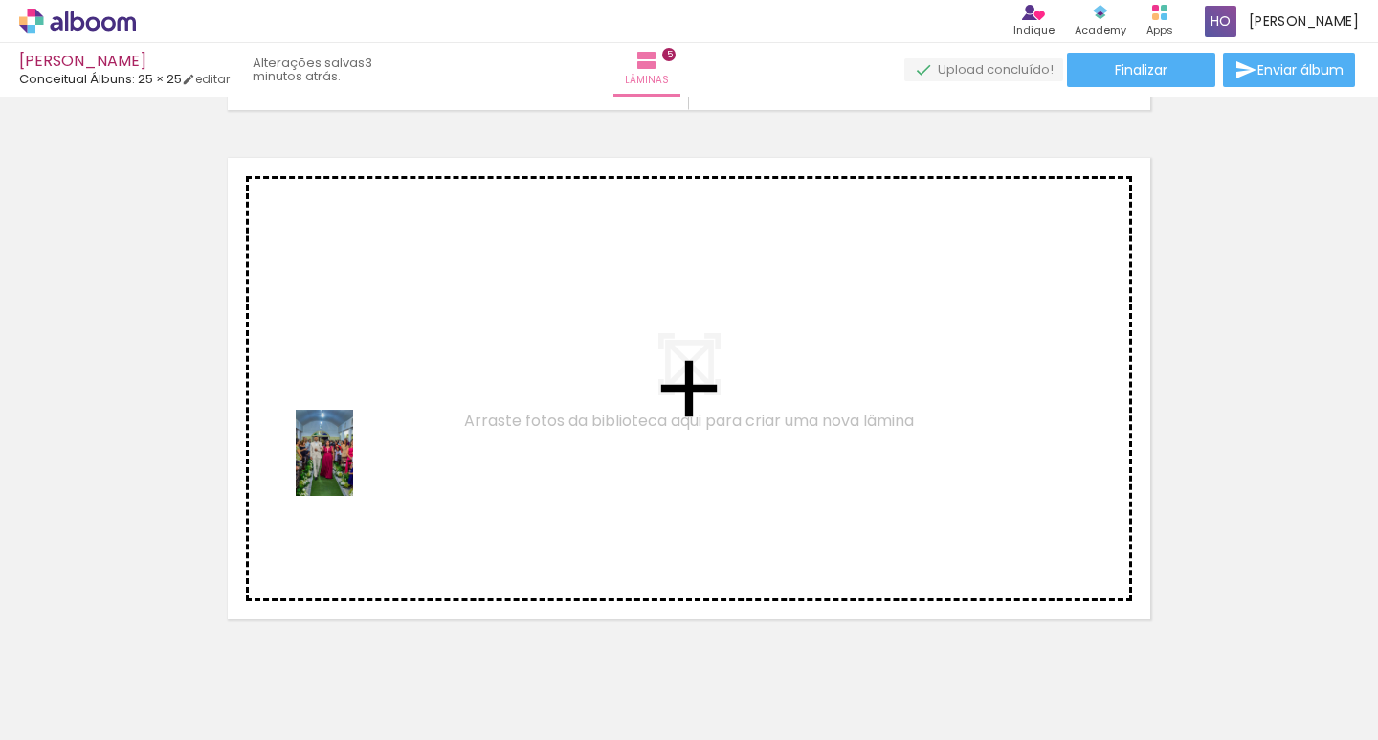
drag, startPoint x: 209, startPoint y: 683, endPoint x: 353, endPoint y: 467, distance: 260.1
click at [353, 467] on quentale-workspace at bounding box center [689, 370] width 1378 height 740
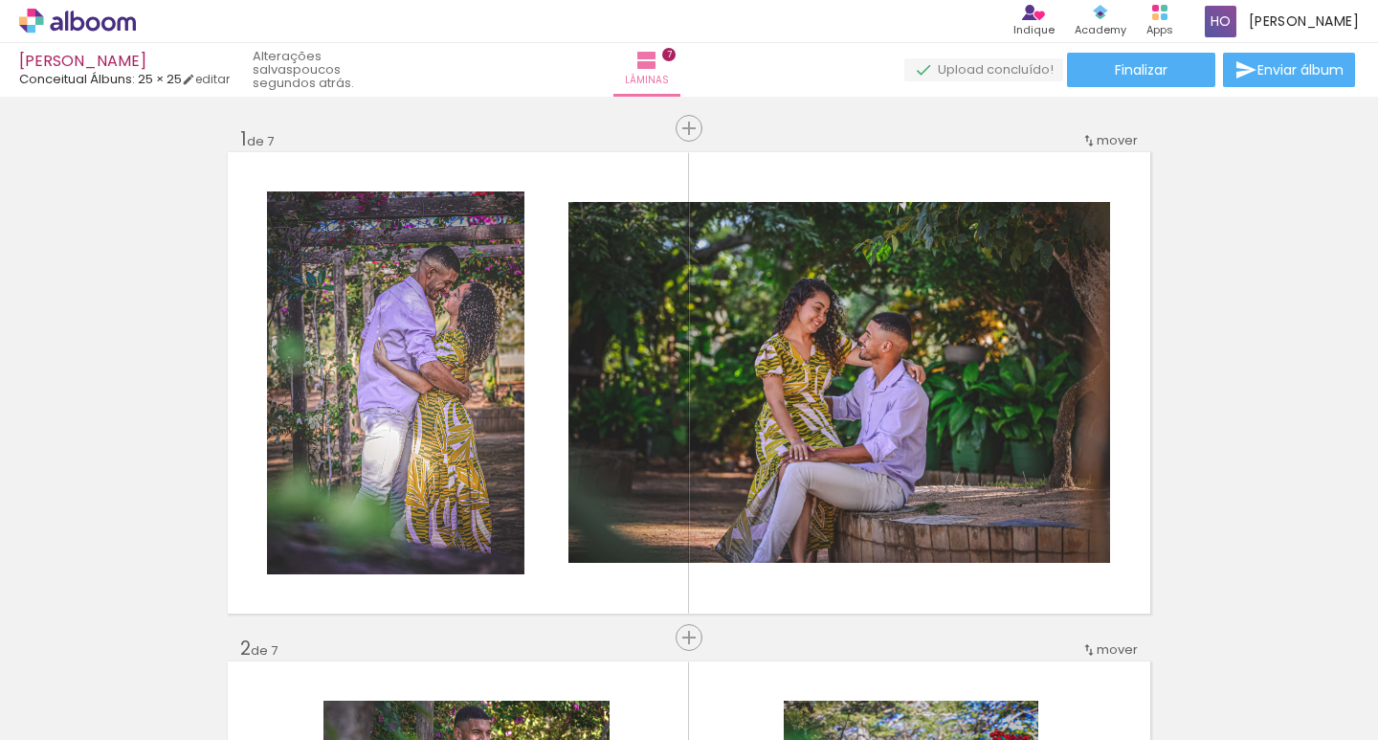
drag, startPoint x: 0, startPoint y: 0, endPoint x: 941, endPoint y: 452, distance: 1043.4
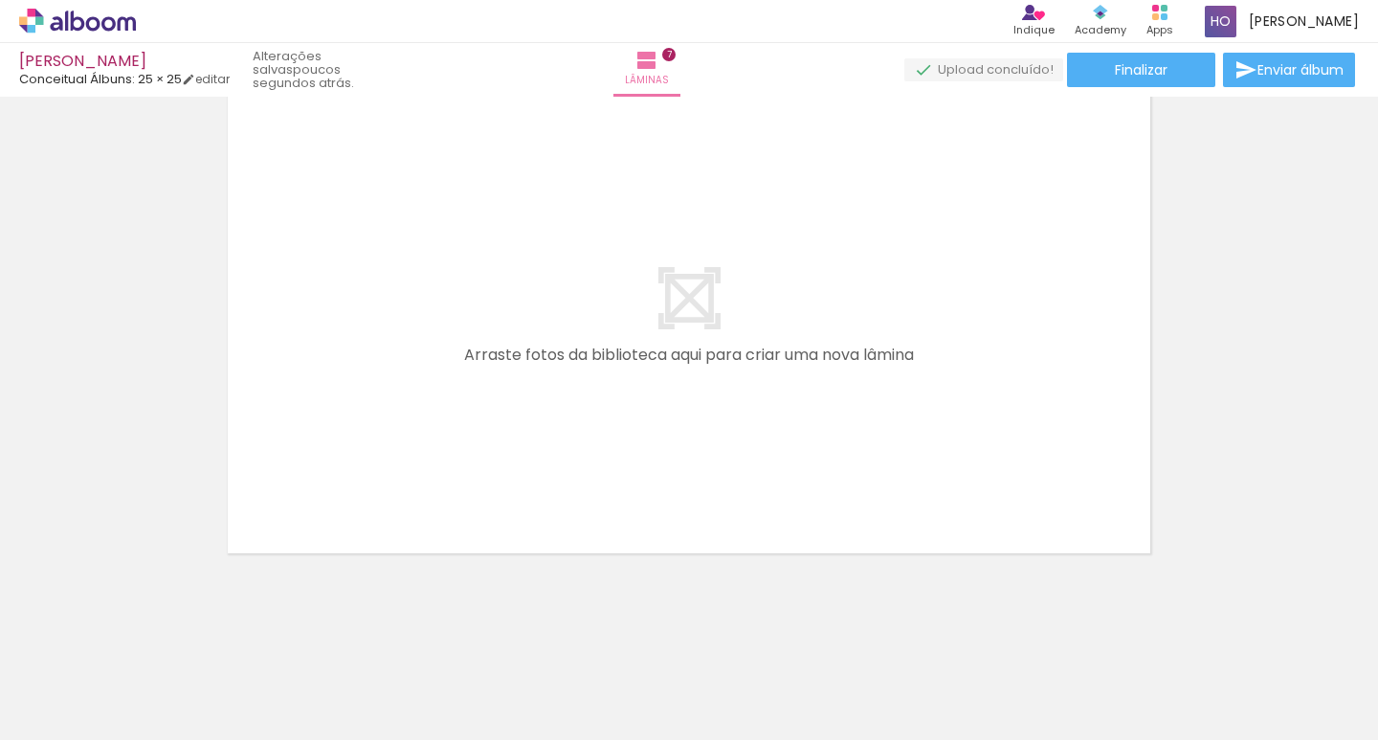
scroll to position [0, 1956]
click at [922, 676] on div at bounding box center [915, 675] width 86 height 57
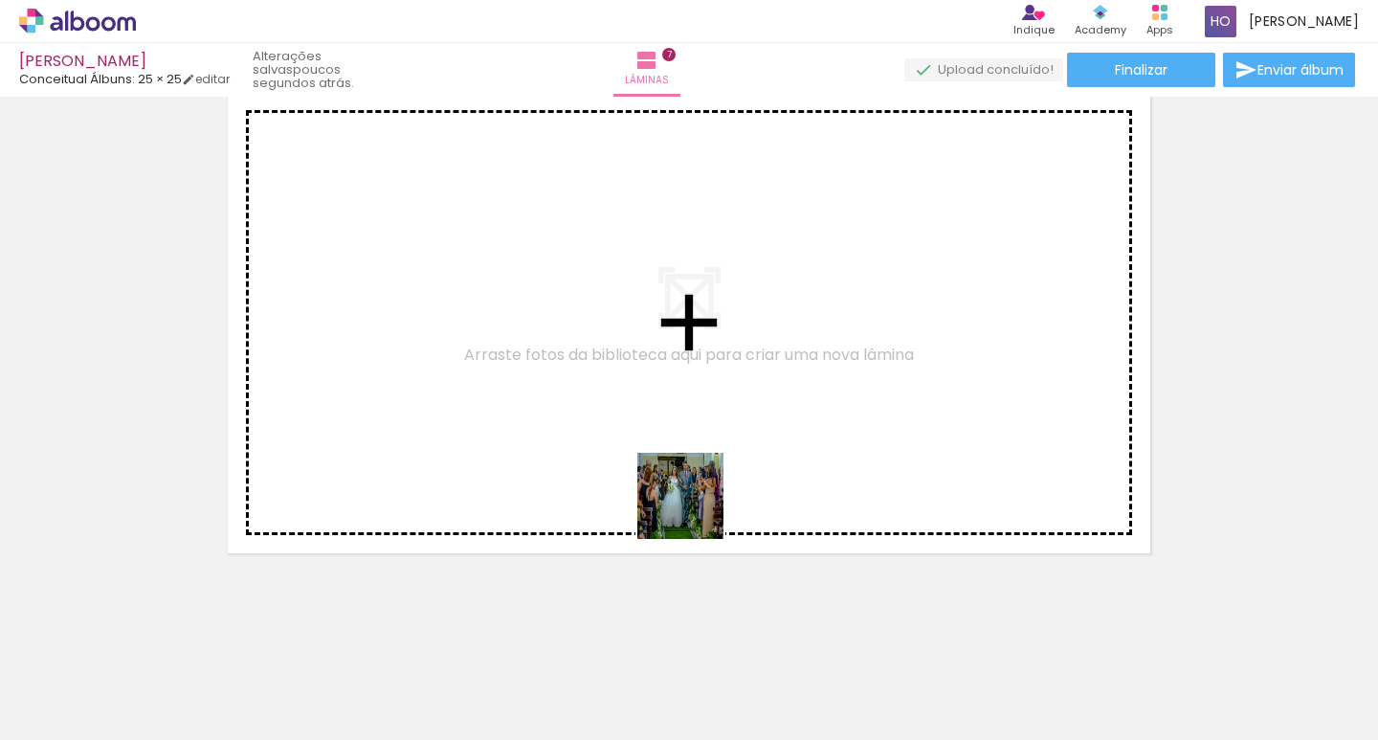
drag, startPoint x: 859, startPoint y: 626, endPoint x: 623, endPoint y: 453, distance: 293.0
click at [623, 453] on quentale-workspace at bounding box center [689, 370] width 1378 height 740
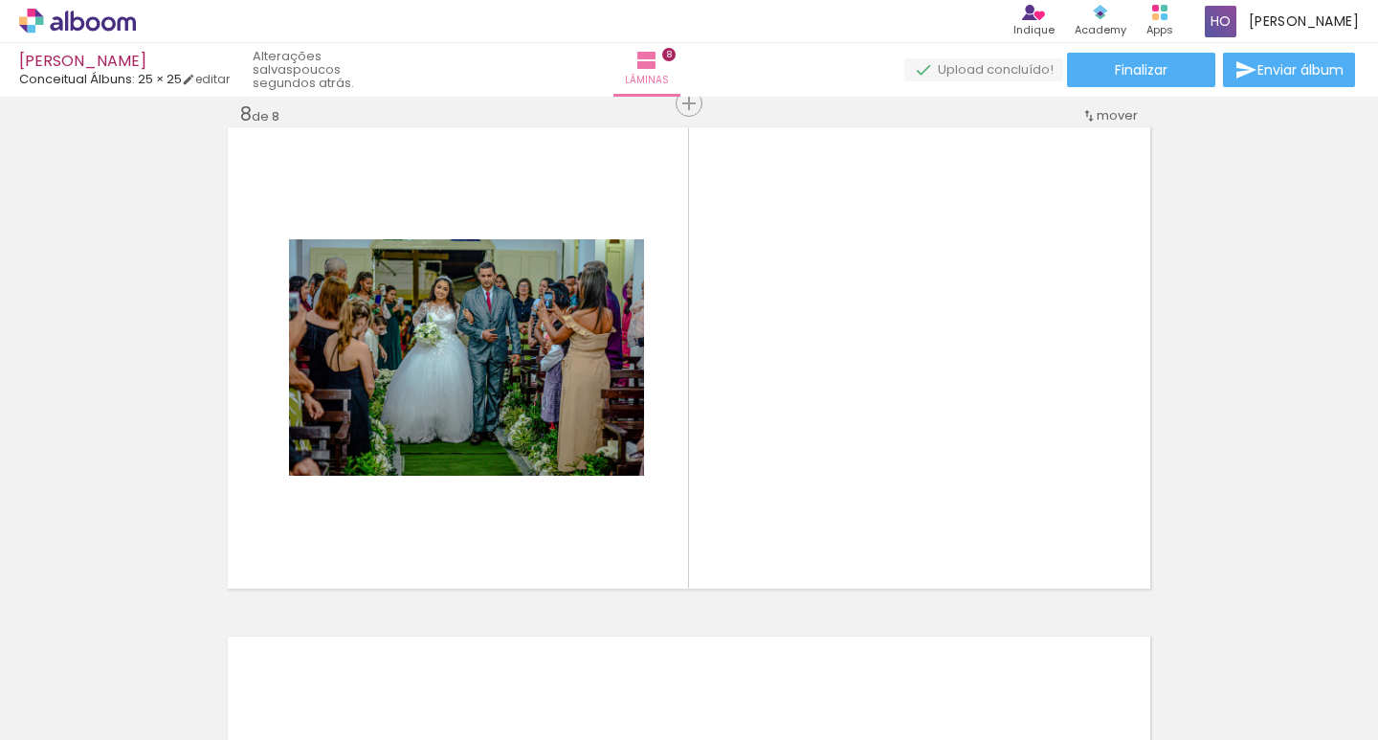
scroll to position [0, 0]
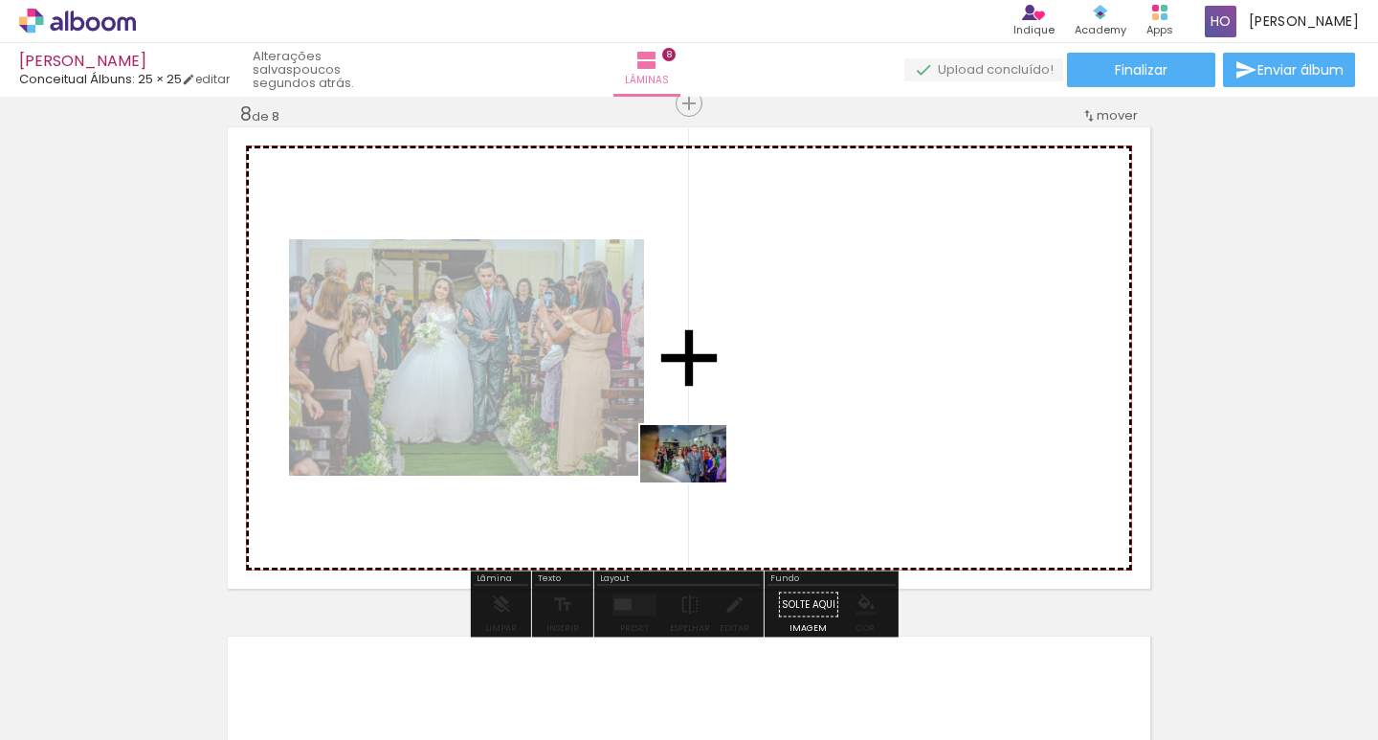
drag, startPoint x: 250, startPoint y: 667, endPoint x: 702, endPoint y: 478, distance: 490.3
click at [702, 478] on quentale-workspace at bounding box center [689, 370] width 1378 height 740
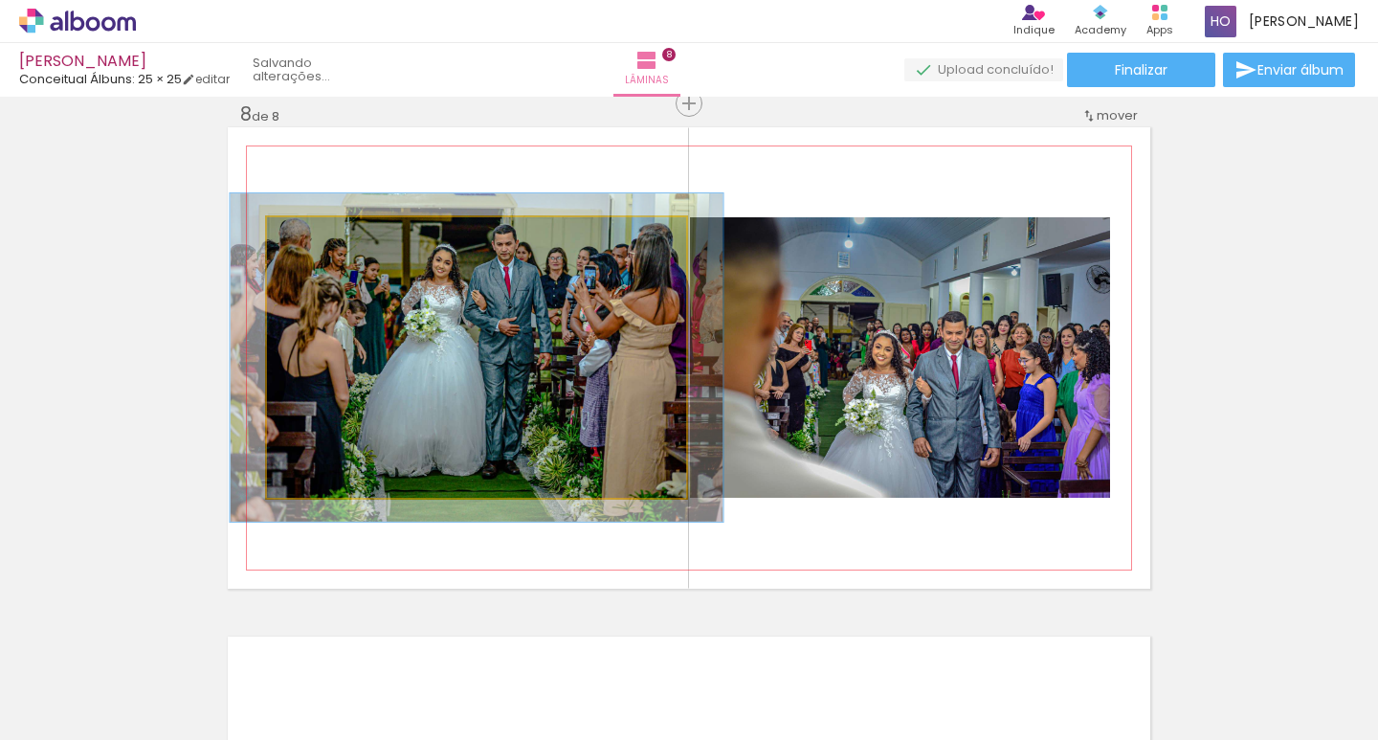
type paper-slider "117"
click at [321, 237] on div at bounding box center [323, 237] width 17 height 17
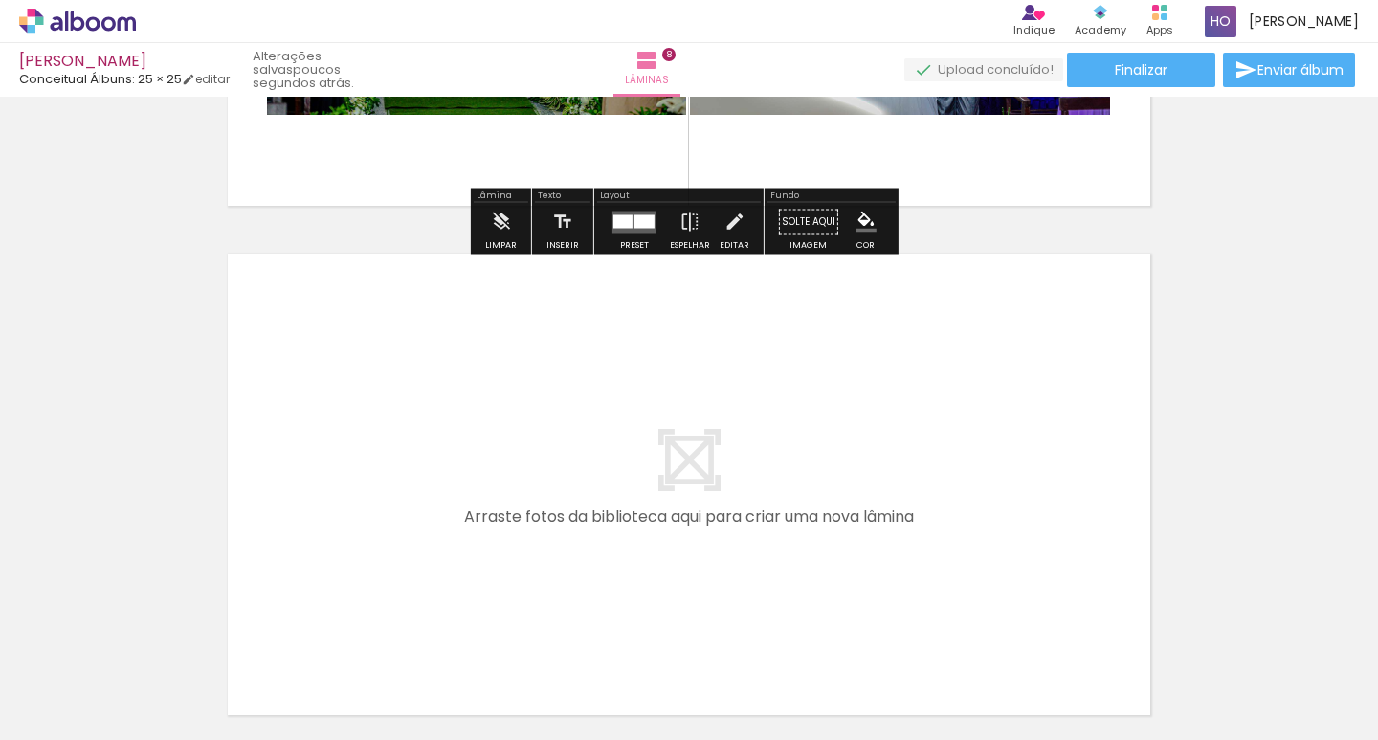
scroll to position [4133, 0]
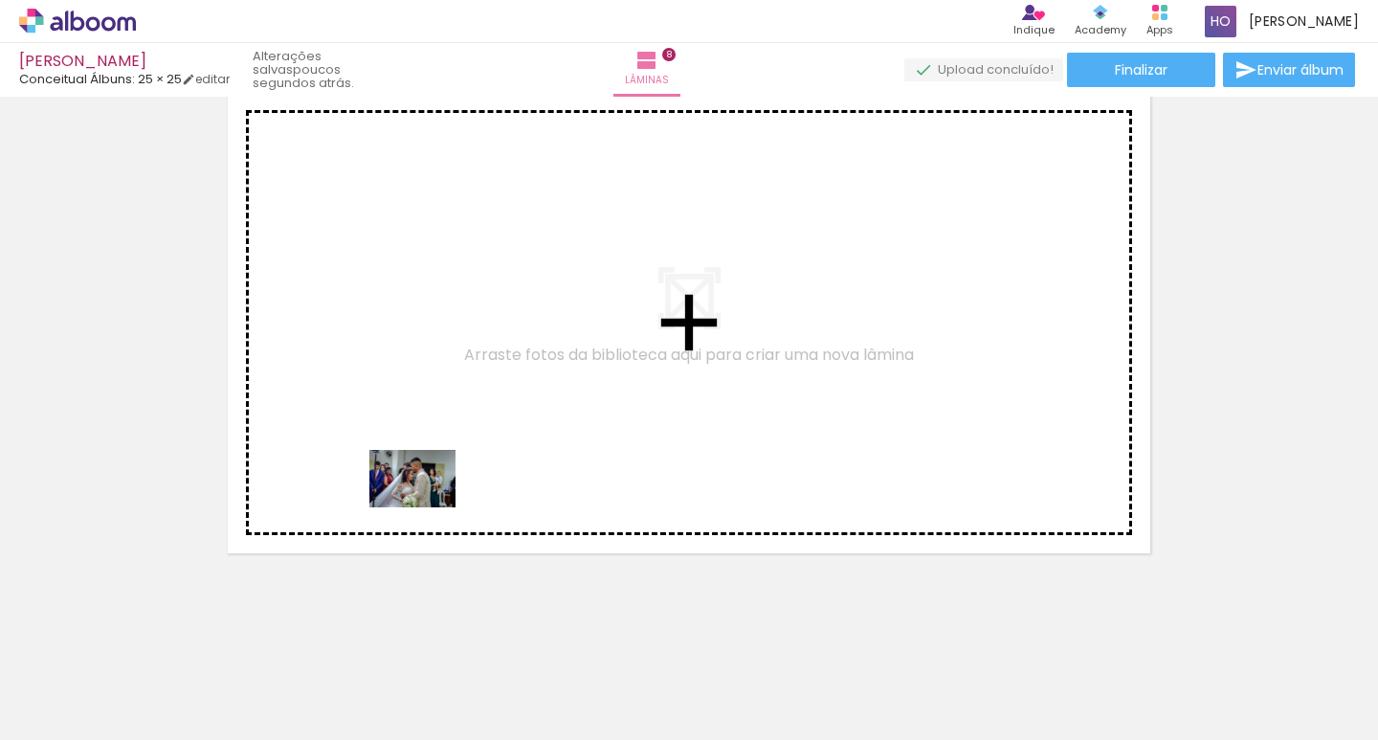
drag, startPoint x: 215, startPoint y: 681, endPoint x: 428, endPoint y: 506, distance: 275.3
click at [428, 506] on quentale-workspace at bounding box center [689, 370] width 1378 height 740
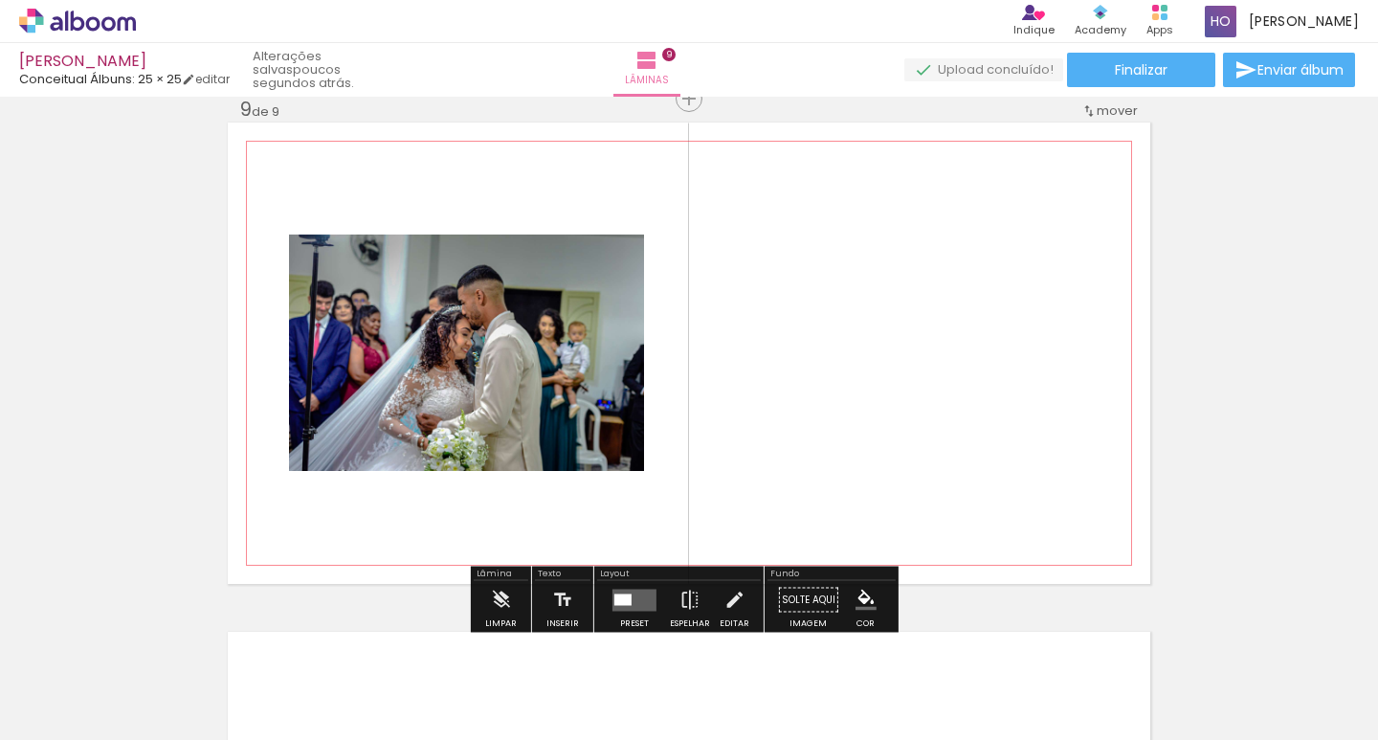
scroll to position [4097, 0]
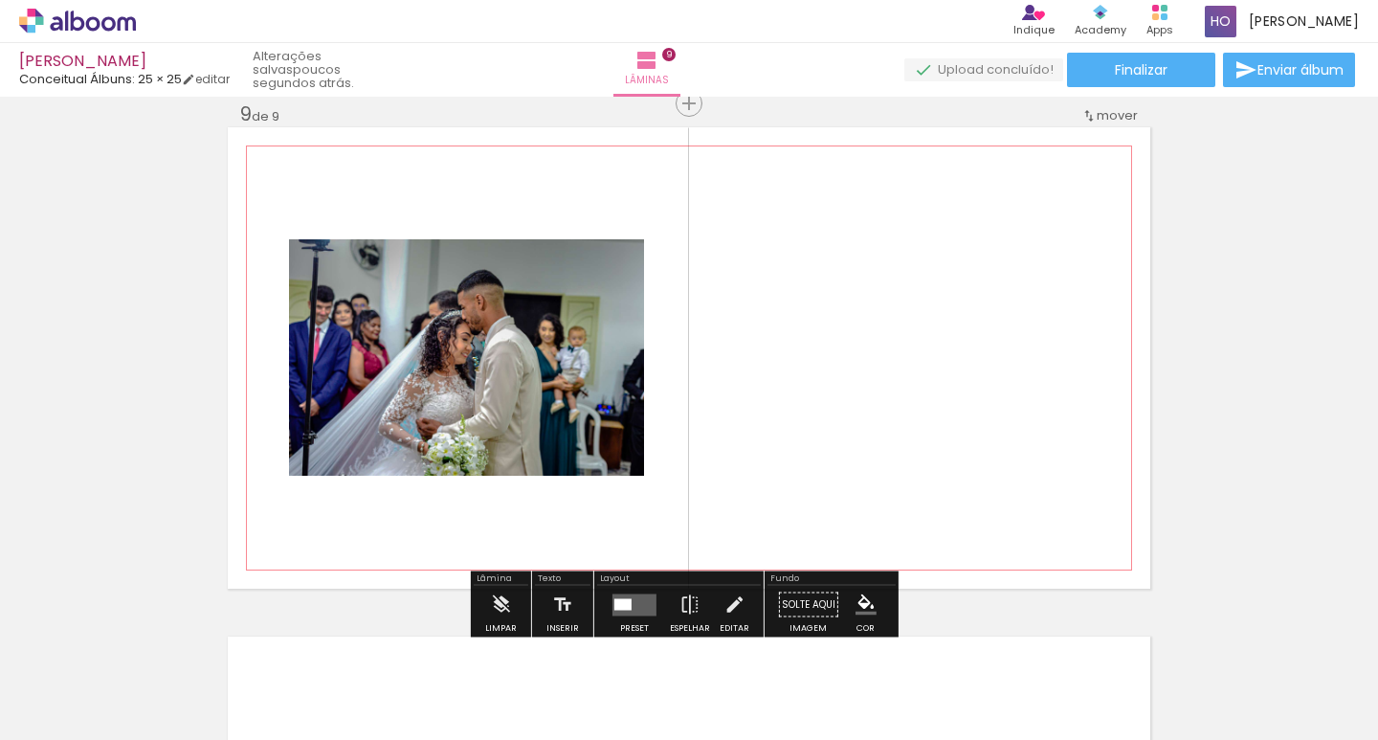
click at [328, 258] on div at bounding box center [333, 259] width 11 height 11
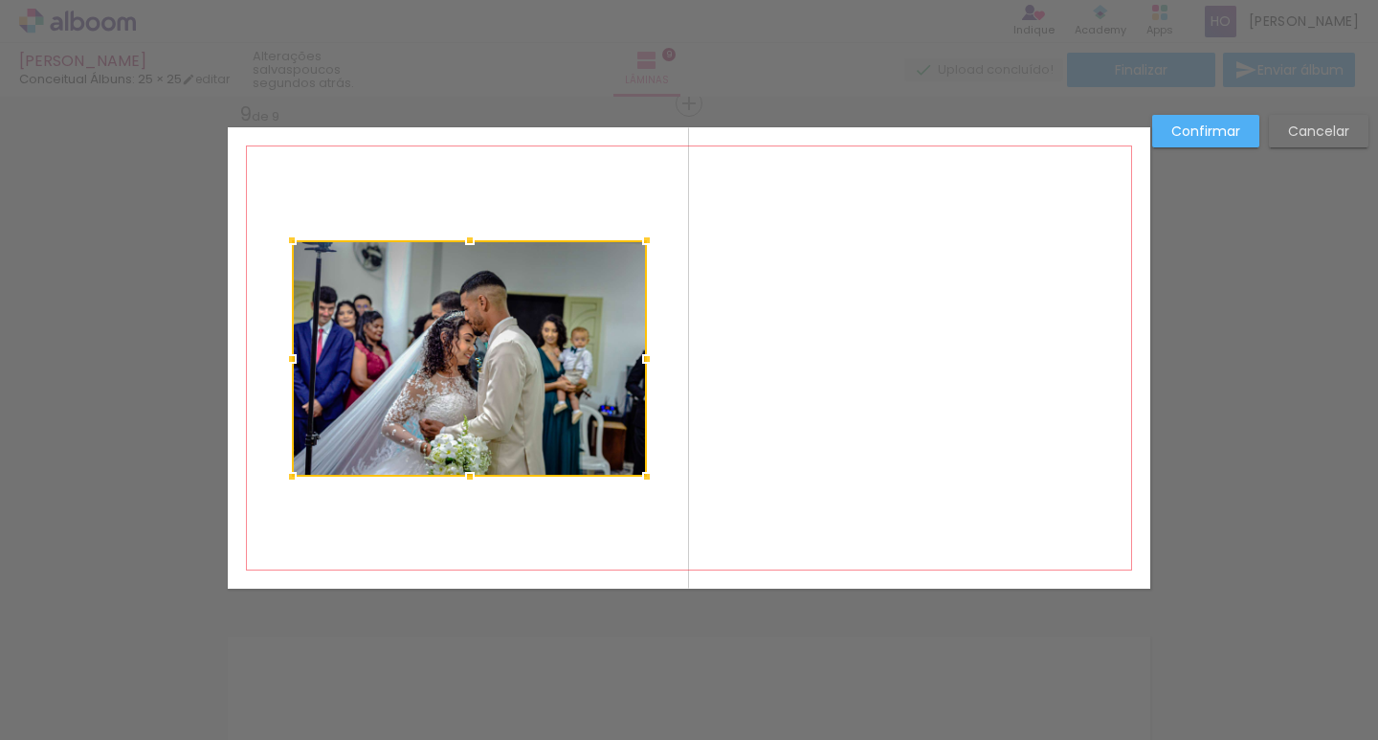
click at [335, 258] on div at bounding box center [469, 358] width 355 height 236
click at [1309, 156] on div "Confirmar Cancelar" at bounding box center [1255, 138] width 226 height 47
click at [0, 0] on slot "Cancelar" at bounding box center [0, 0] width 0 height 0
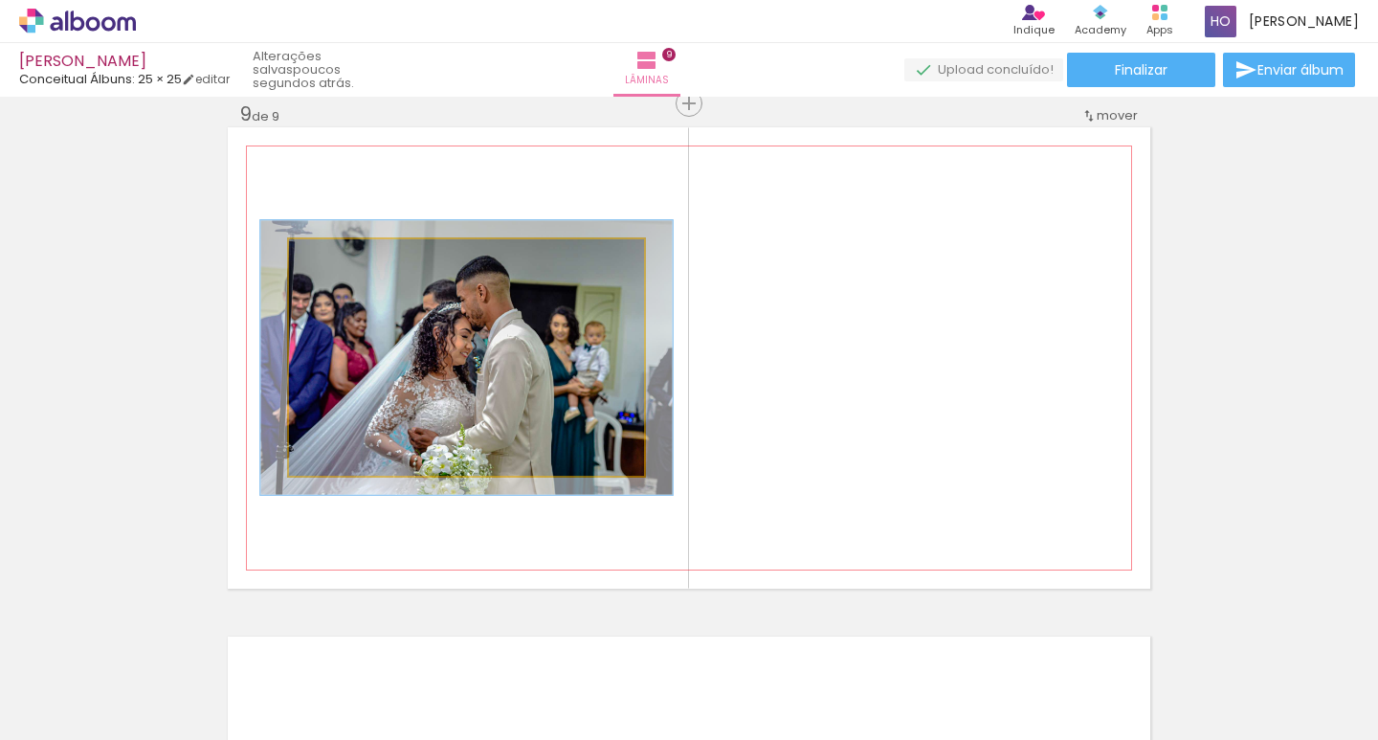
drag, startPoint x: 330, startPoint y: 260, endPoint x: 341, endPoint y: 261, distance: 10.6
type paper-slider "116"
click at [341, 261] on div at bounding box center [344, 259] width 17 height 17
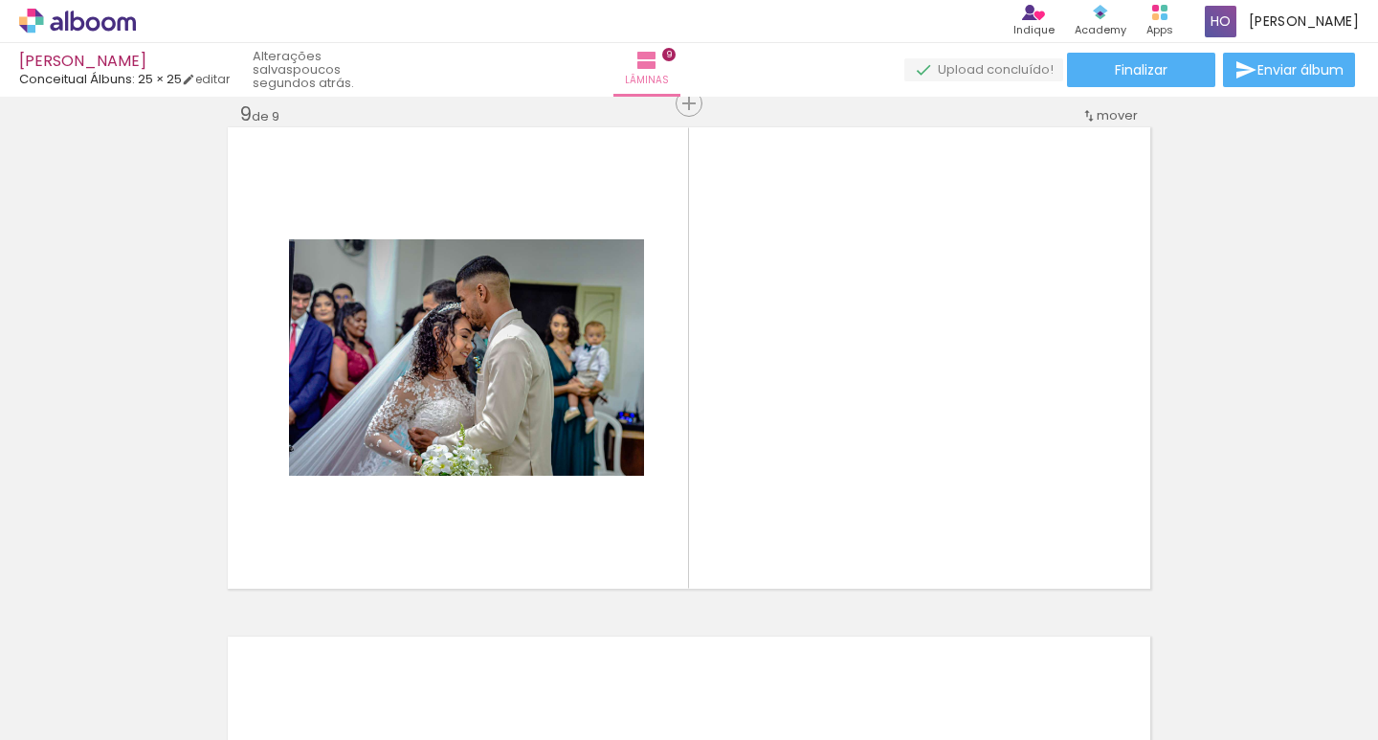
scroll to position [0, 1657]
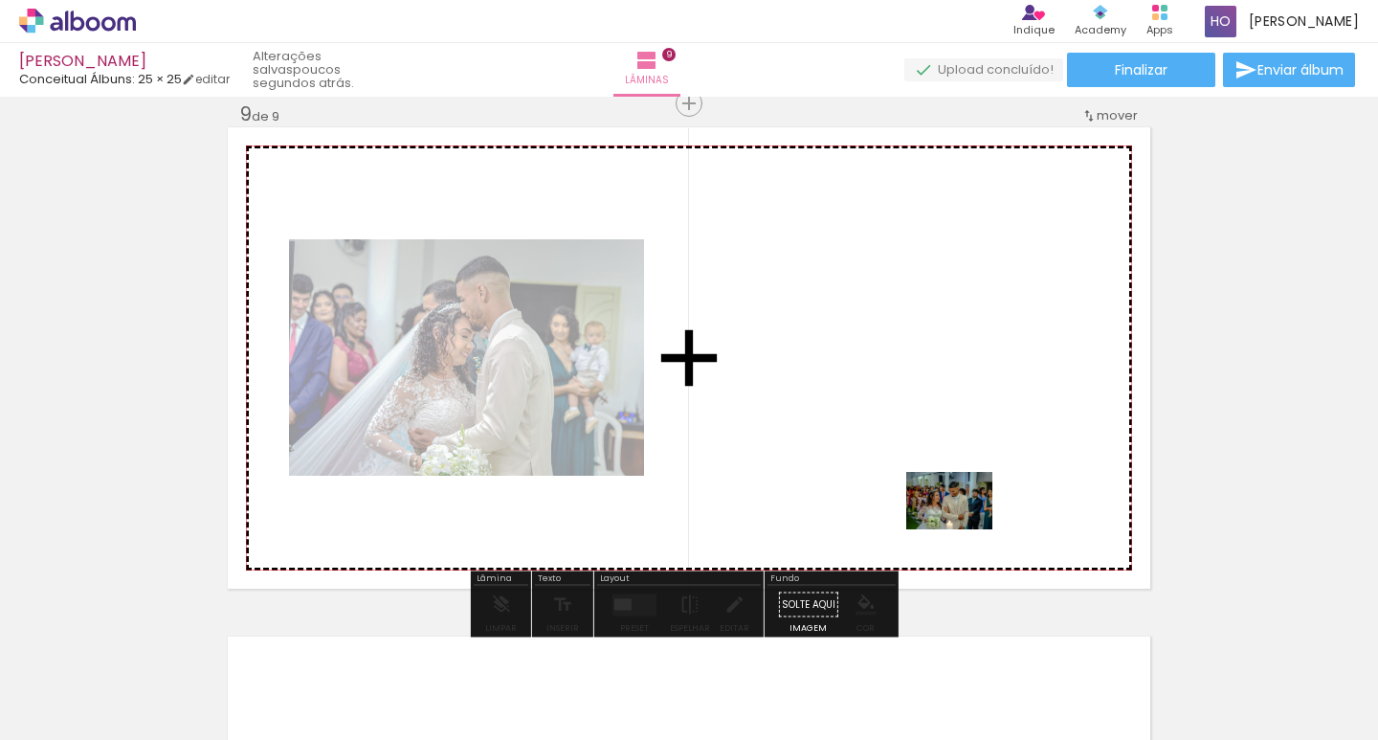
drag, startPoint x: 1123, startPoint y: 689, endPoint x: 948, endPoint y: 508, distance: 251.7
click at [948, 508] on quentale-workspace at bounding box center [689, 370] width 1378 height 740
click at [948, 508] on quentale-layouter at bounding box center [689, 357] width 922 height 461
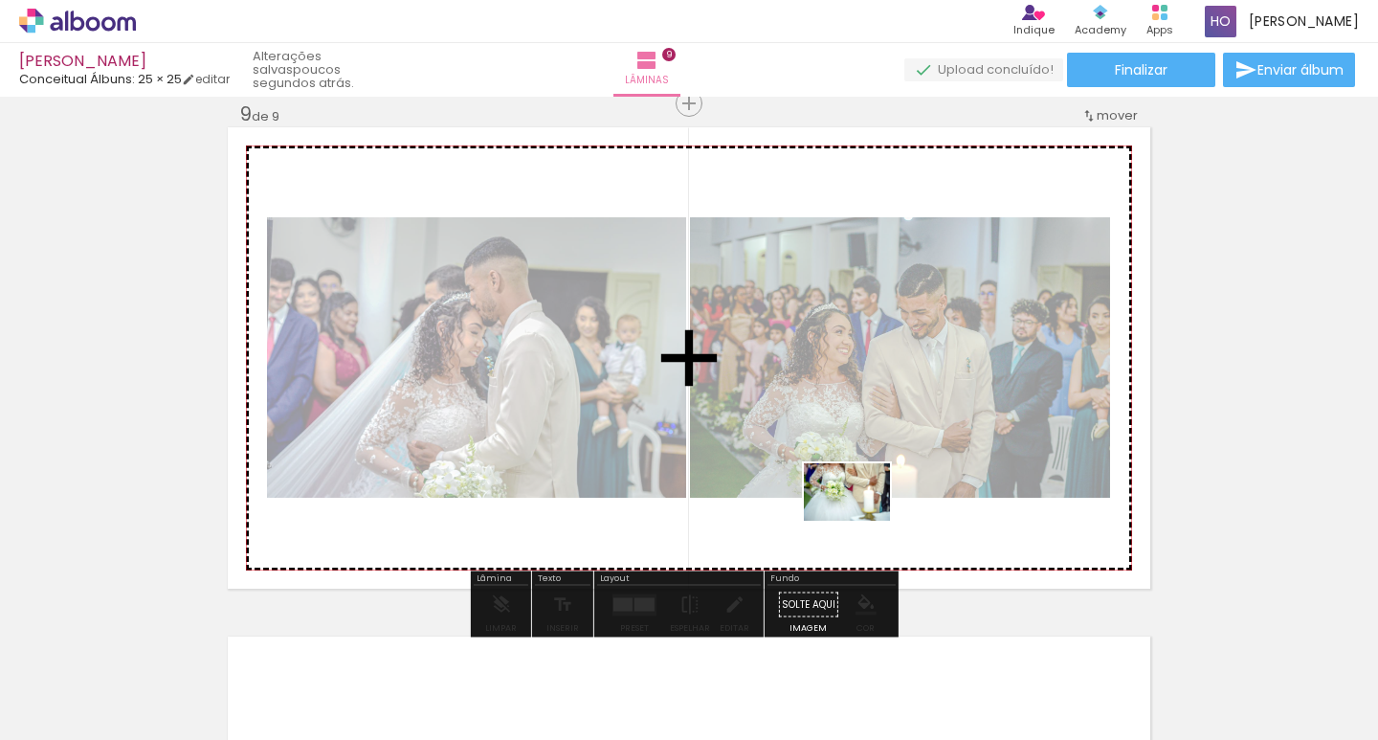
drag, startPoint x: 957, startPoint y: 624, endPoint x: 861, endPoint y: 521, distance: 140.8
click at [861, 521] on quentale-workspace at bounding box center [689, 370] width 1378 height 740
click at [861, 521] on quentale-layouter at bounding box center [689, 357] width 922 height 461
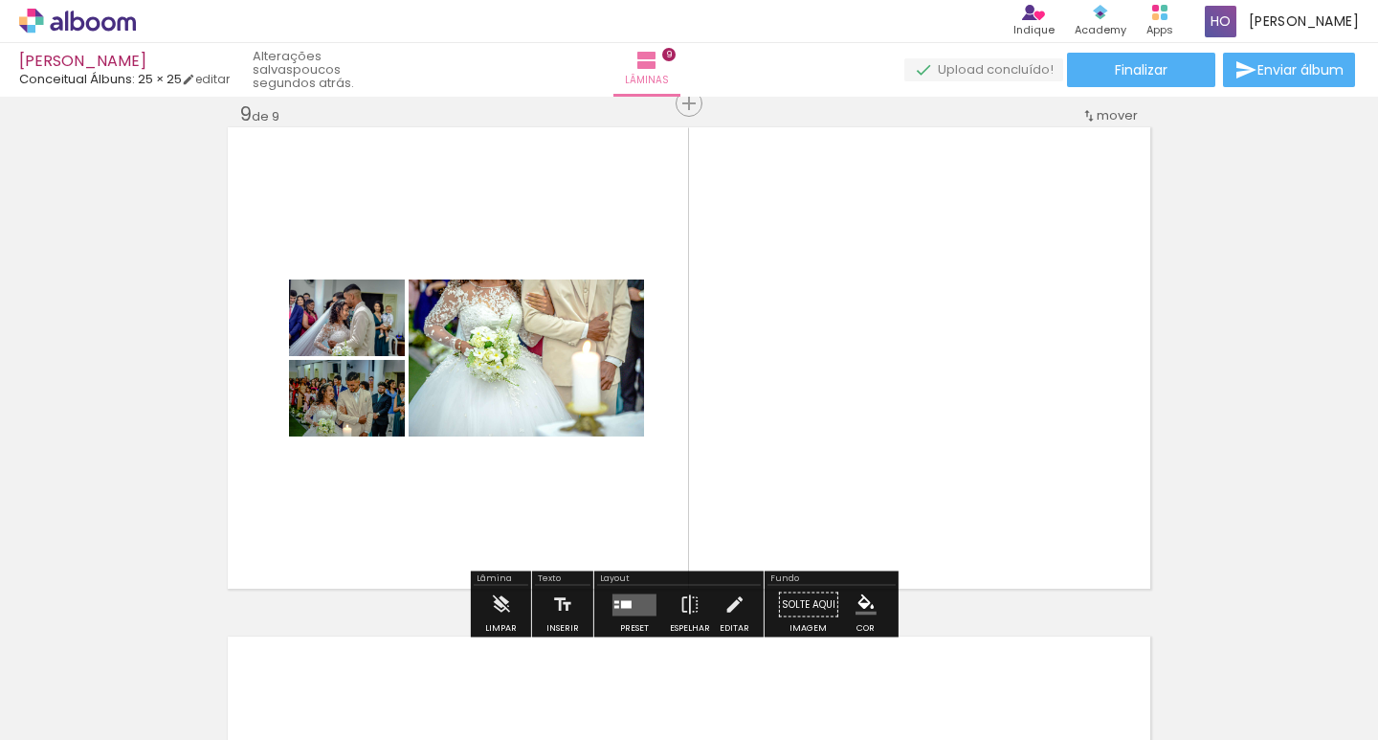
click at [636, 604] on quentale-layouter at bounding box center [634, 604] width 44 height 22
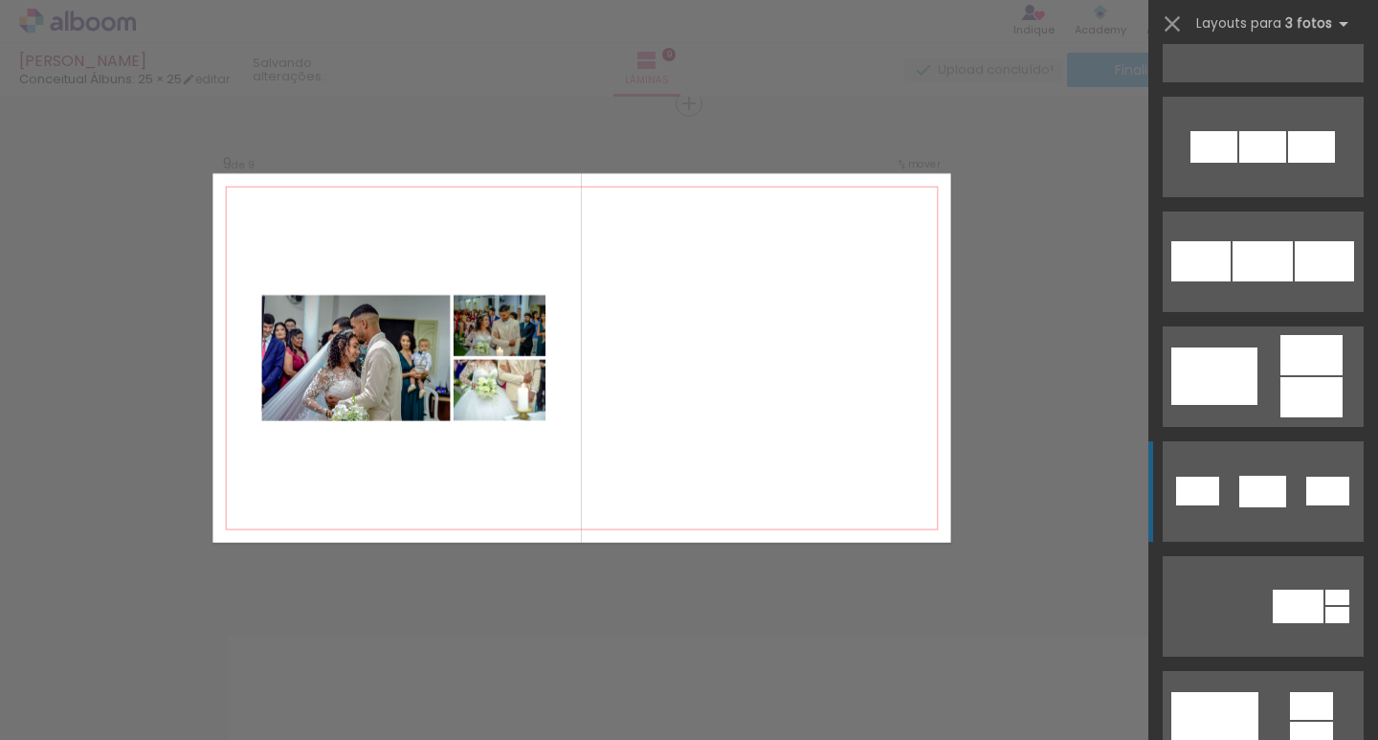
scroll to position [478, 0]
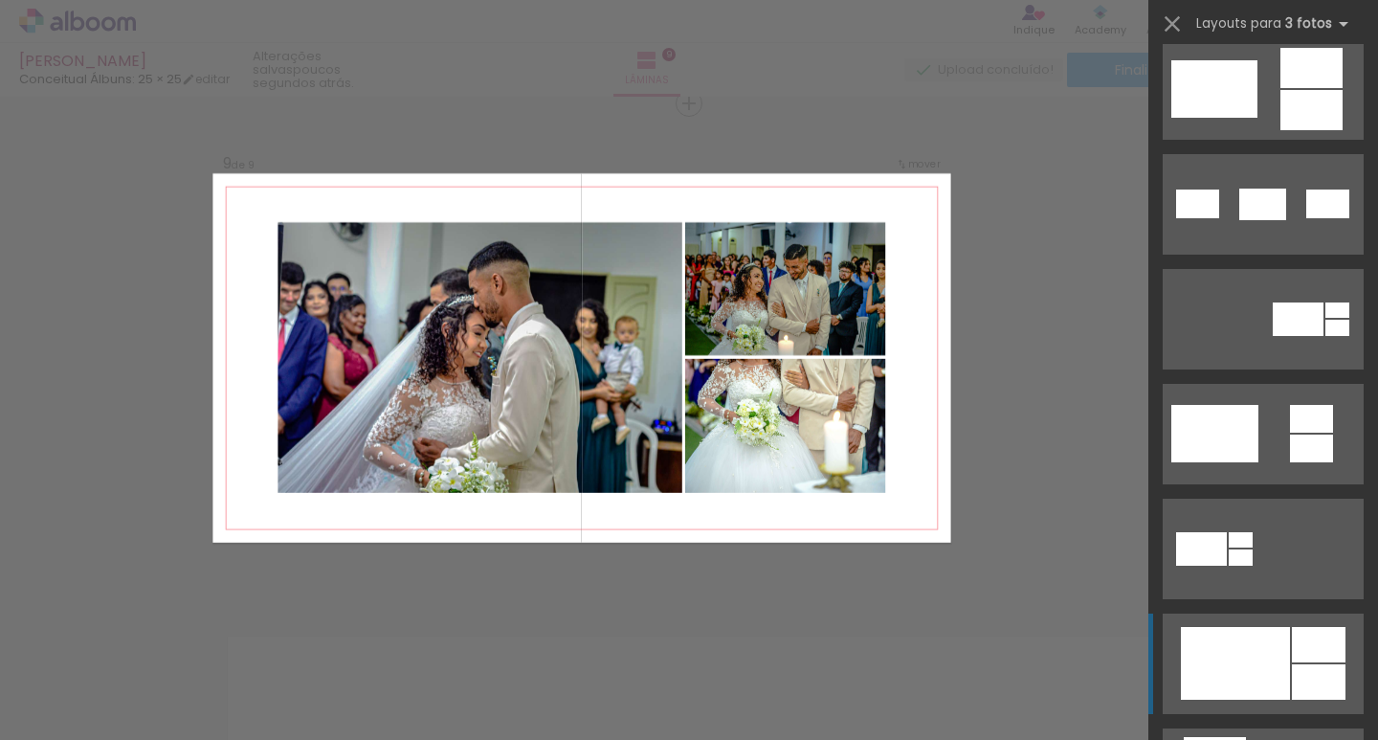
click at [1253, 624] on quentale-layouter at bounding box center [1263, 663] width 201 height 100
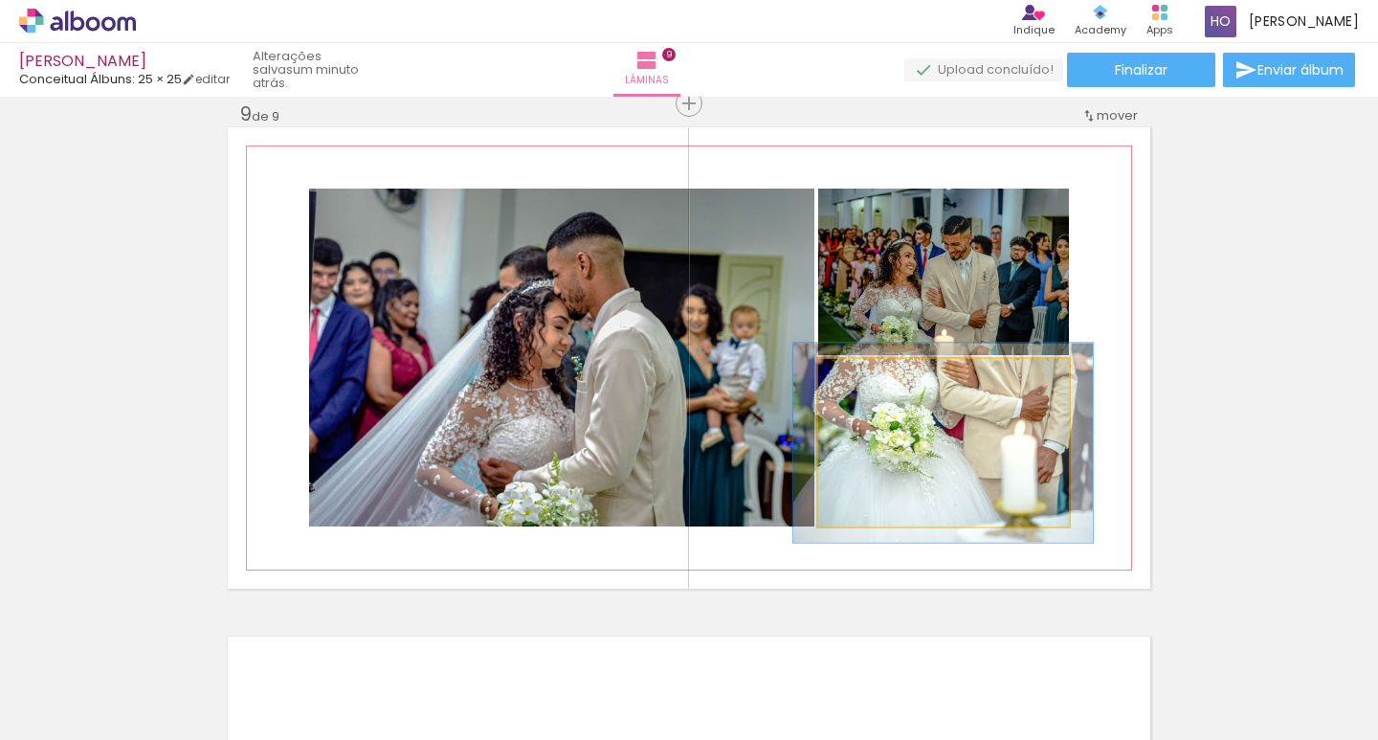
drag, startPoint x: 863, startPoint y: 379, endPoint x: 876, endPoint y: 379, distance: 12.4
click at [876, 379] on div at bounding box center [875, 379] width 31 height 31
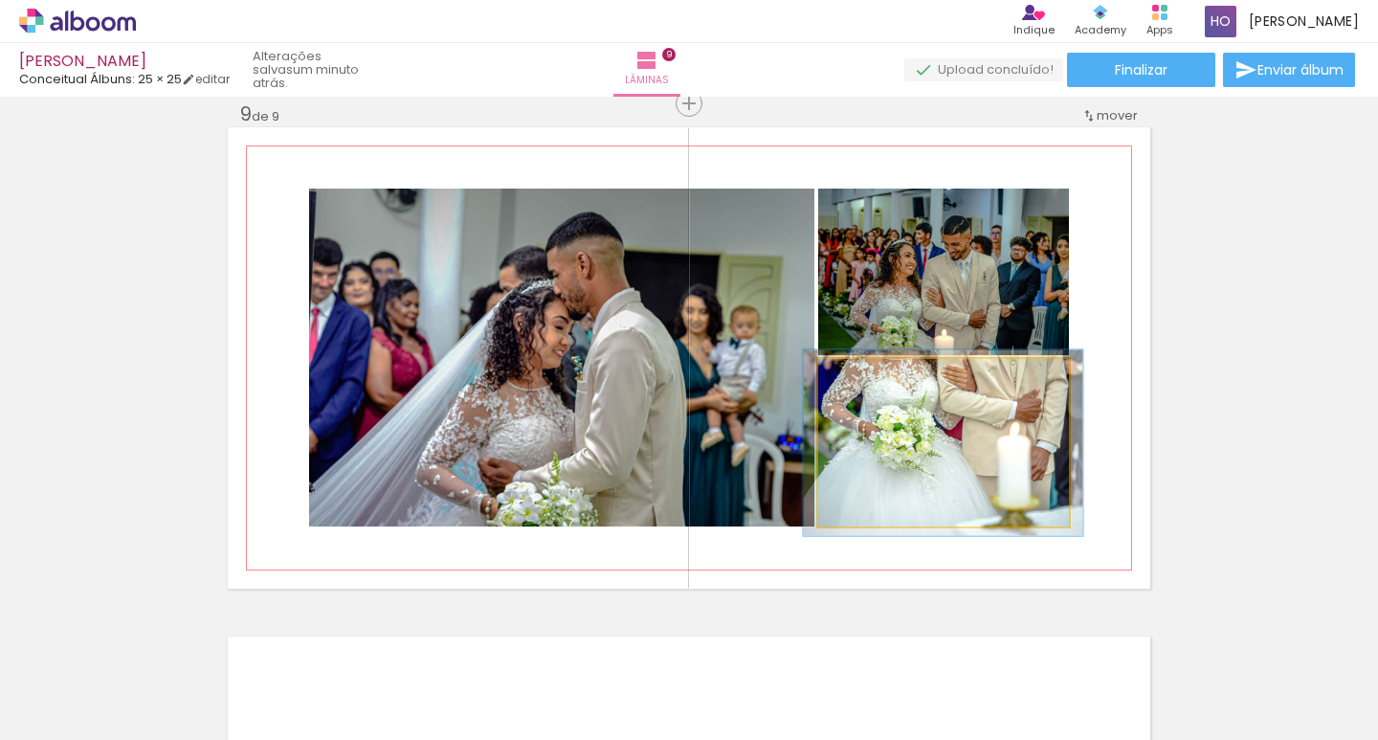
type paper-slider "111"
click at [872, 379] on div at bounding box center [871, 379] width 31 height 31
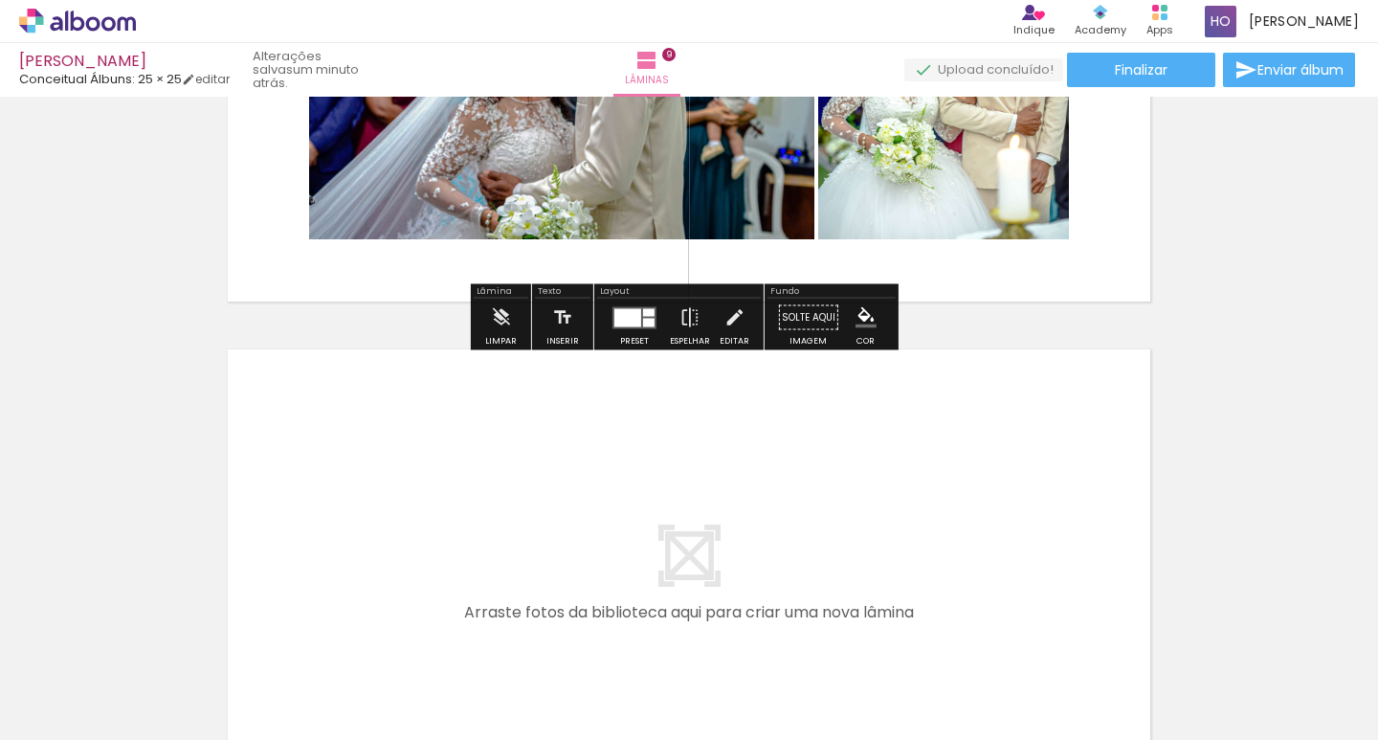
scroll to position [4576, 0]
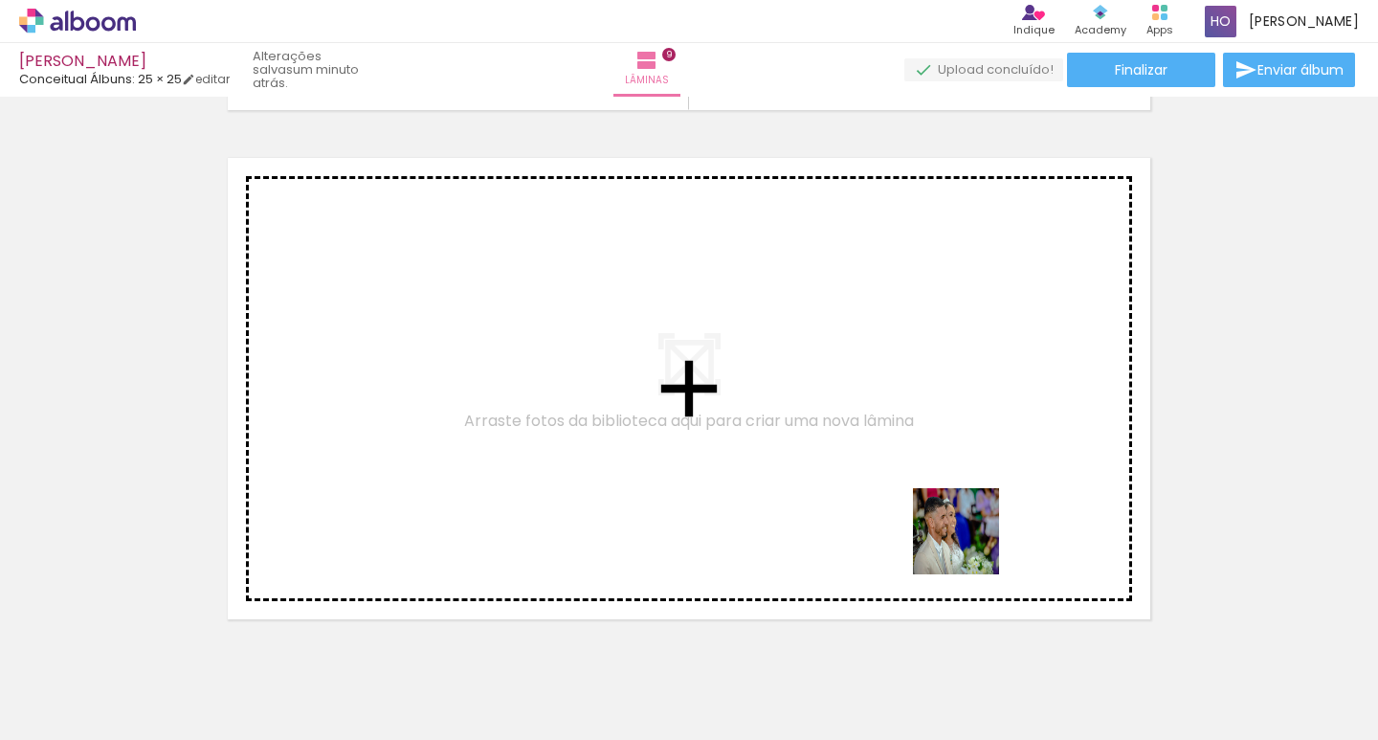
drag, startPoint x: 1055, startPoint y: 580, endPoint x: 970, endPoint y: 545, distance: 91.9
click at [970, 545] on quentale-workspace at bounding box center [689, 370] width 1378 height 740
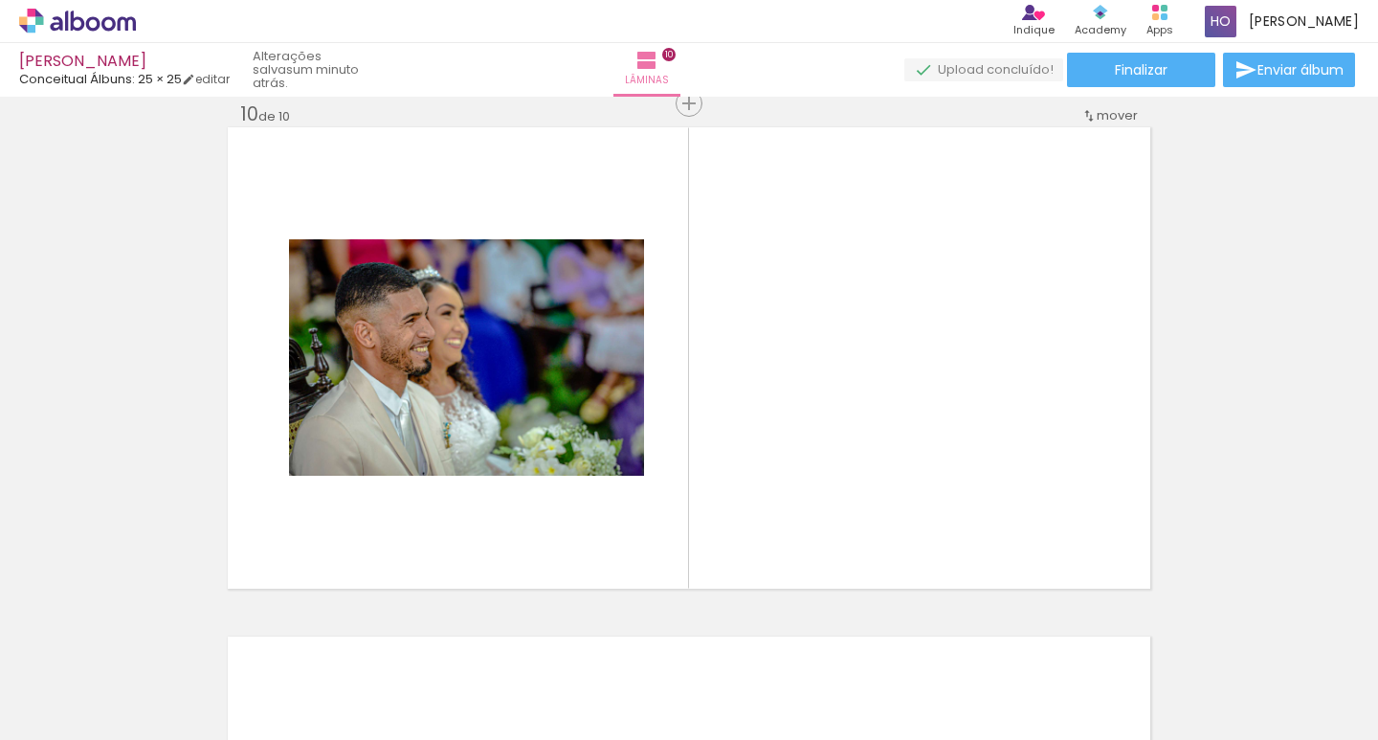
scroll to position [0, 0]
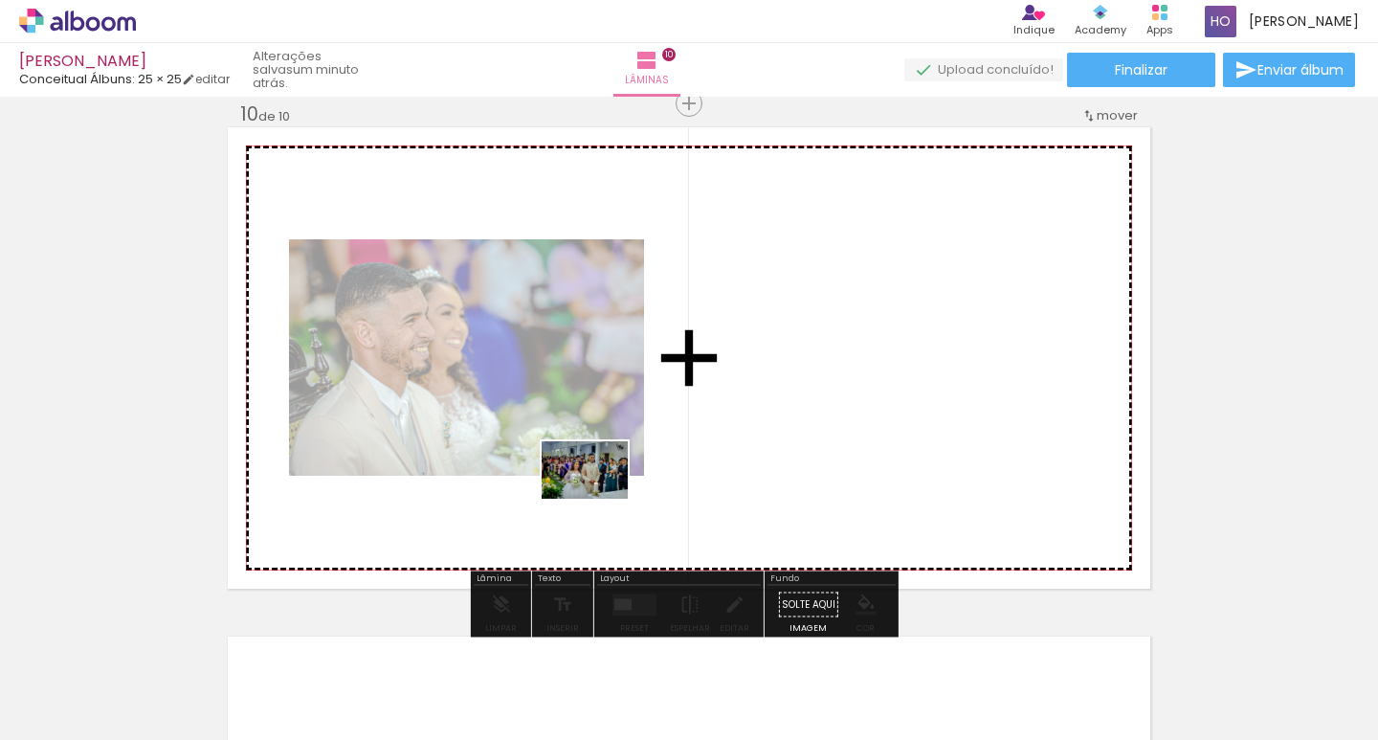
drag, startPoint x: 215, startPoint y: 690, endPoint x: 615, endPoint y: 491, distance: 446.7
click at [615, 491] on quentale-workspace at bounding box center [689, 370] width 1378 height 740
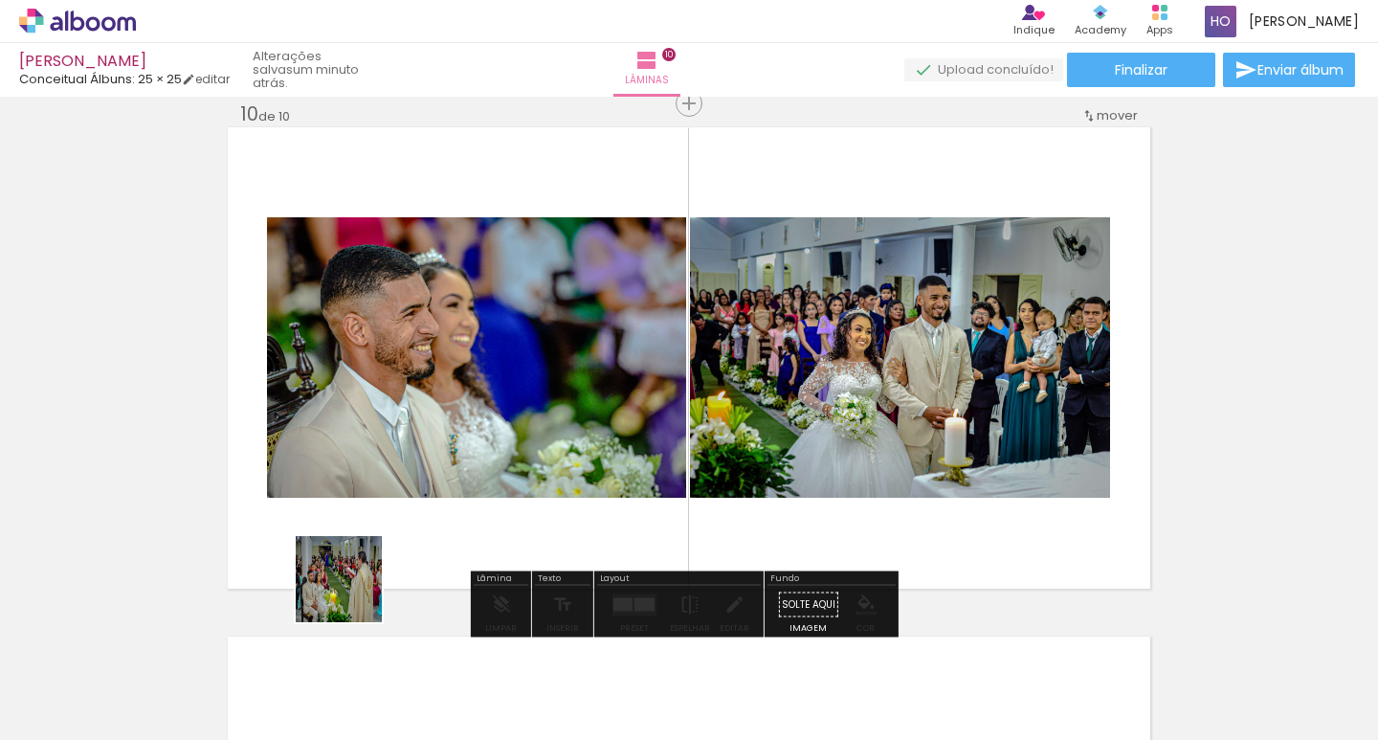
drag, startPoint x: 293, startPoint y: 634, endPoint x: 488, endPoint y: 508, distance: 232.5
click at [488, 508] on quentale-workspace at bounding box center [689, 370] width 1378 height 740
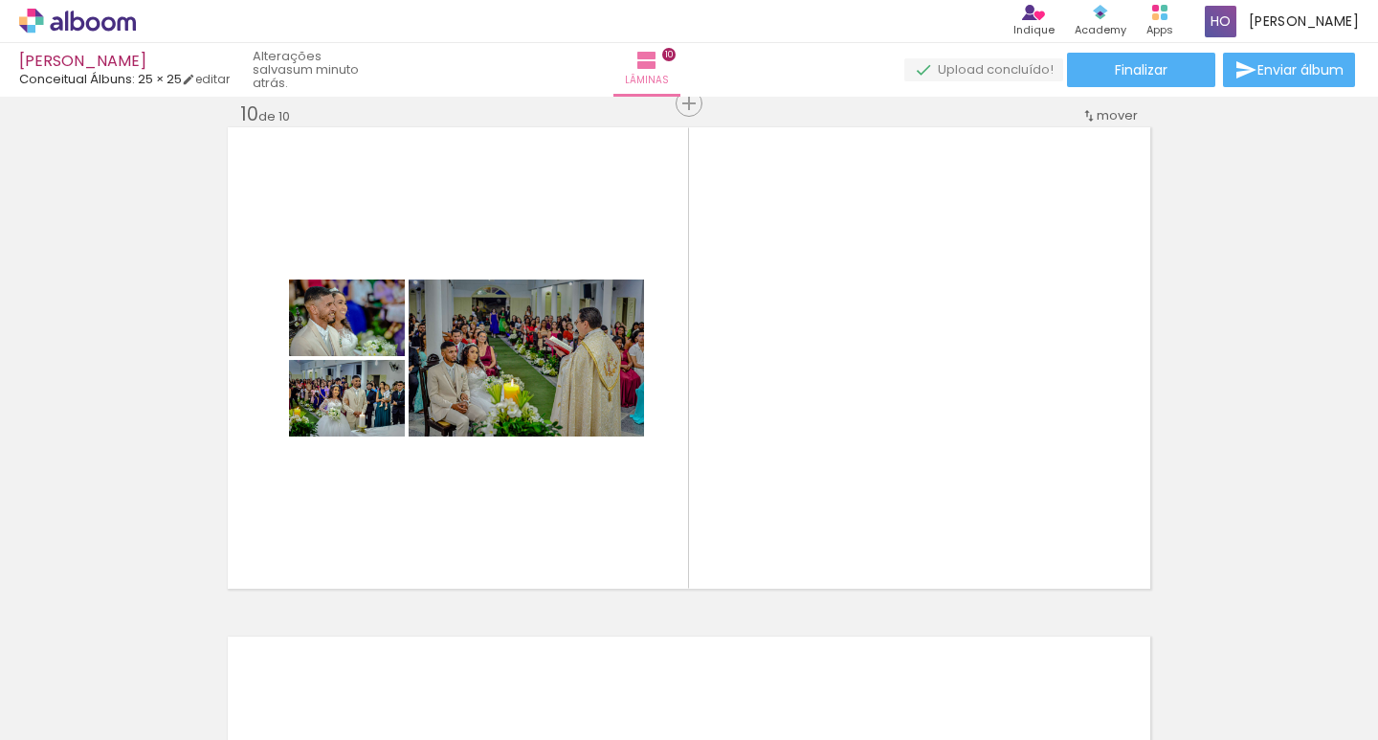
scroll to position [0, 1674]
drag, startPoint x: 796, startPoint y: 689, endPoint x: 795, endPoint y: 556, distance: 133.0
click at [796, 681] on div at bounding box center [768, 675] width 86 height 57
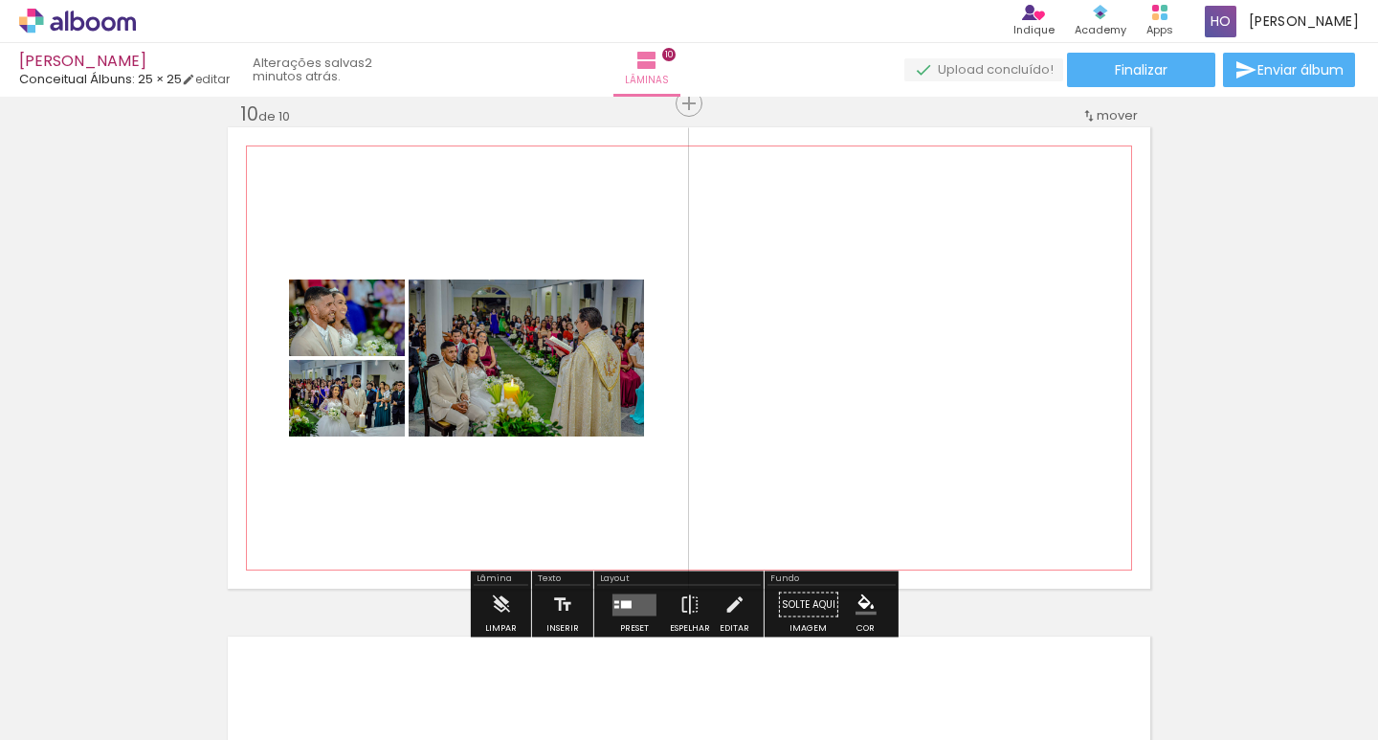
drag, startPoint x: 795, startPoint y: 531, endPoint x: 795, endPoint y: 511, distance: 20.1
click at [795, 511] on quentale-layouter at bounding box center [689, 357] width 922 height 461
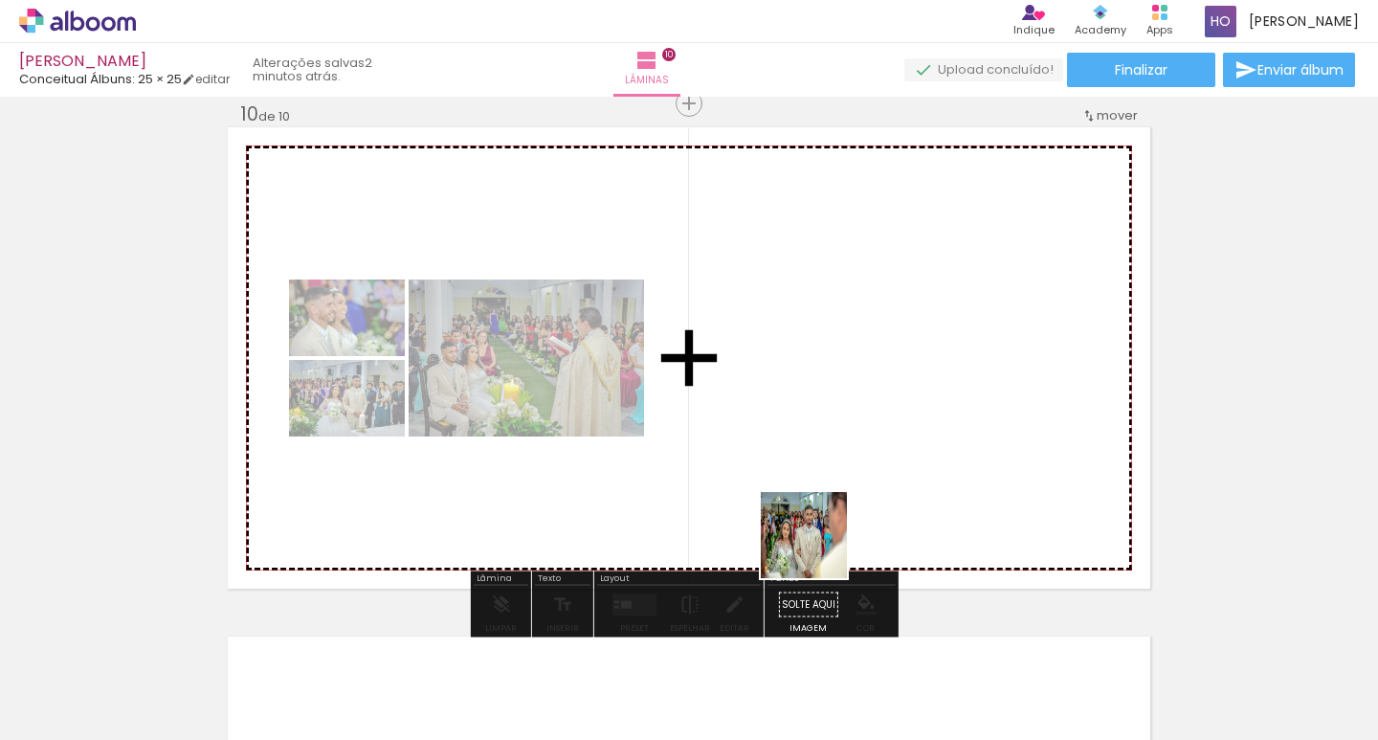
drag, startPoint x: 769, startPoint y: 673, endPoint x: 829, endPoint y: 486, distance: 195.8
click at [829, 486] on quentale-workspace at bounding box center [689, 370] width 1378 height 740
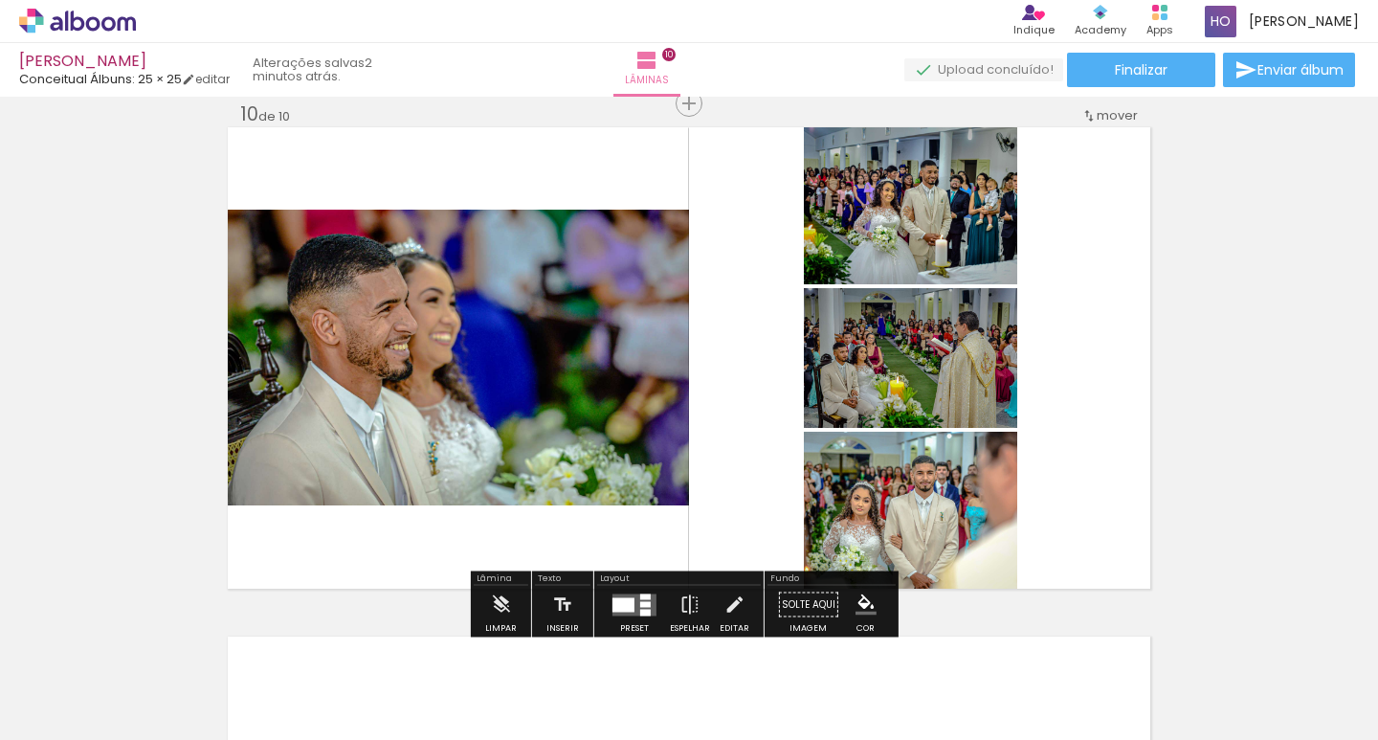
click at [625, 606] on div at bounding box center [623, 604] width 22 height 14
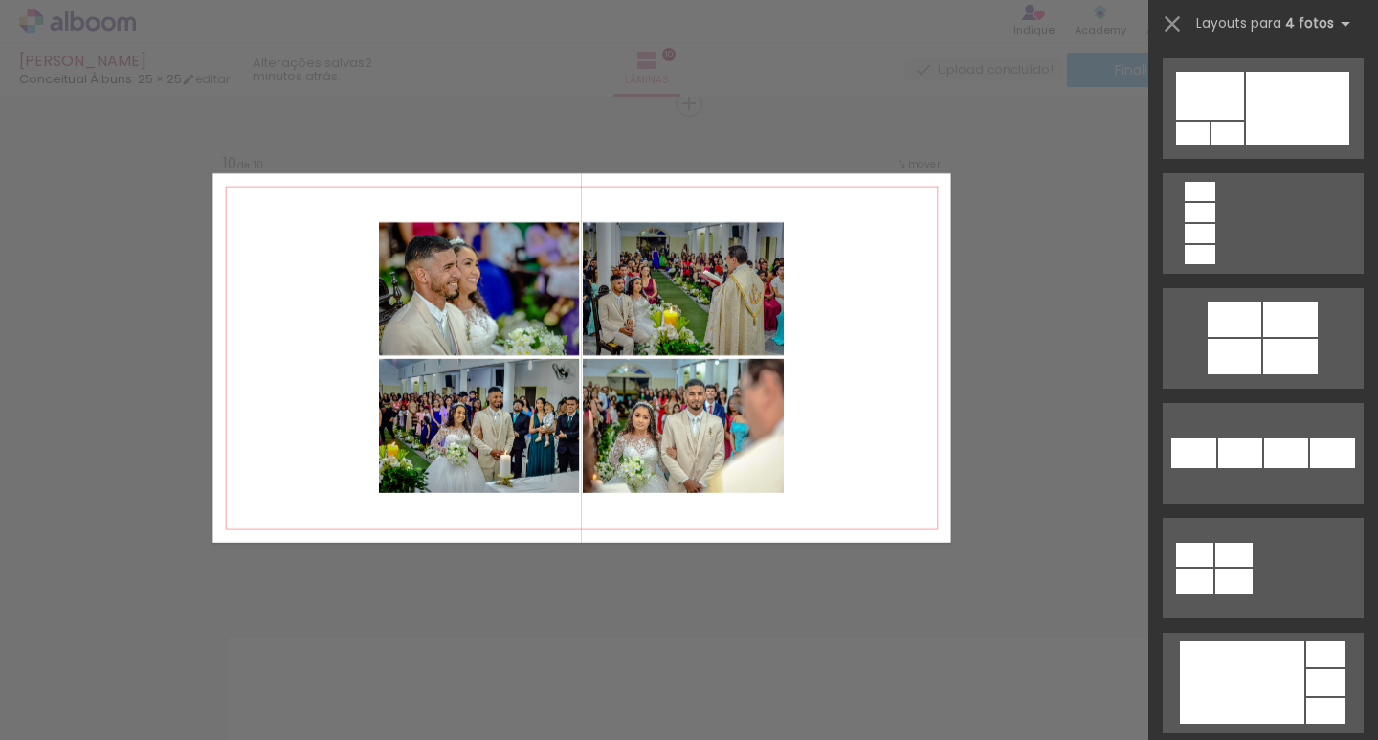
scroll to position [4210, 0]
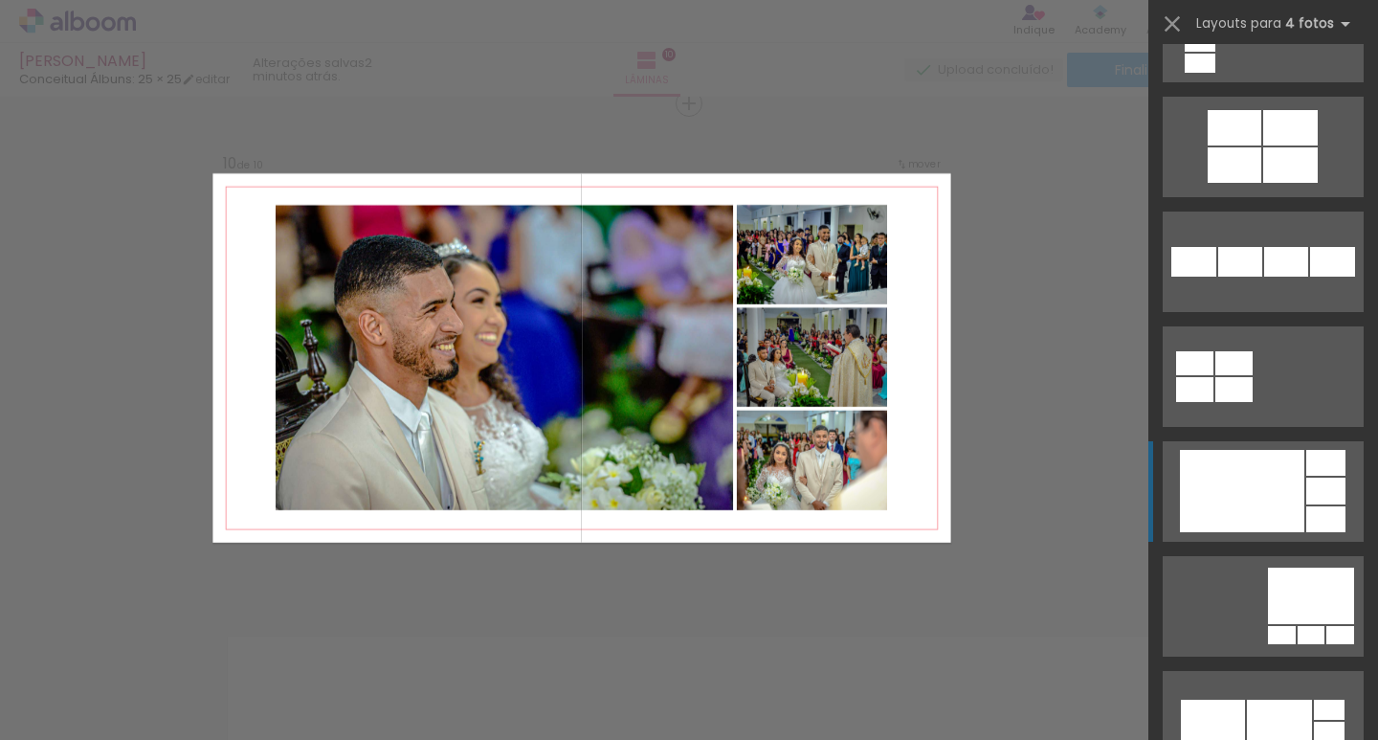
click at [1272, 516] on div at bounding box center [1242, 491] width 124 height 82
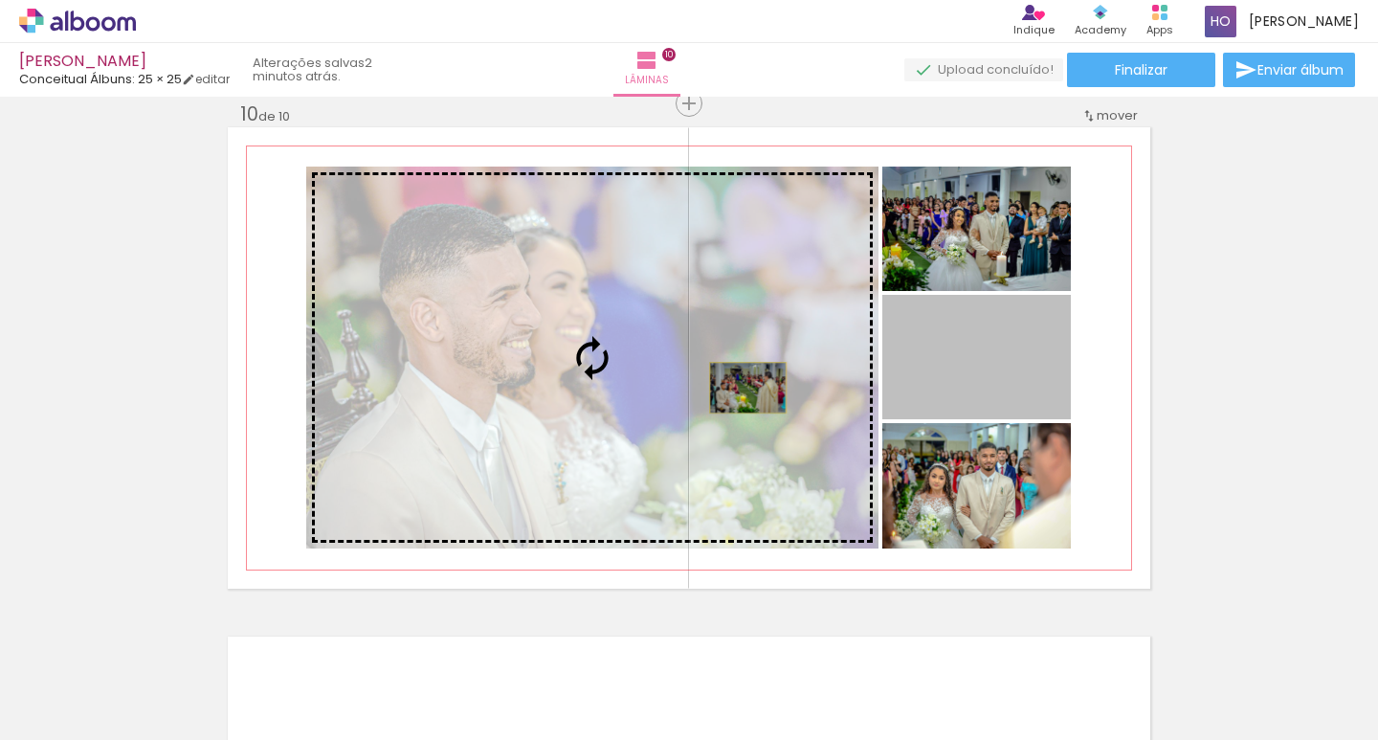
drag, startPoint x: 973, startPoint y: 387, endPoint x: 741, endPoint y: 388, distance: 232.5
click at [0, 0] on slot at bounding box center [0, 0] width 0 height 0
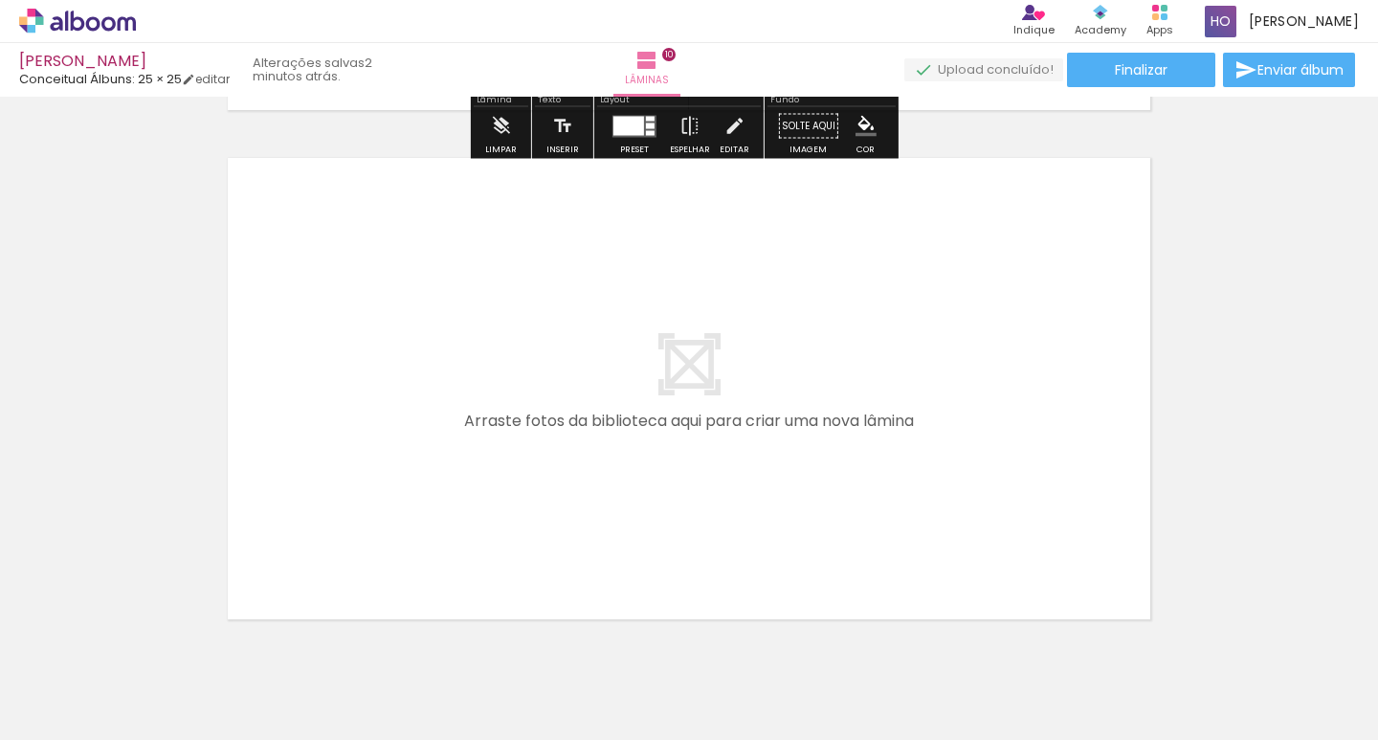
scroll to position [5151, 0]
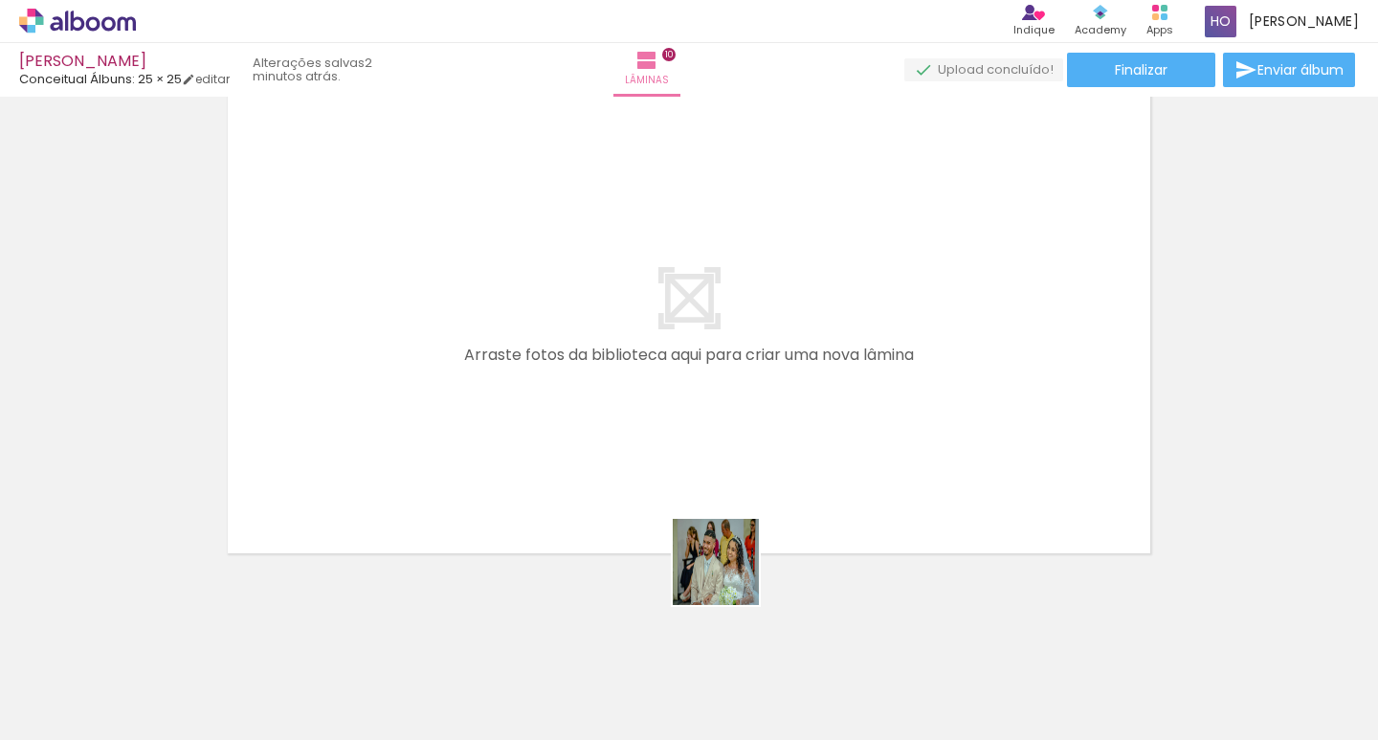
drag, startPoint x: 793, startPoint y: 686, endPoint x: 697, endPoint y: 528, distance: 185.1
click at [697, 528] on quentale-workspace at bounding box center [689, 370] width 1378 height 740
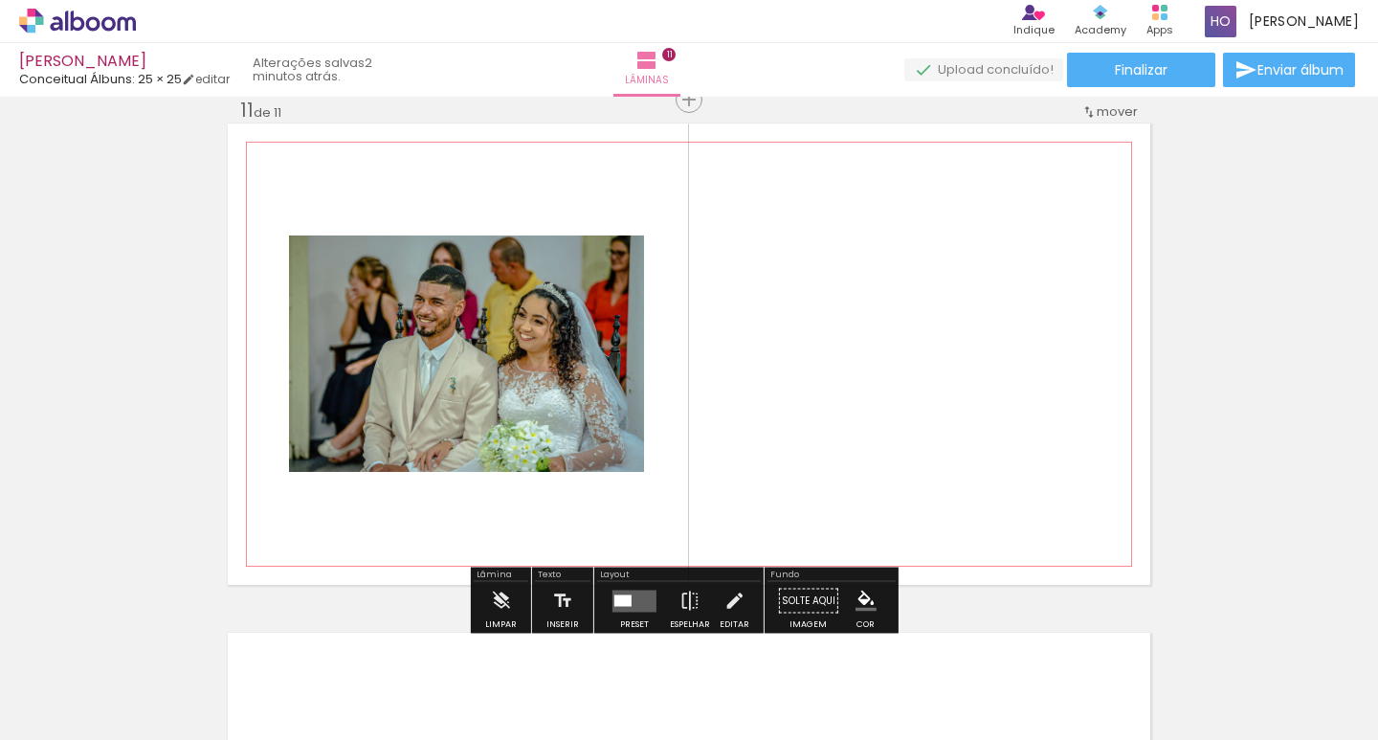
scroll to position [5115, 0]
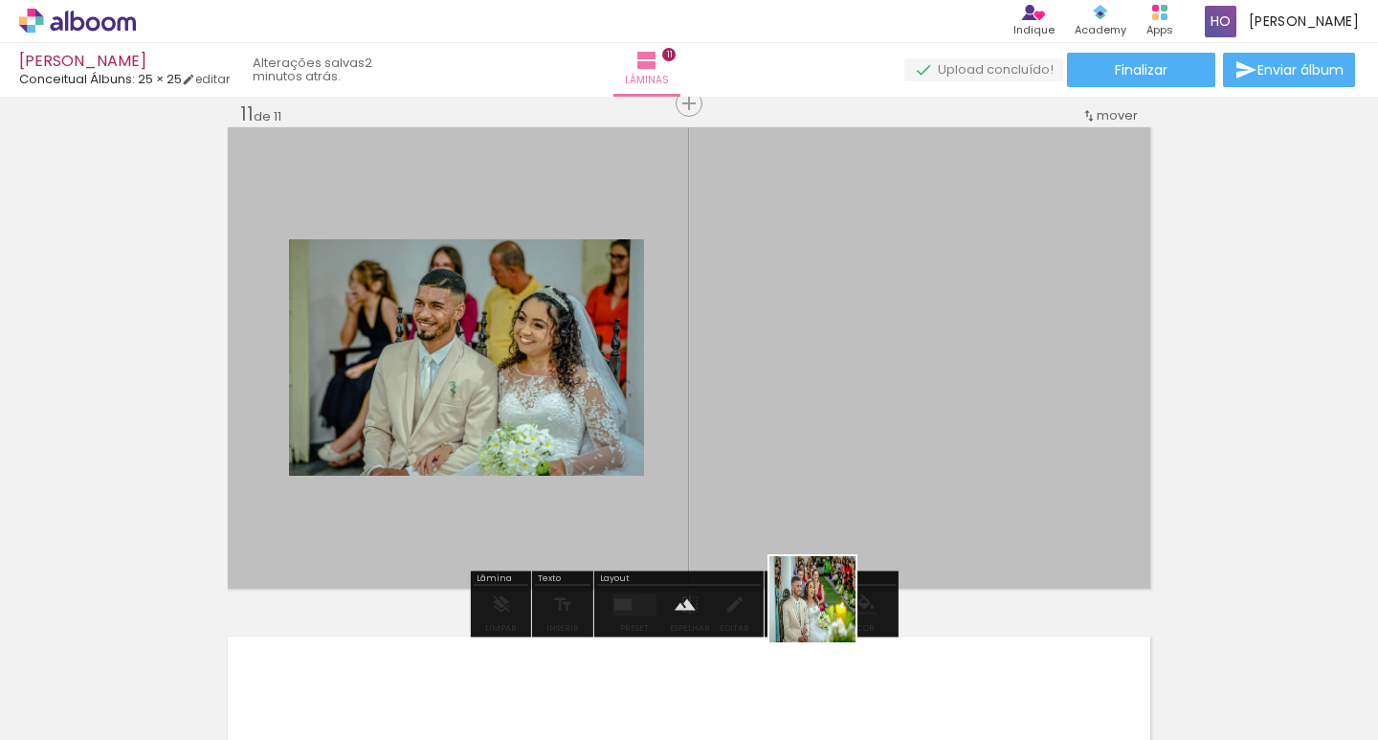
drag, startPoint x: 827, startPoint y: 613, endPoint x: 852, endPoint y: 509, distance: 107.2
click at [852, 509] on quentale-workspace at bounding box center [689, 370] width 1378 height 740
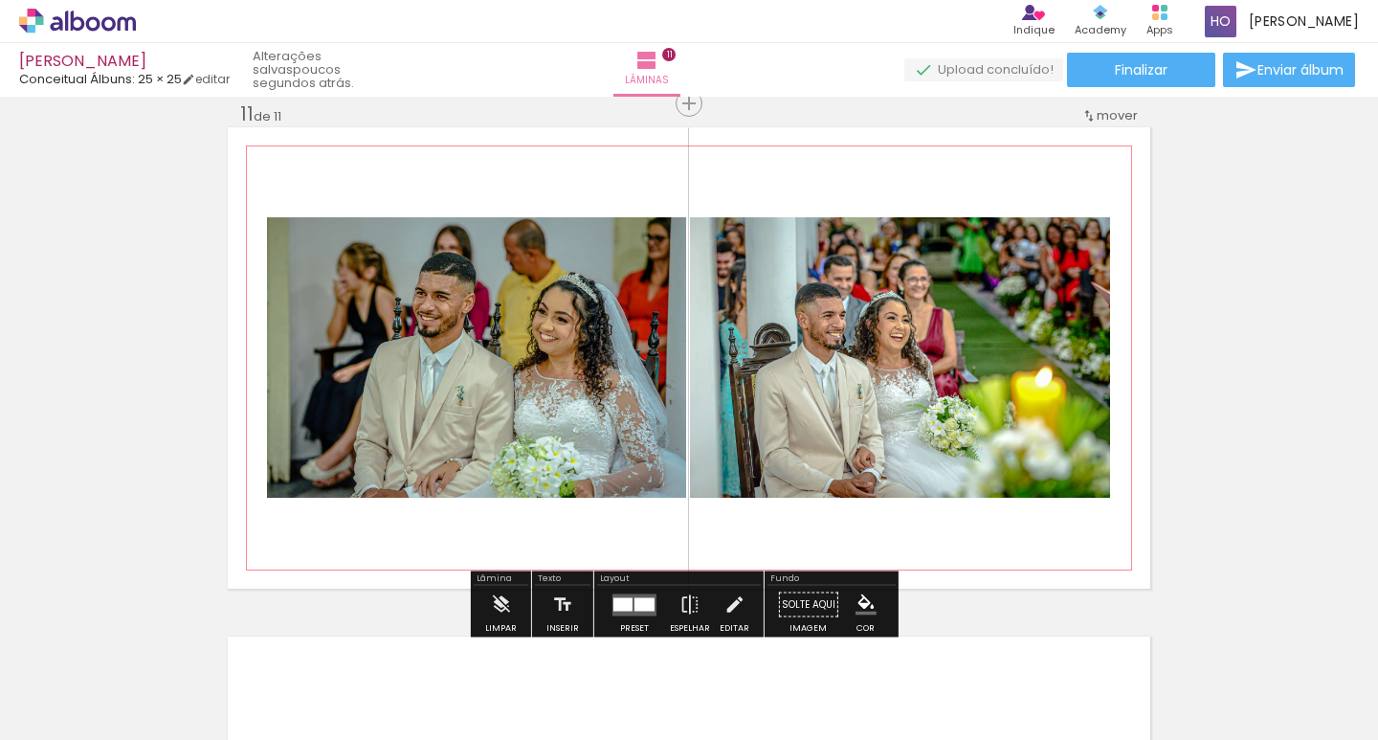
scroll to position [0, 1674]
click at [839, 334] on quentale-photo at bounding box center [900, 357] width 420 height 280
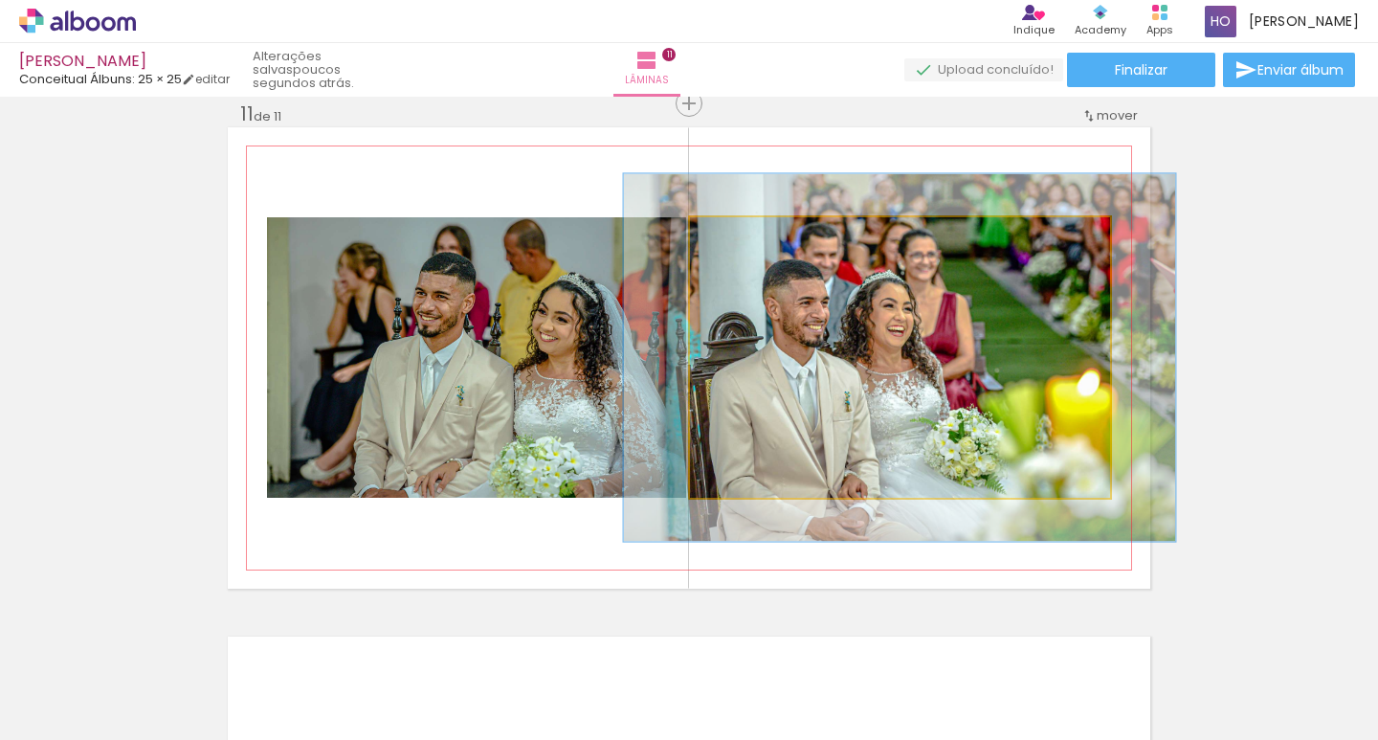
drag, startPoint x: 743, startPoint y: 233, endPoint x: 784, endPoint y: 241, distance: 40.9
click at [771, 239] on div at bounding box center [756, 237] width 31 height 31
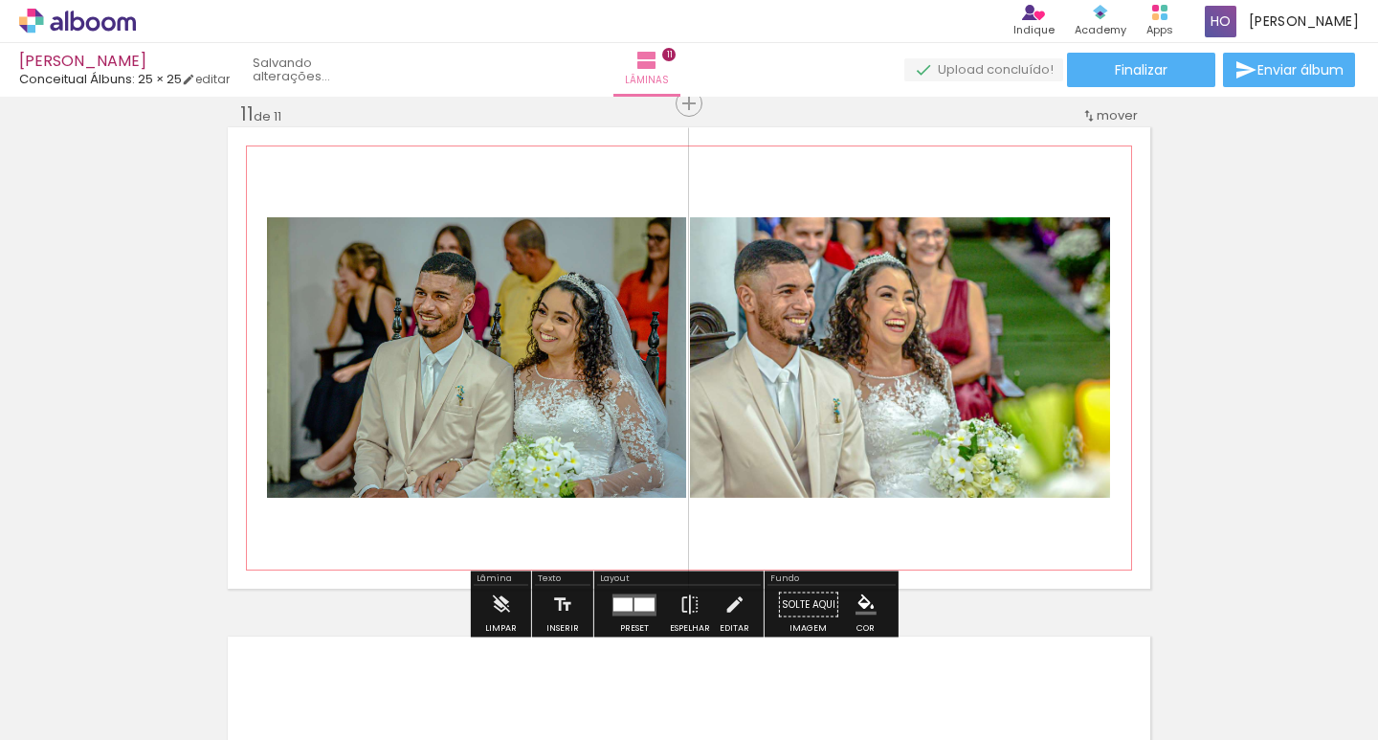
click at [793, 241] on div at bounding box center [778, 237] width 31 height 31
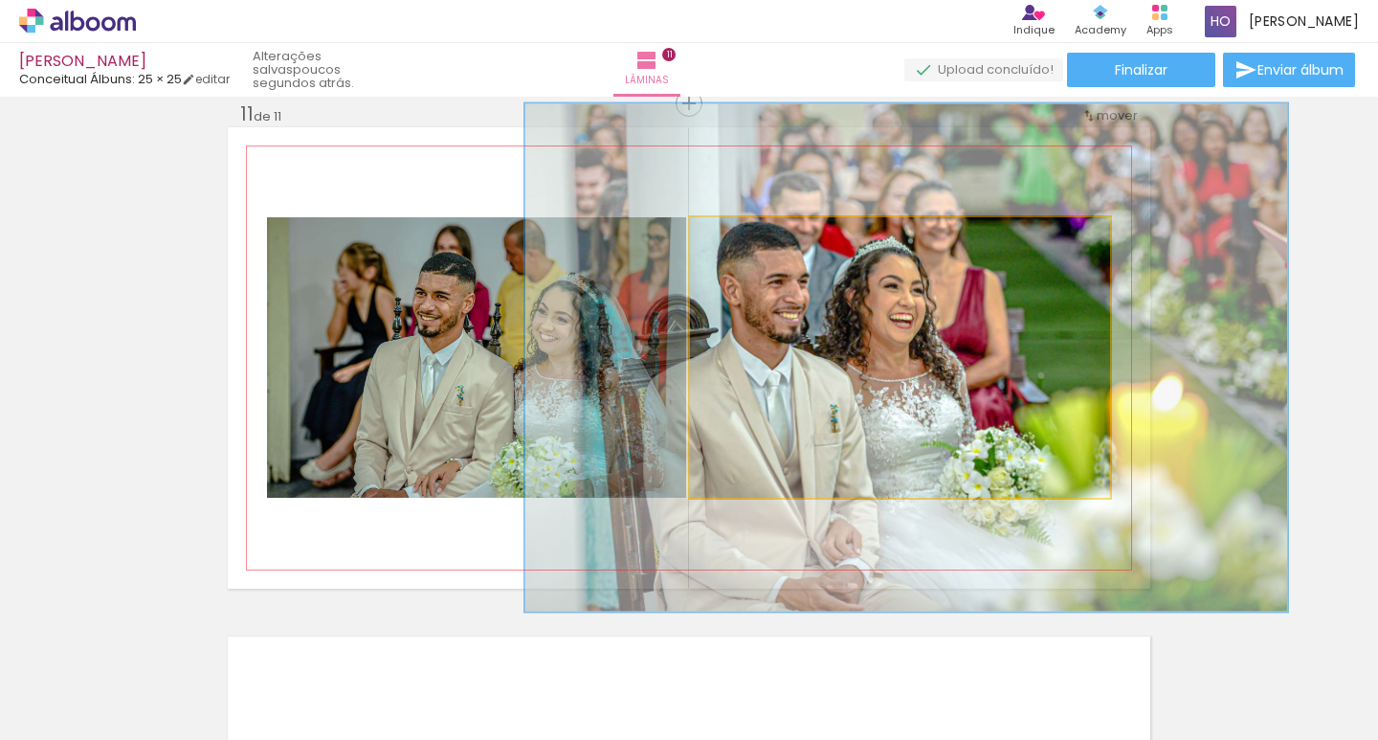
click at [780, 237] on div at bounding box center [795, 237] width 31 height 31
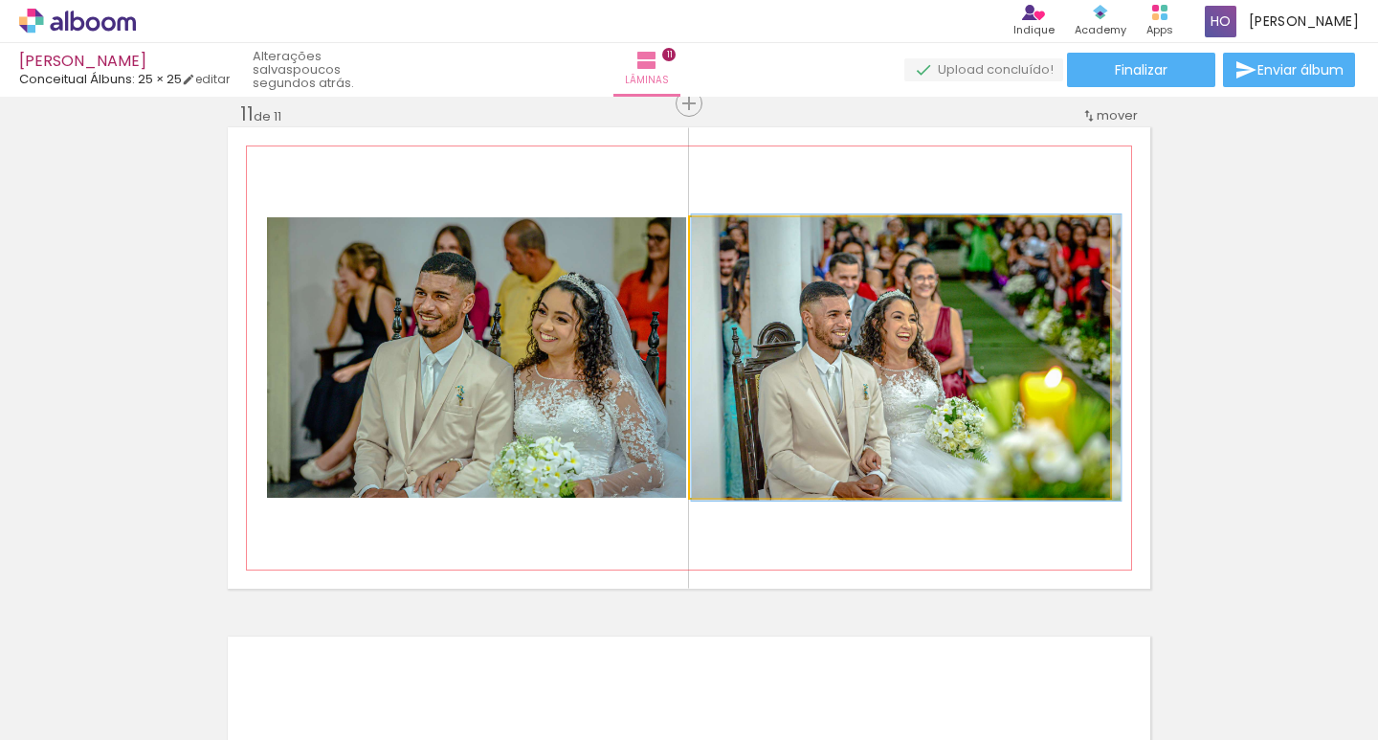
drag, startPoint x: 737, startPoint y: 238, endPoint x: 724, endPoint y: 240, distance: 12.6
type paper-slider "100"
click at [735, 239] on div at bounding box center [772, 237] width 75 height 31
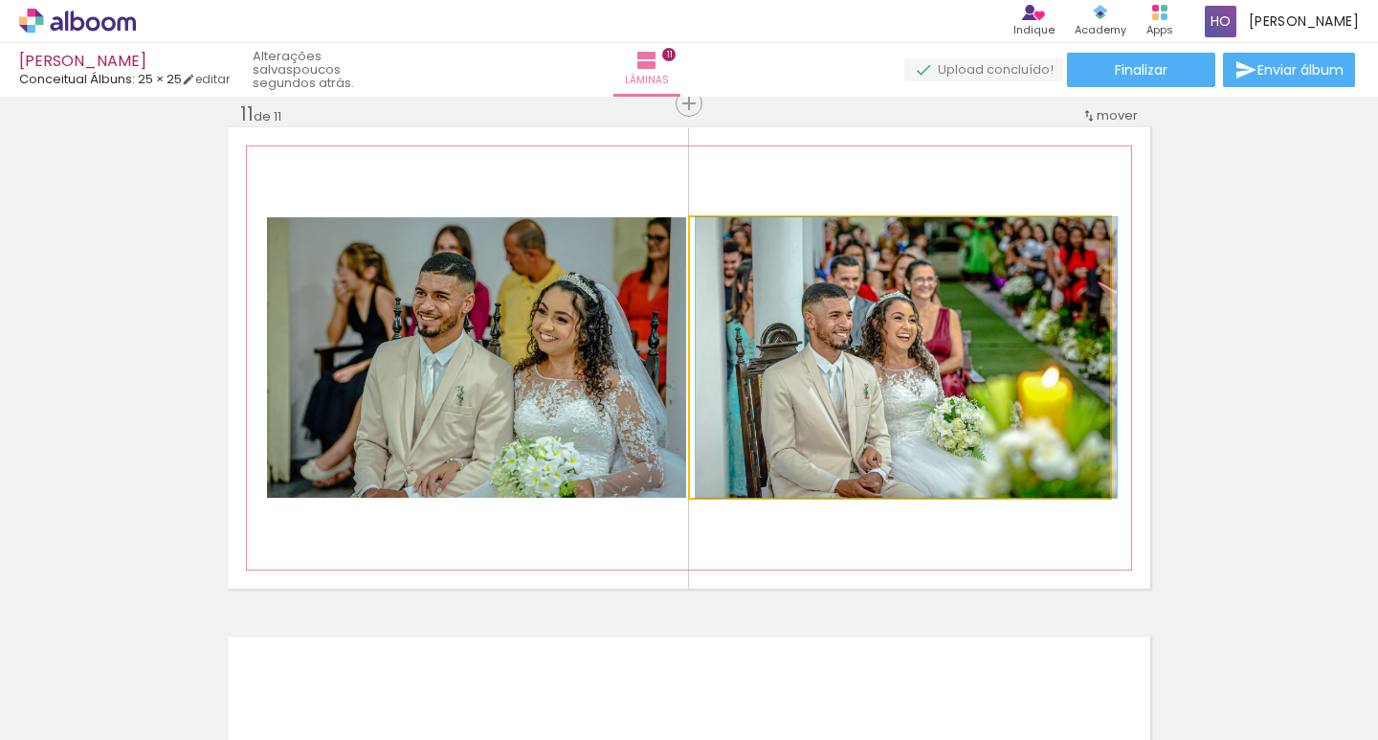
click at [726, 240] on div at bounding box center [734, 237] width 17 height 17
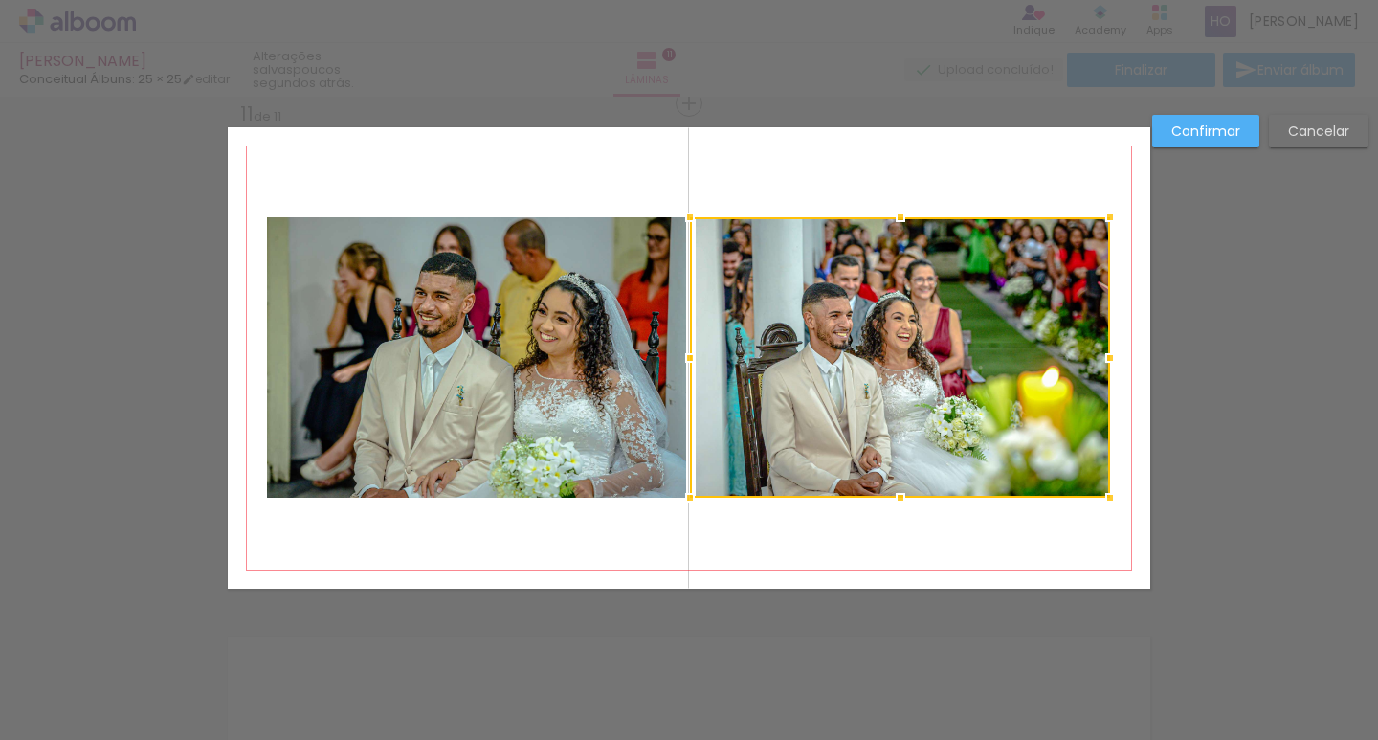
click at [0, 0] on slot "Cancelar" at bounding box center [0, 0] width 0 height 0
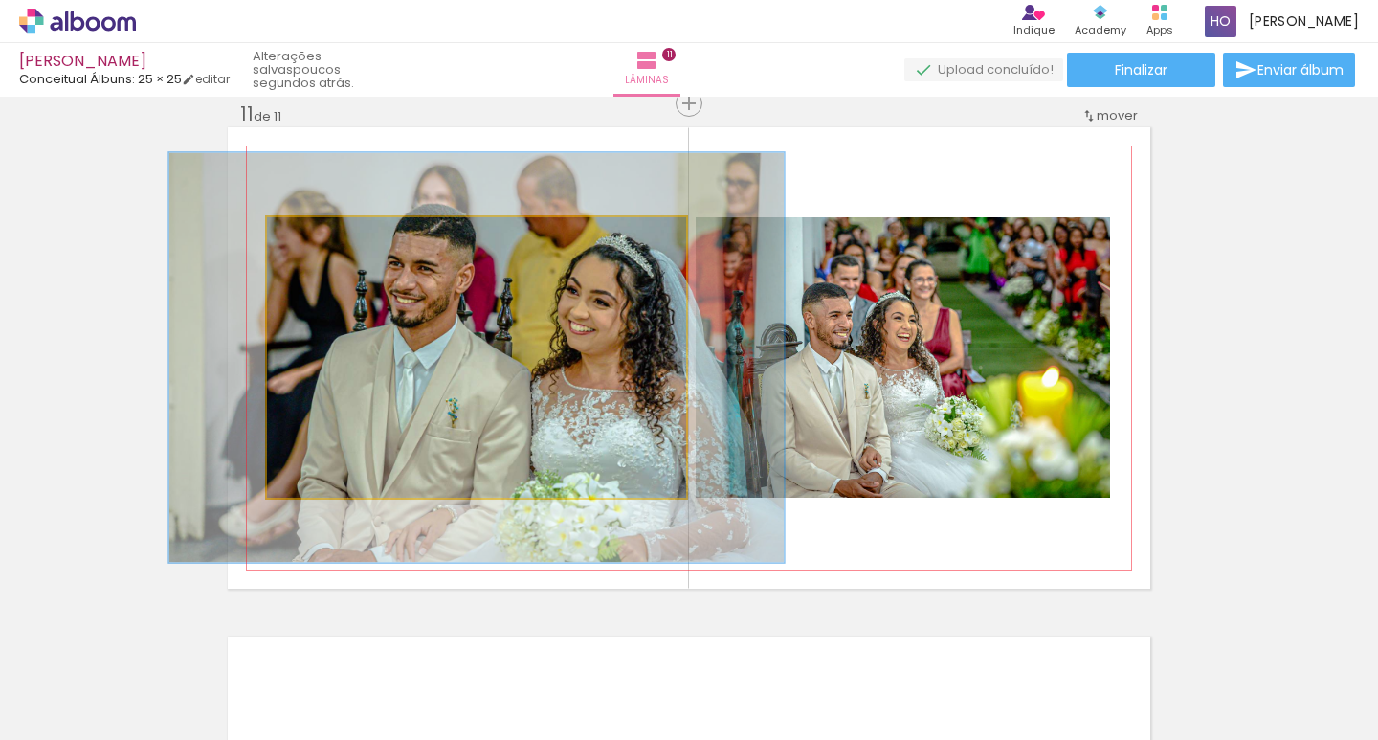
drag, startPoint x: 337, startPoint y: 238, endPoint x: 373, endPoint y: 241, distance: 36.5
click at [352, 240] on div at bounding box center [343, 237] width 17 height 17
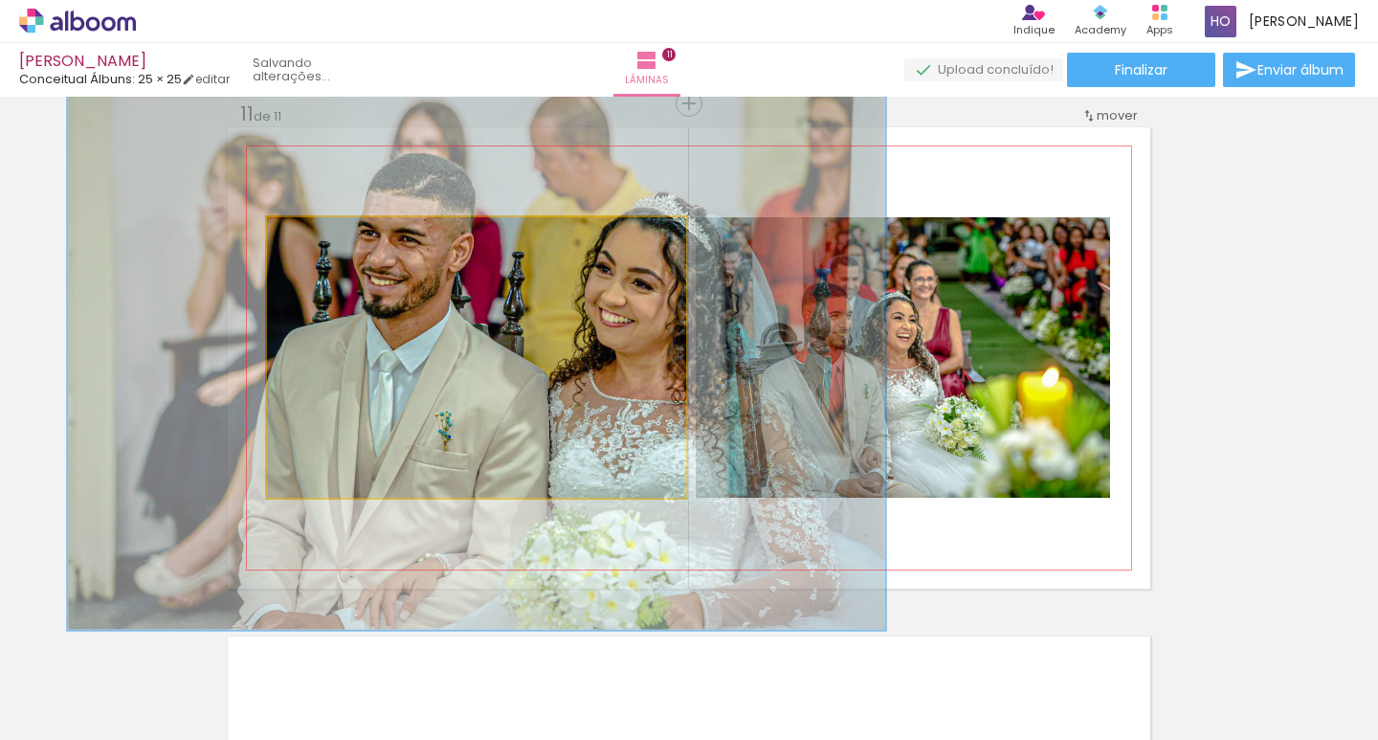
click at [373, 241] on div at bounding box center [381, 237] width 17 height 17
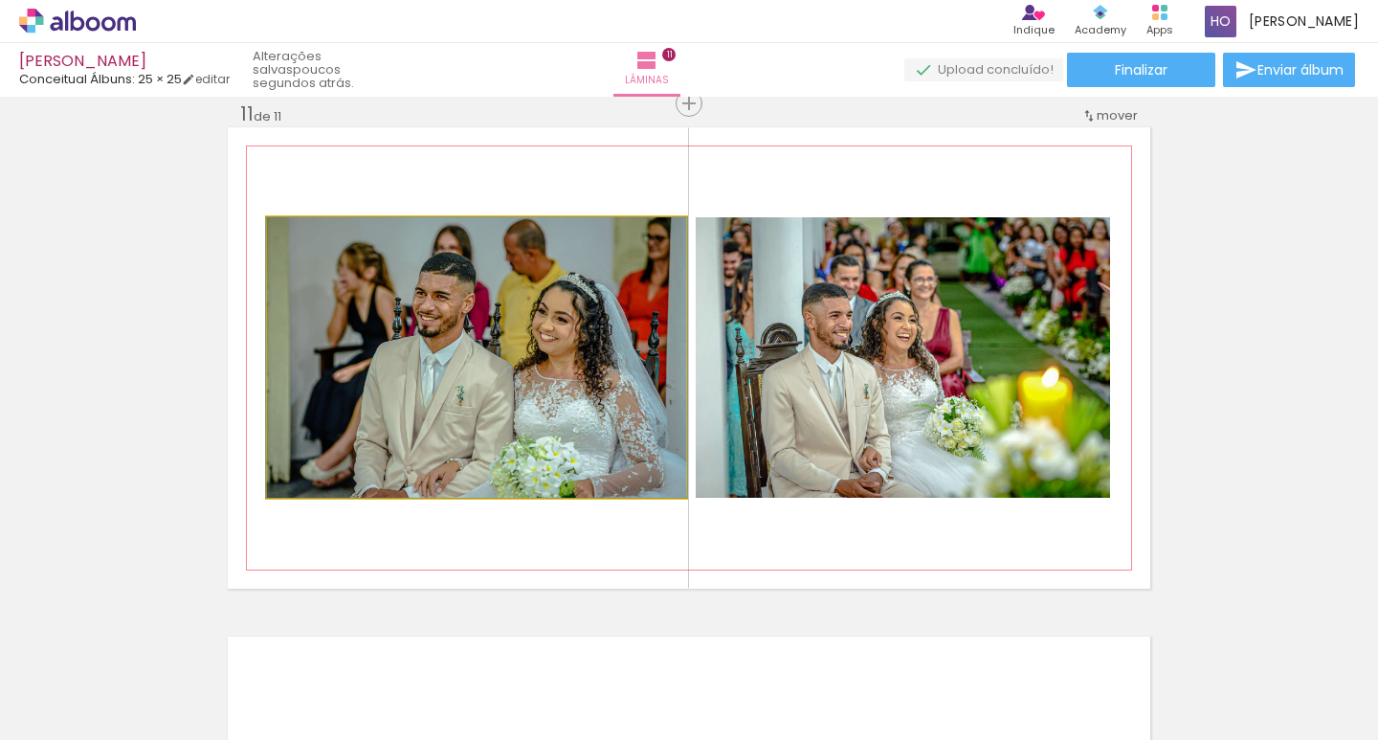
drag, startPoint x: 373, startPoint y: 241, endPoint x: 288, endPoint y: 244, distance: 85.2
type paper-slider "100"
click at [288, 244] on div at bounding box center [339, 237] width 133 height 29
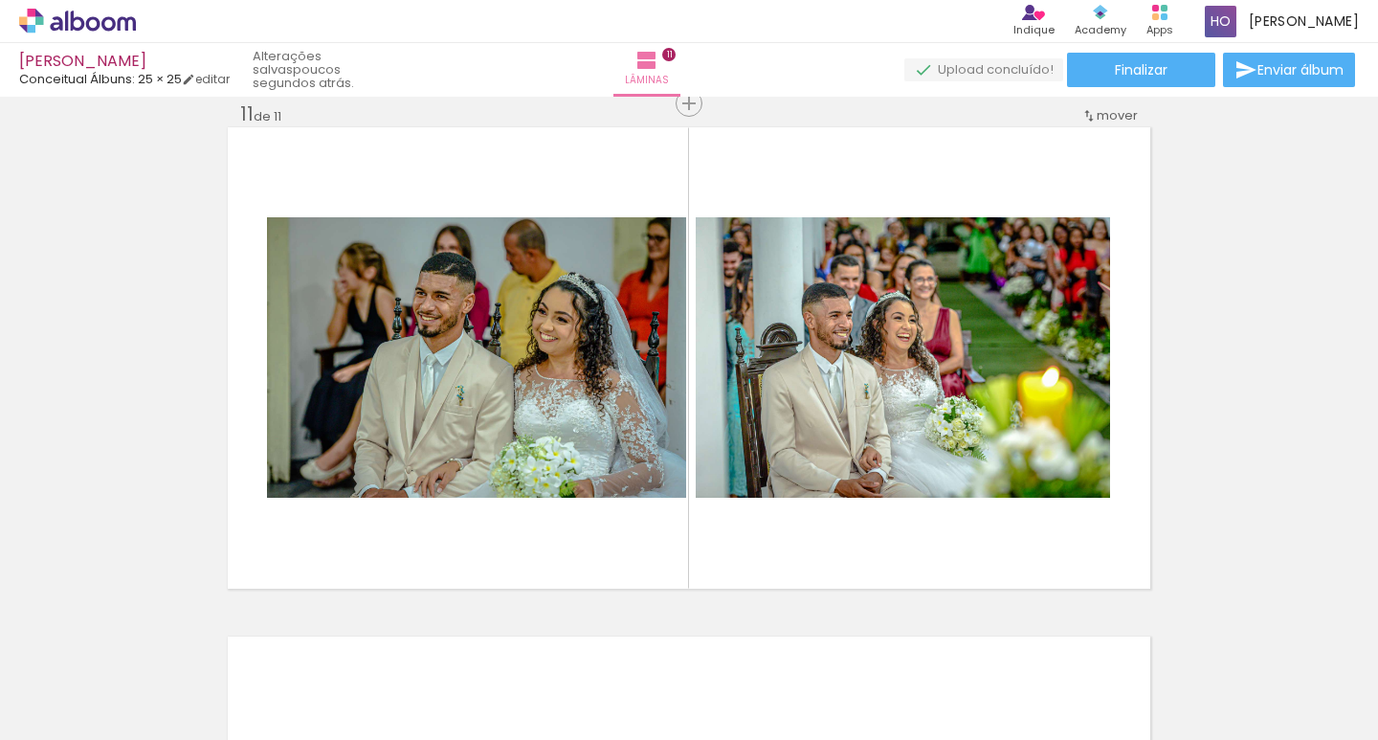
scroll to position [0, 0]
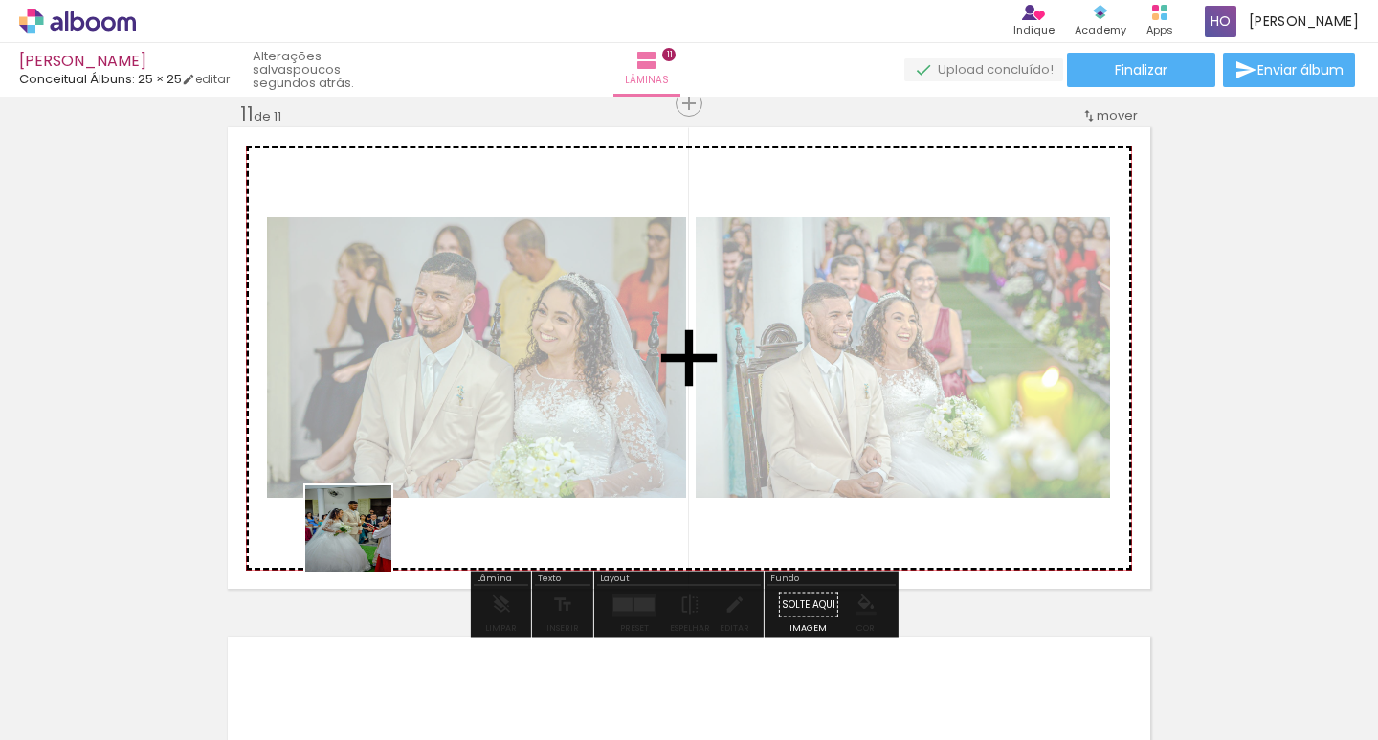
drag, startPoint x: 340, startPoint y: 565, endPoint x: 399, endPoint y: 504, distance: 84.6
click at [399, 504] on quentale-workspace at bounding box center [689, 370] width 1378 height 740
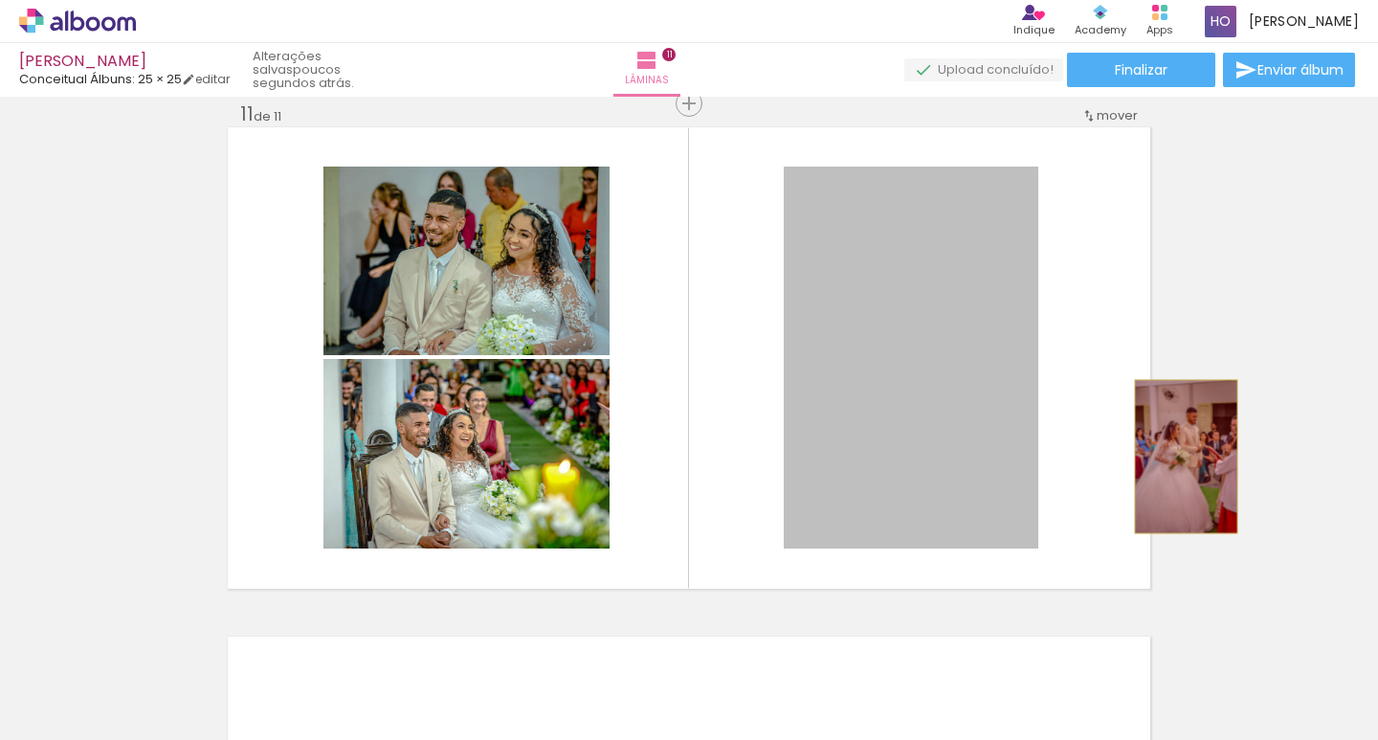
drag, startPoint x: 915, startPoint y: 428, endPoint x: 1179, endPoint y: 456, distance: 265.6
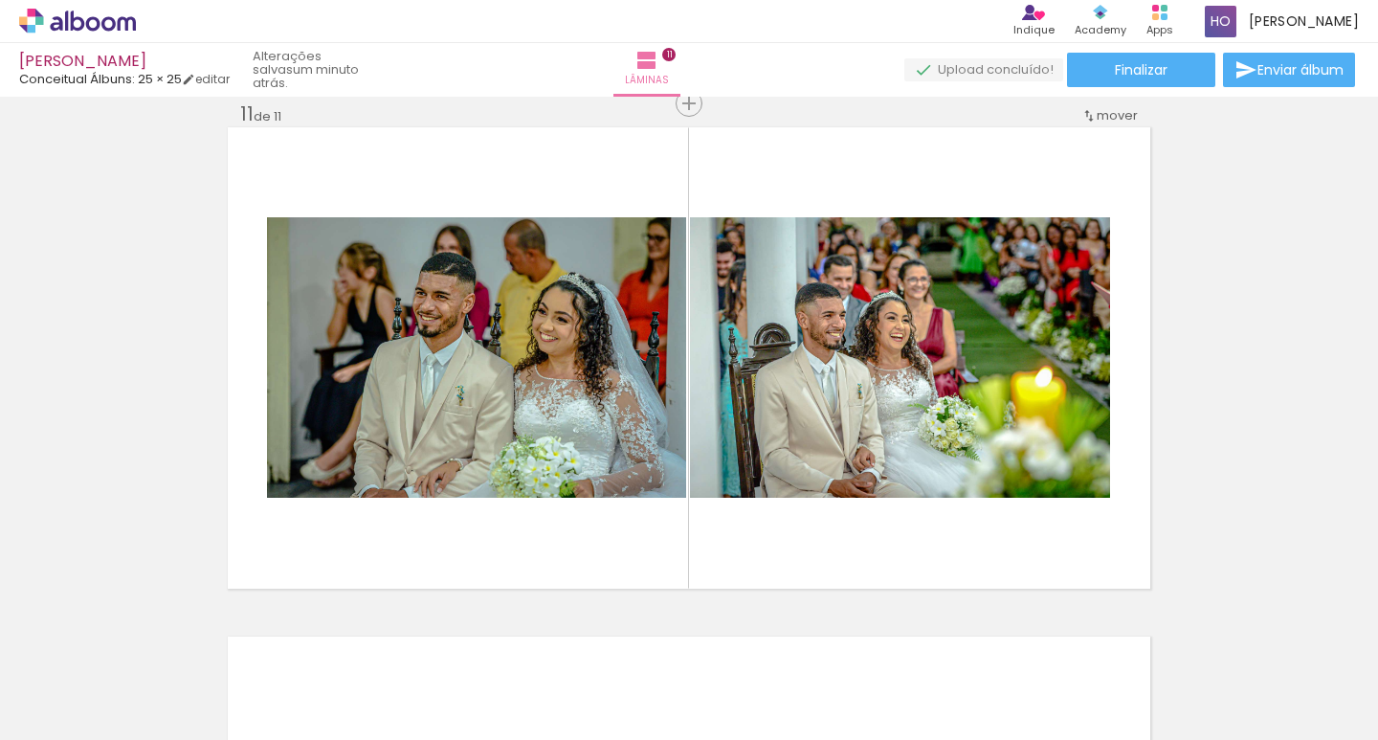
scroll to position [0, 2685]
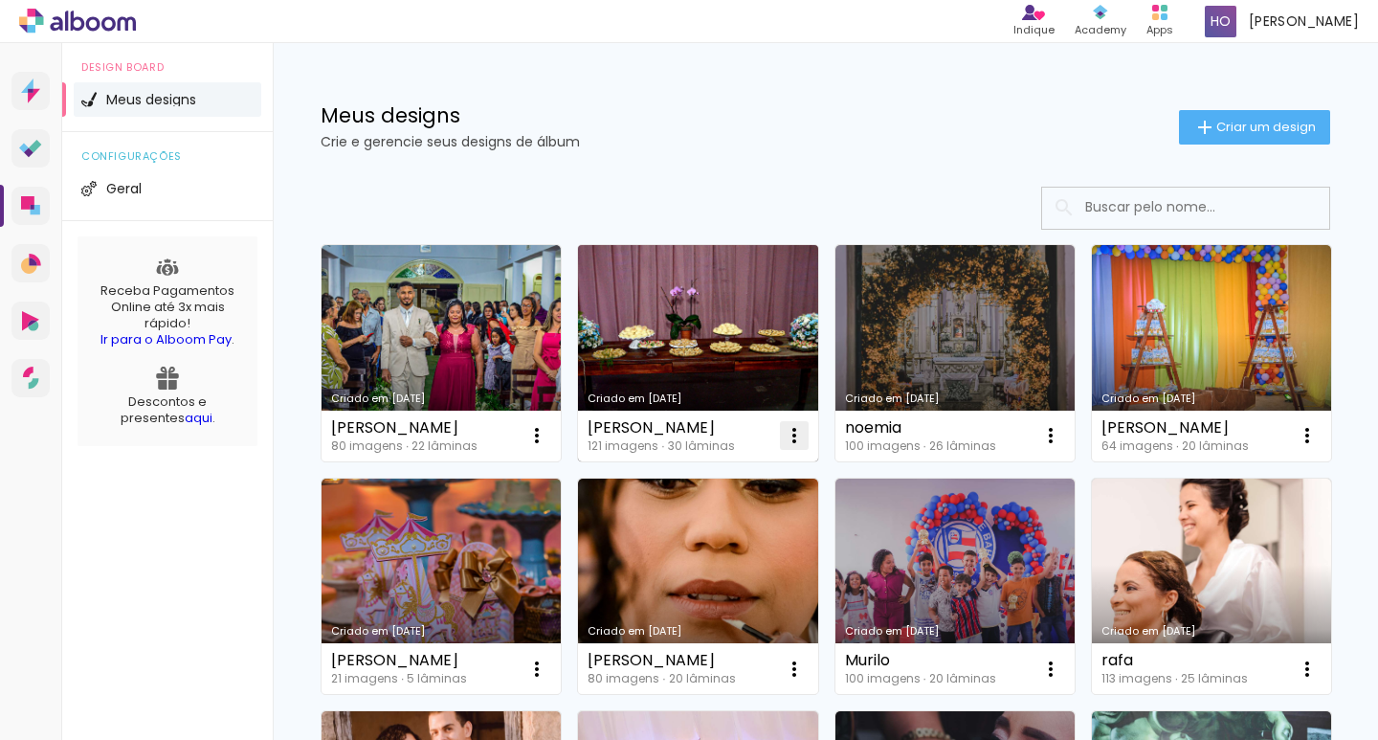
click at [794, 438] on iron-icon at bounding box center [794, 435] width 23 height 23
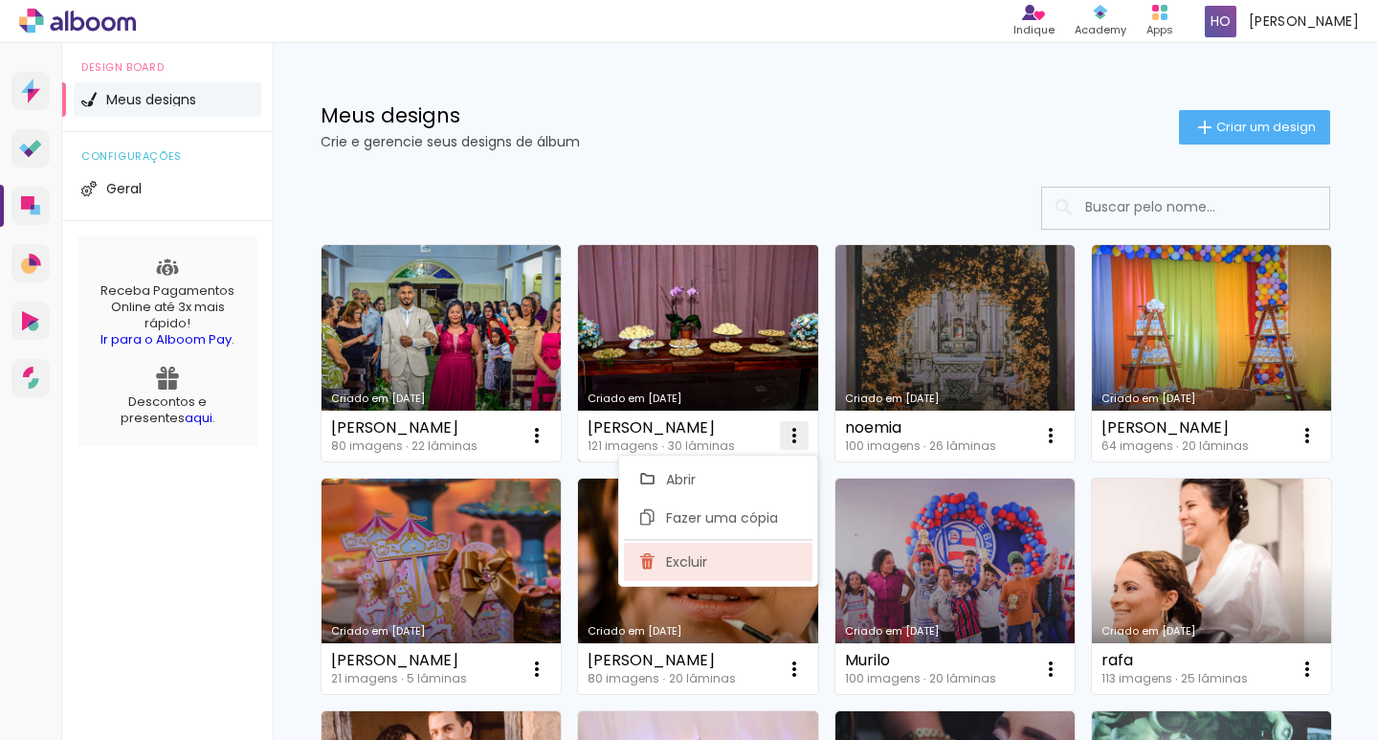
click at [702, 559] on span "Excluir" at bounding box center [686, 561] width 41 height 13
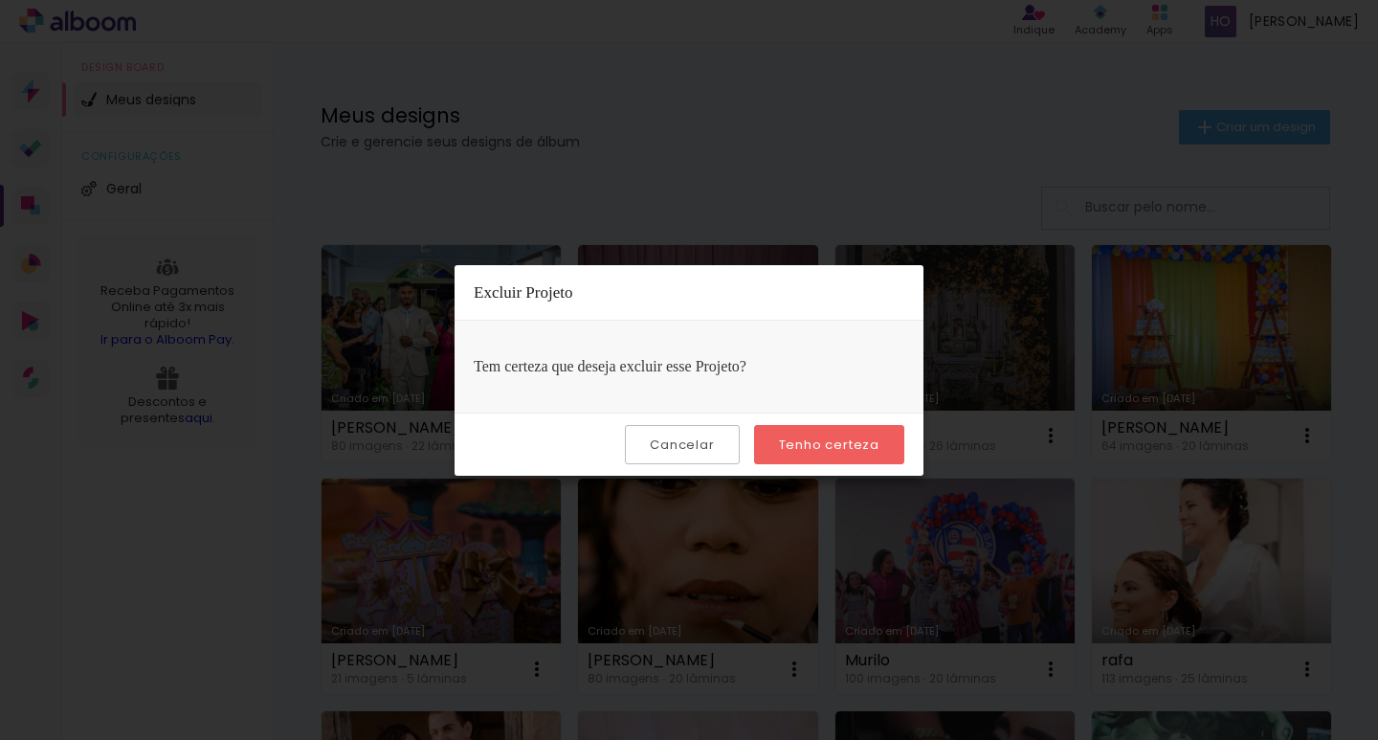
click at [0, 0] on slot "Tenho certeza" at bounding box center [0, 0] width 0 height 0
